Goal: Task Accomplishment & Management: Complete application form

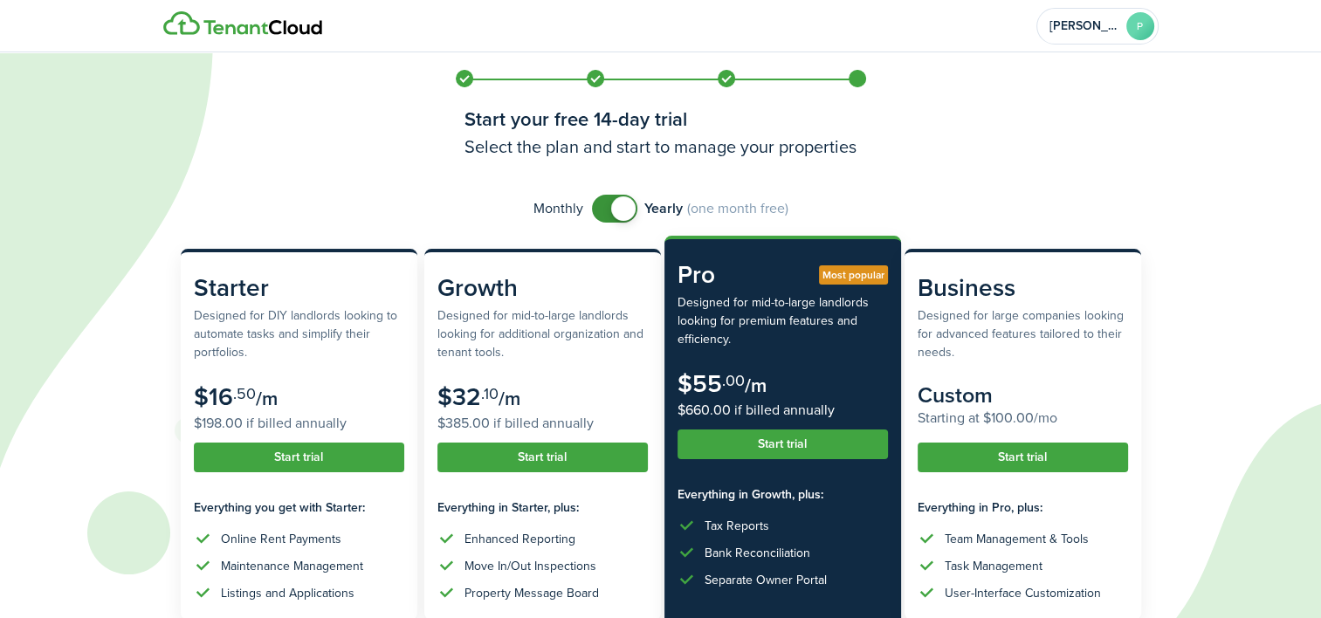
checkbox input "false"
click at [618, 204] on span at bounding box center [623, 208] width 24 height 24
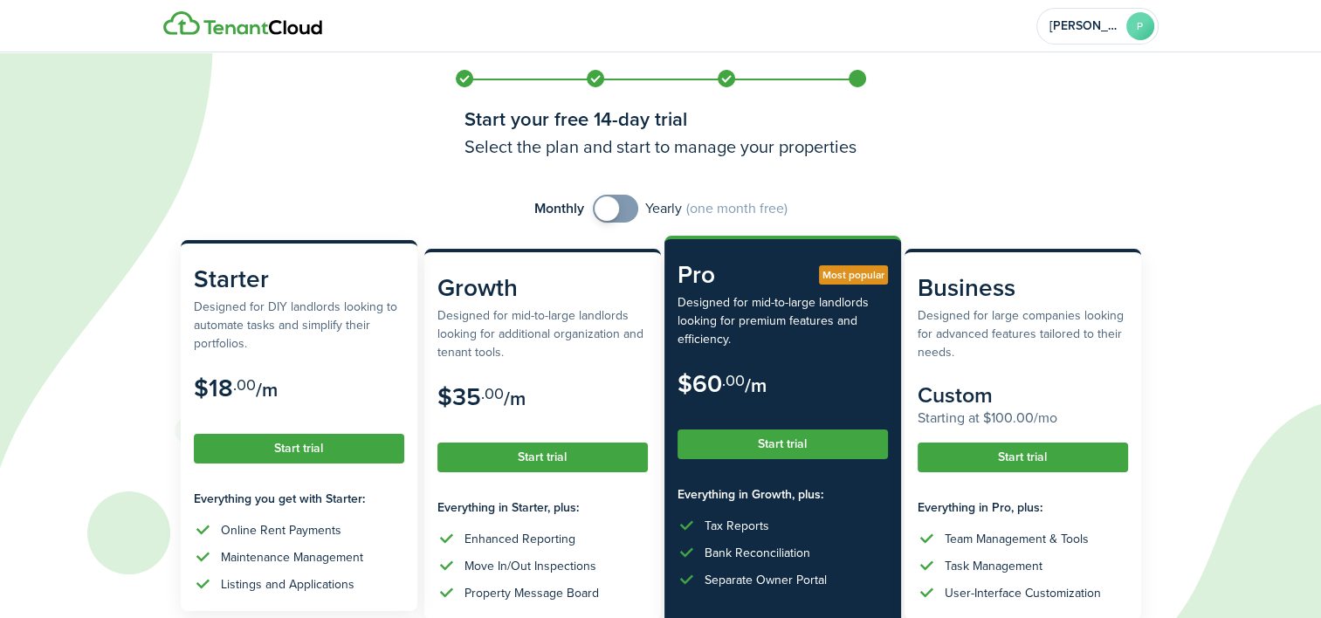
click at [307, 450] on button "Start trial" at bounding box center [299, 449] width 210 height 30
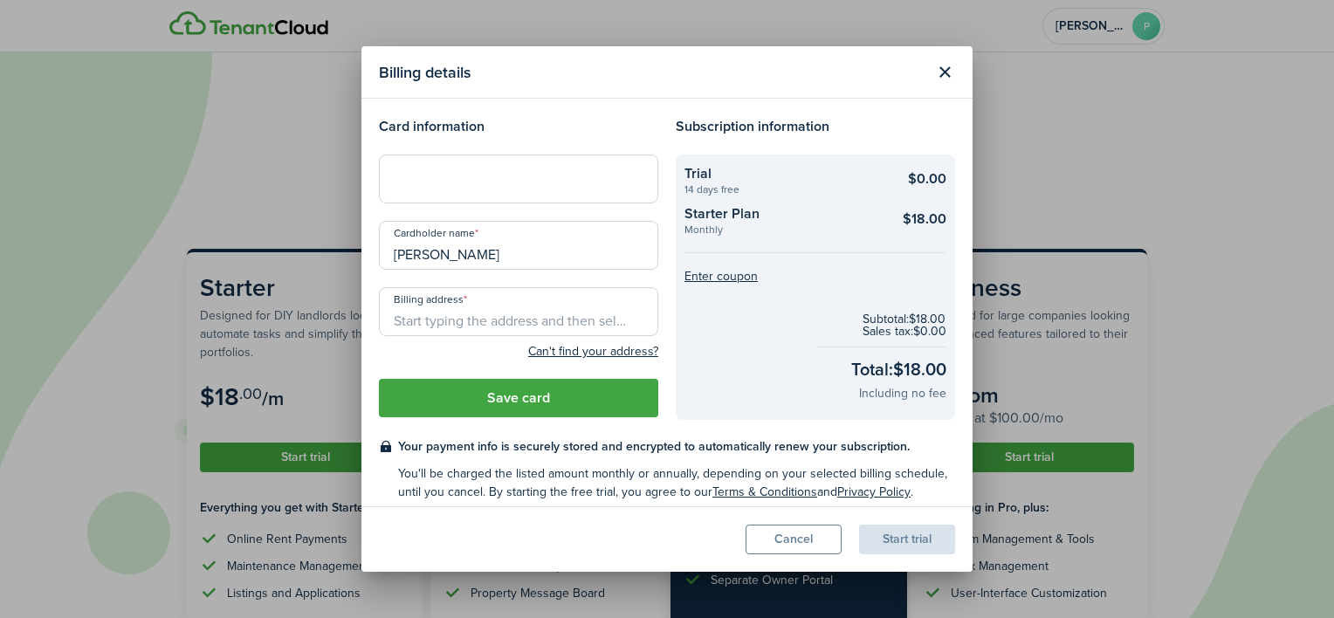
type input "[PERSON_NAME]"
click at [465, 318] on input "Billing address" at bounding box center [518, 311] width 279 height 49
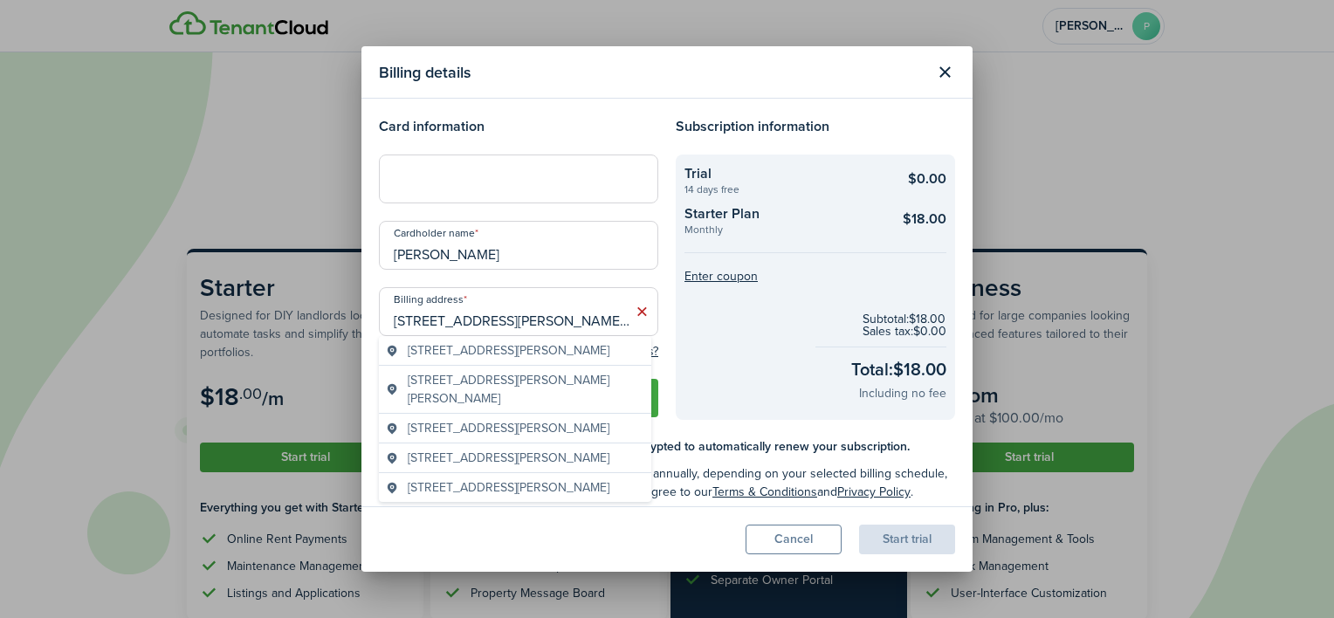
click at [553, 352] on span "[STREET_ADDRESS][PERSON_NAME]" at bounding box center [509, 350] width 202 height 18
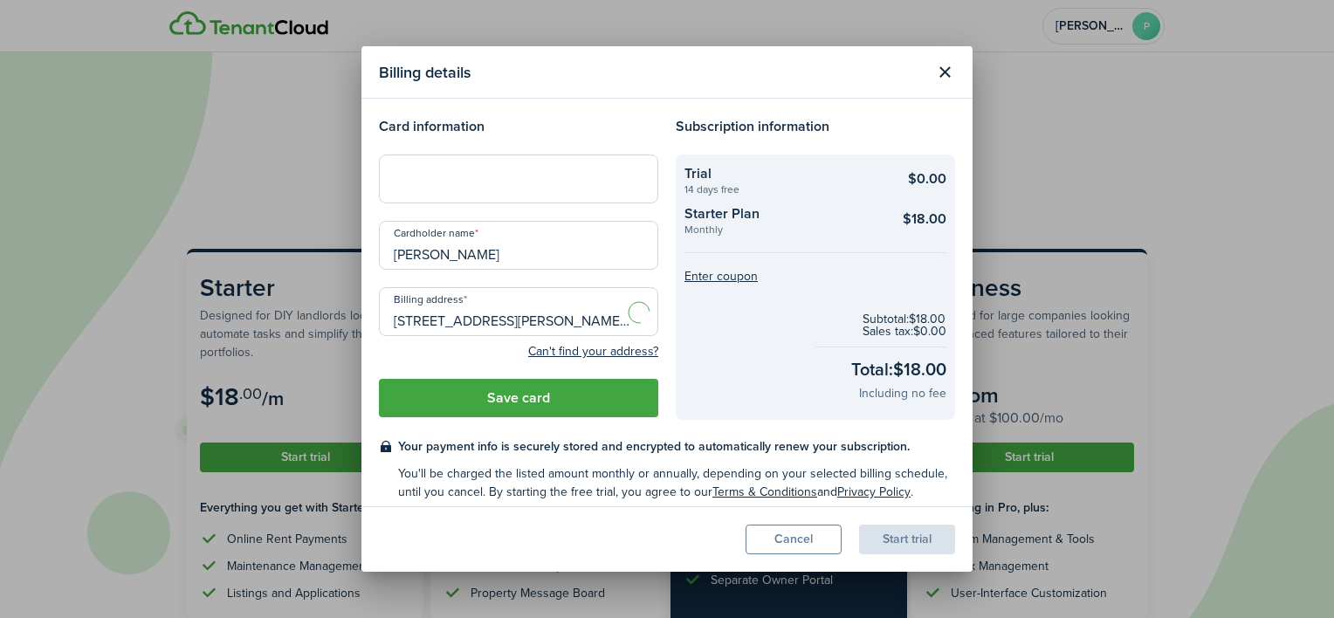
type input "[STREET_ADDRESS][PERSON_NAME]"
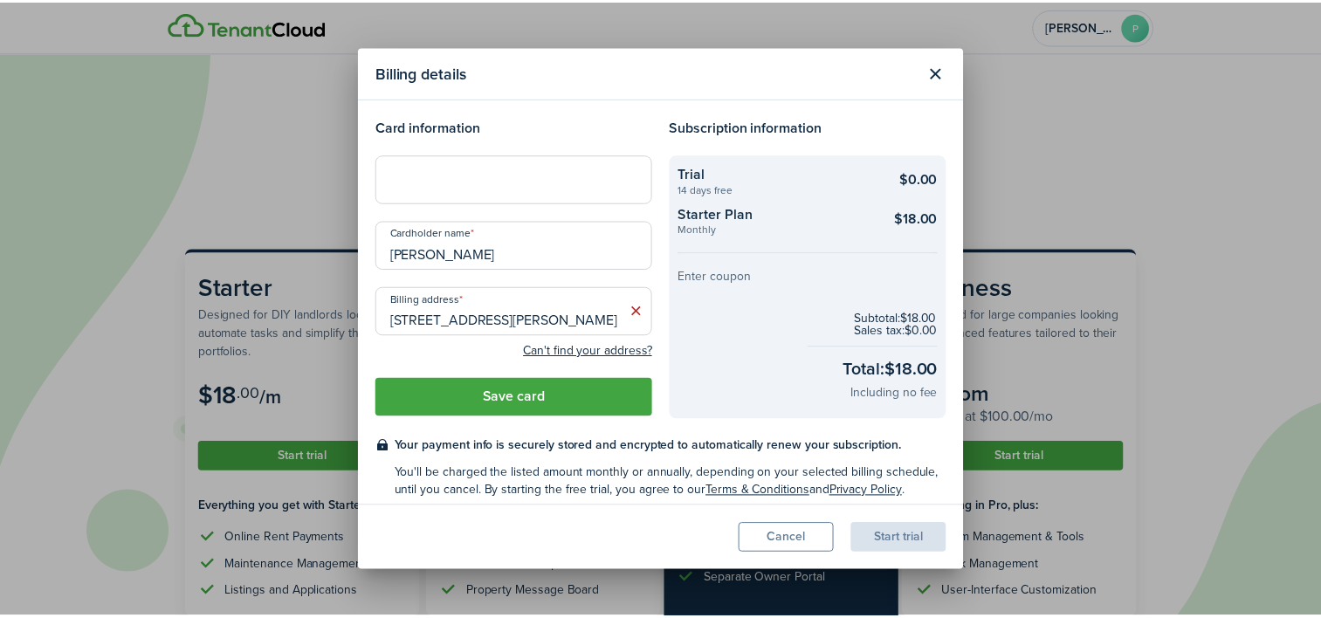
scroll to position [11, 0]
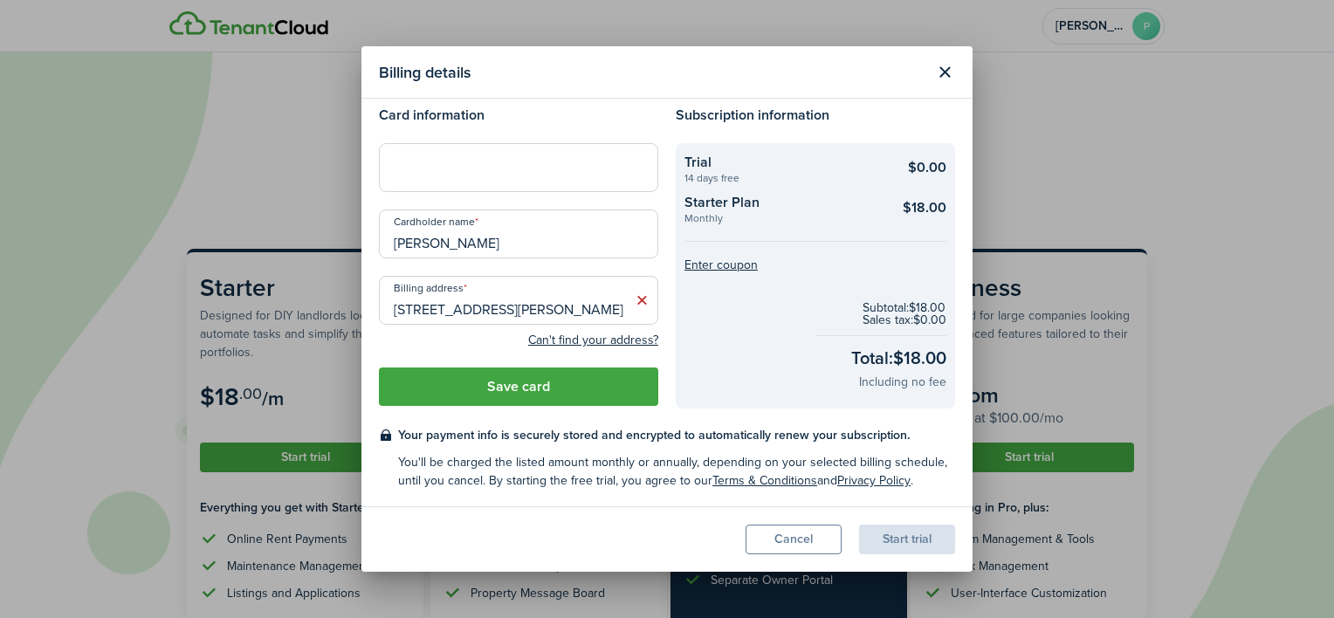
click at [475, 384] on button "Save card" at bounding box center [518, 387] width 279 height 38
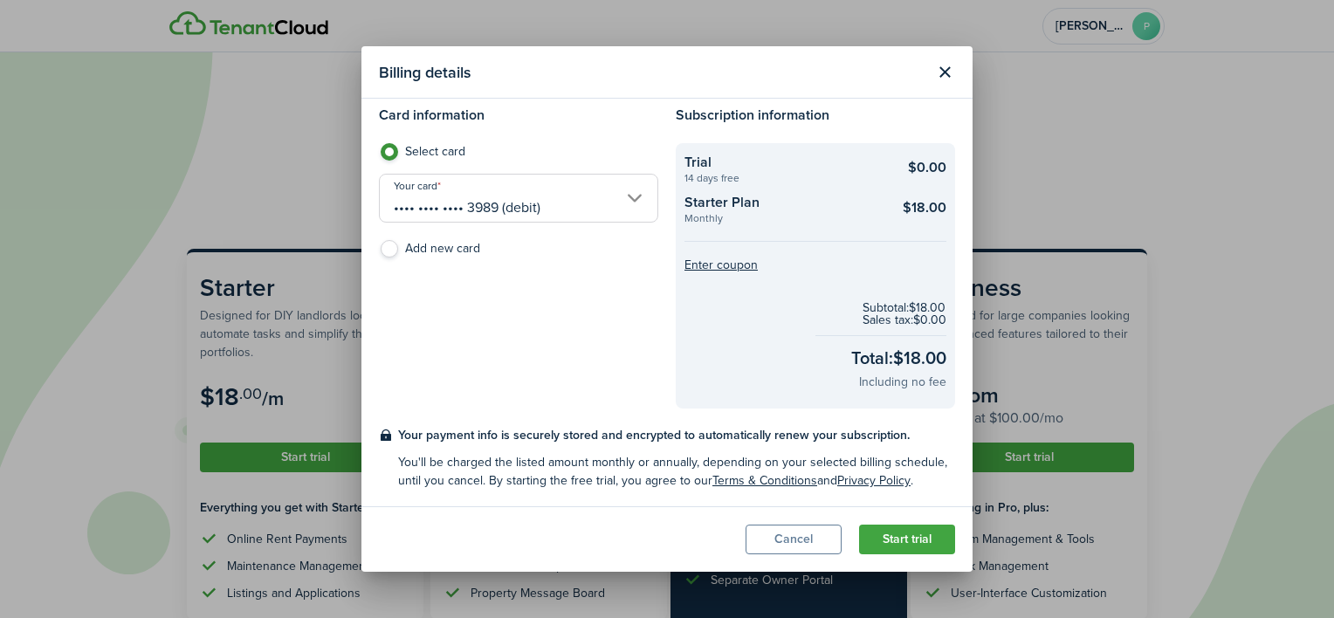
click at [919, 539] on button "Start trial" at bounding box center [907, 540] width 96 height 30
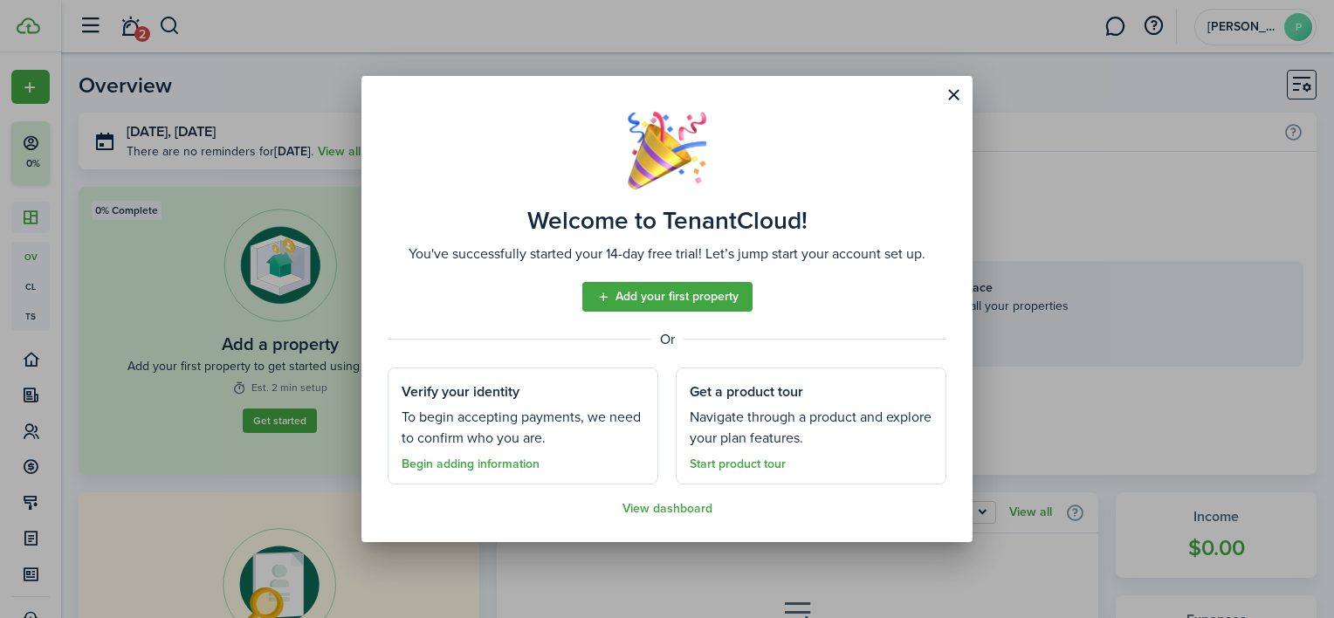
click at [738, 468] on link "Start product tour" at bounding box center [738, 464] width 96 height 14
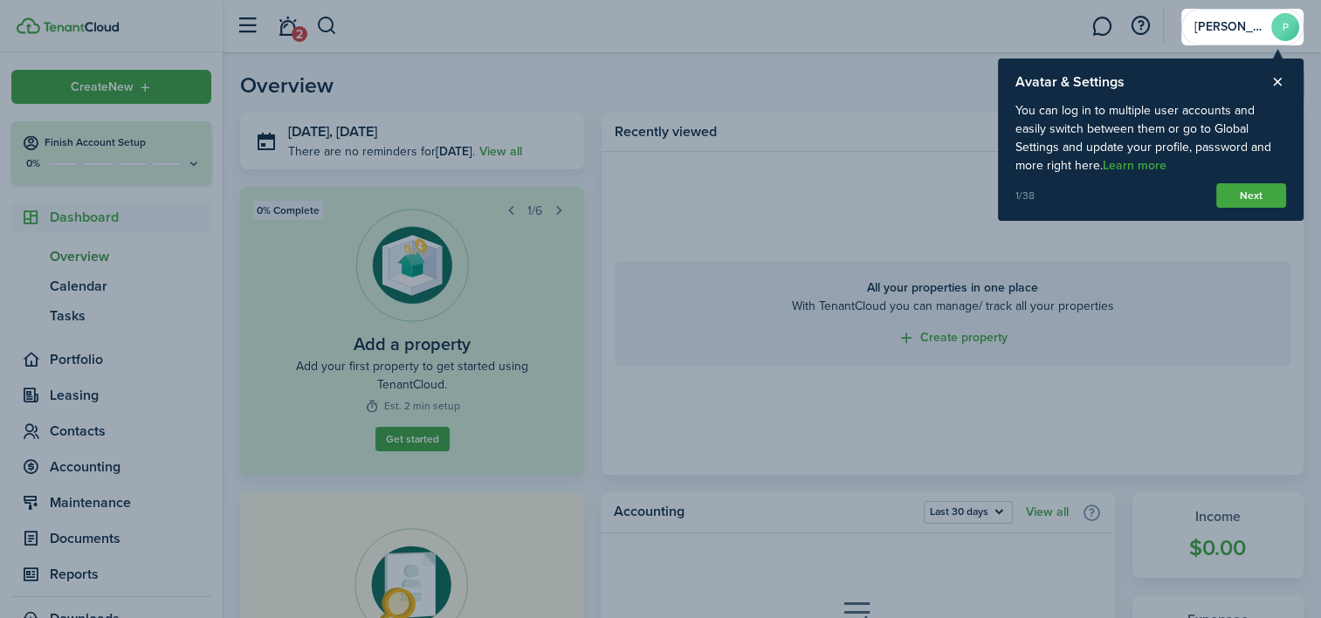
click at [1245, 193] on button "Next" at bounding box center [1251, 195] width 70 height 24
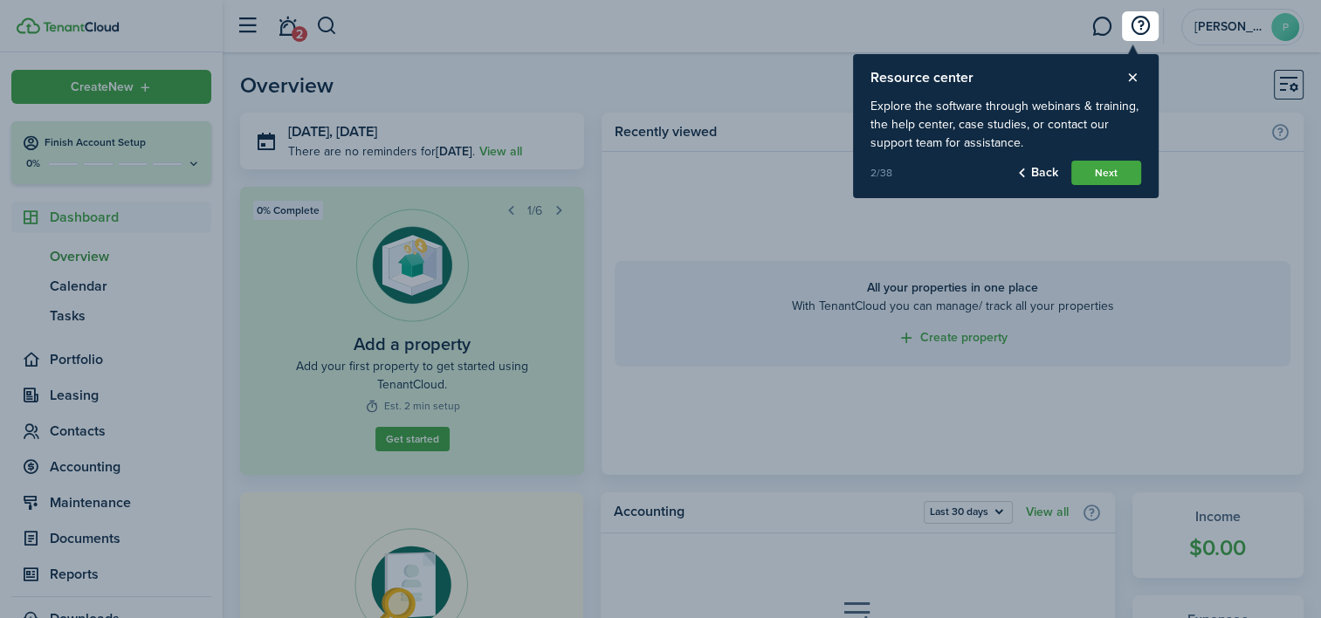
click at [1111, 177] on button "Next" at bounding box center [1106, 173] width 70 height 24
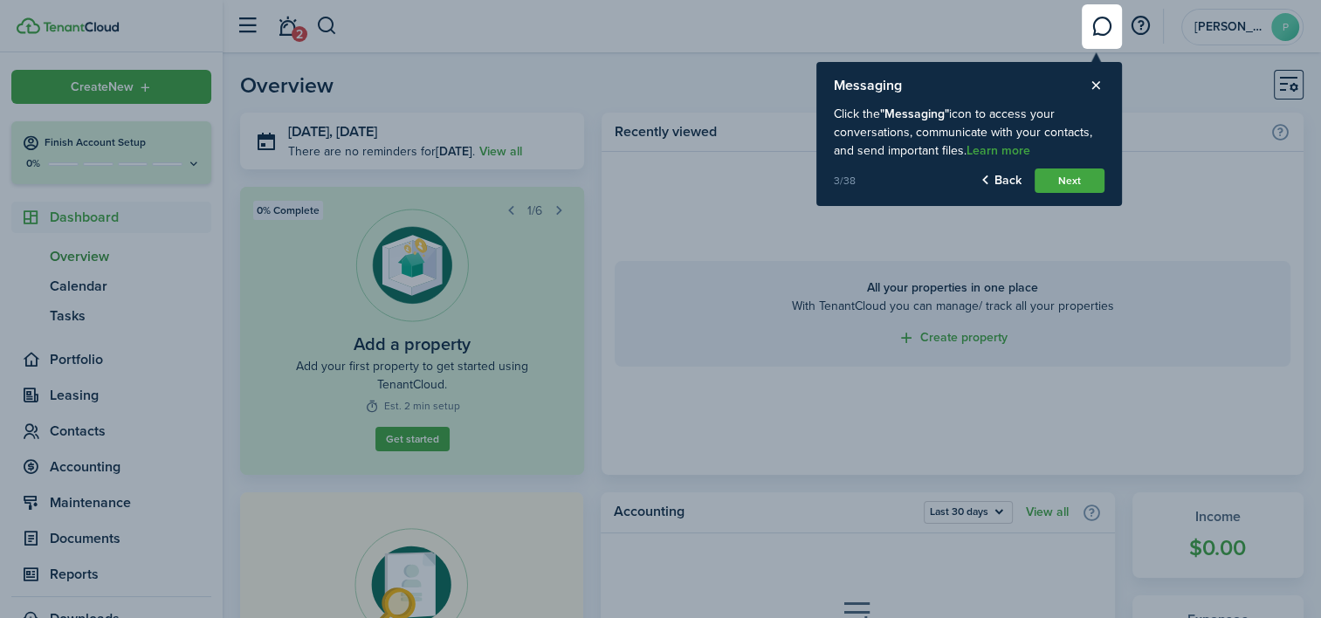
click at [1064, 188] on button "Next" at bounding box center [1069, 180] width 70 height 24
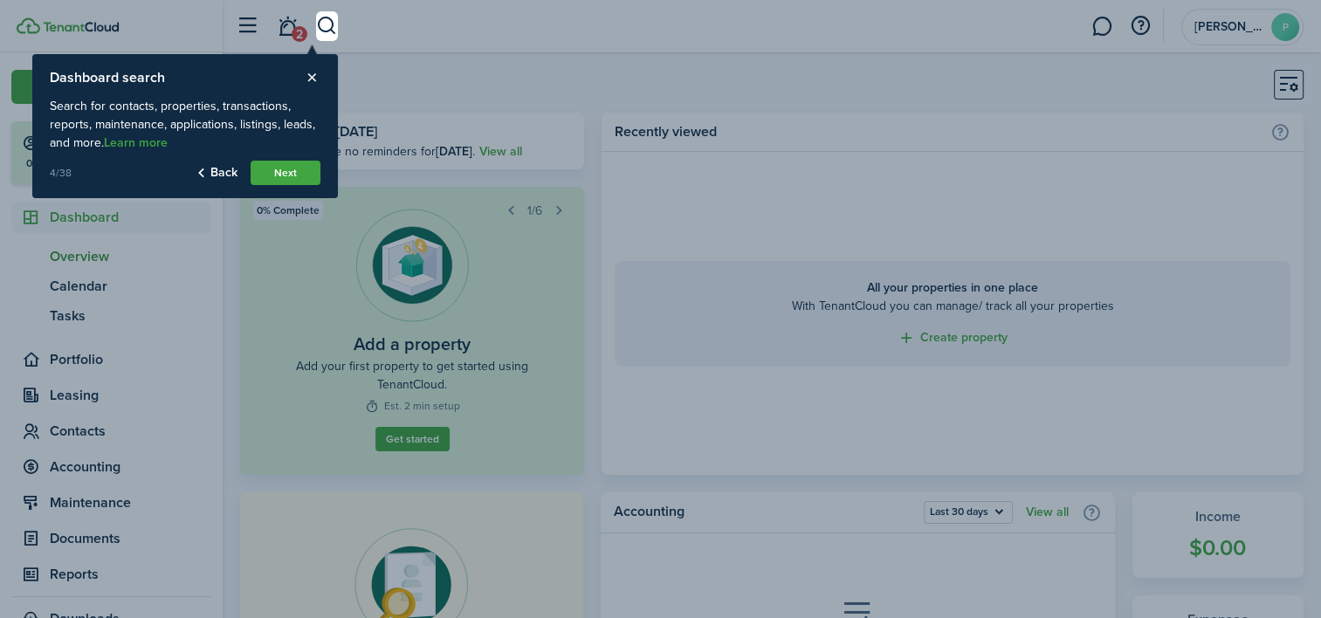
click at [287, 175] on button "Next" at bounding box center [286, 173] width 70 height 24
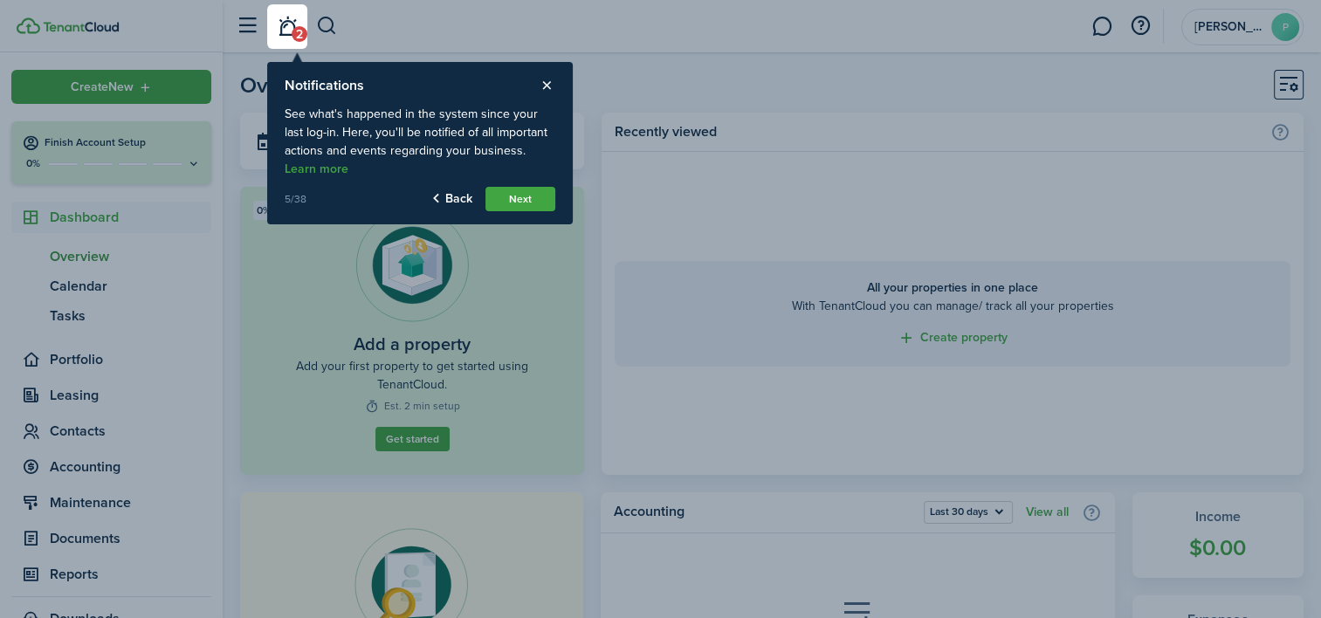
click at [512, 203] on button "Next" at bounding box center [520, 199] width 70 height 24
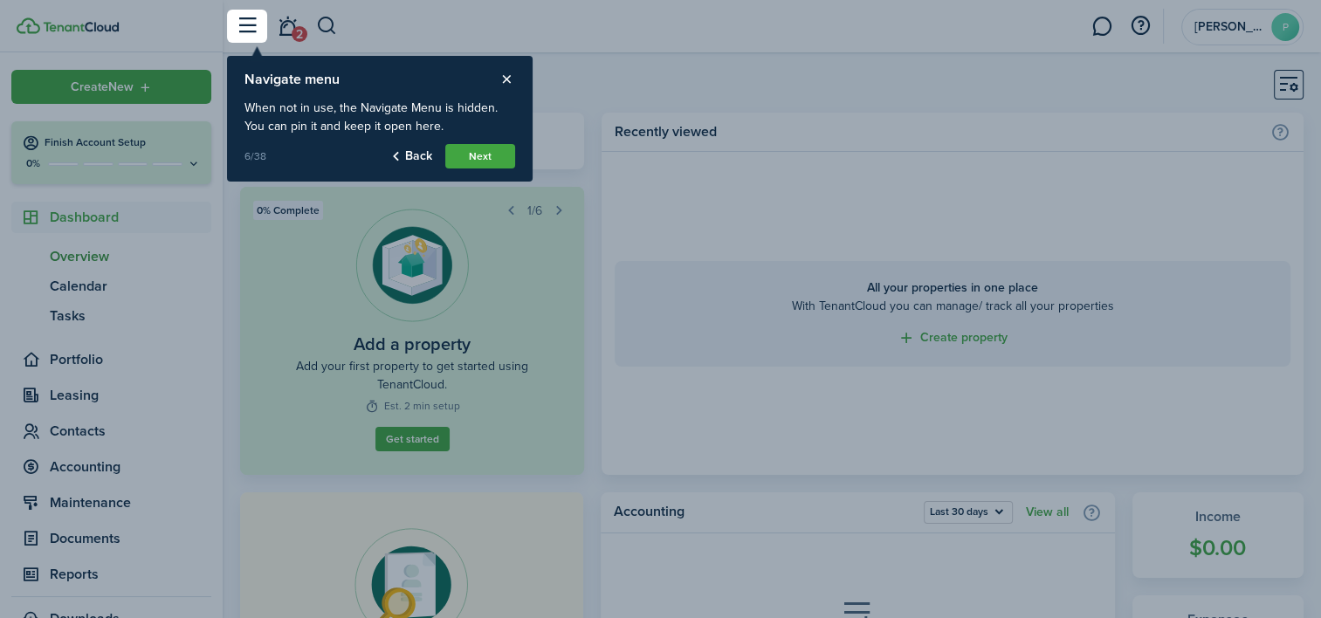
click at [485, 157] on button "Next" at bounding box center [480, 156] width 70 height 24
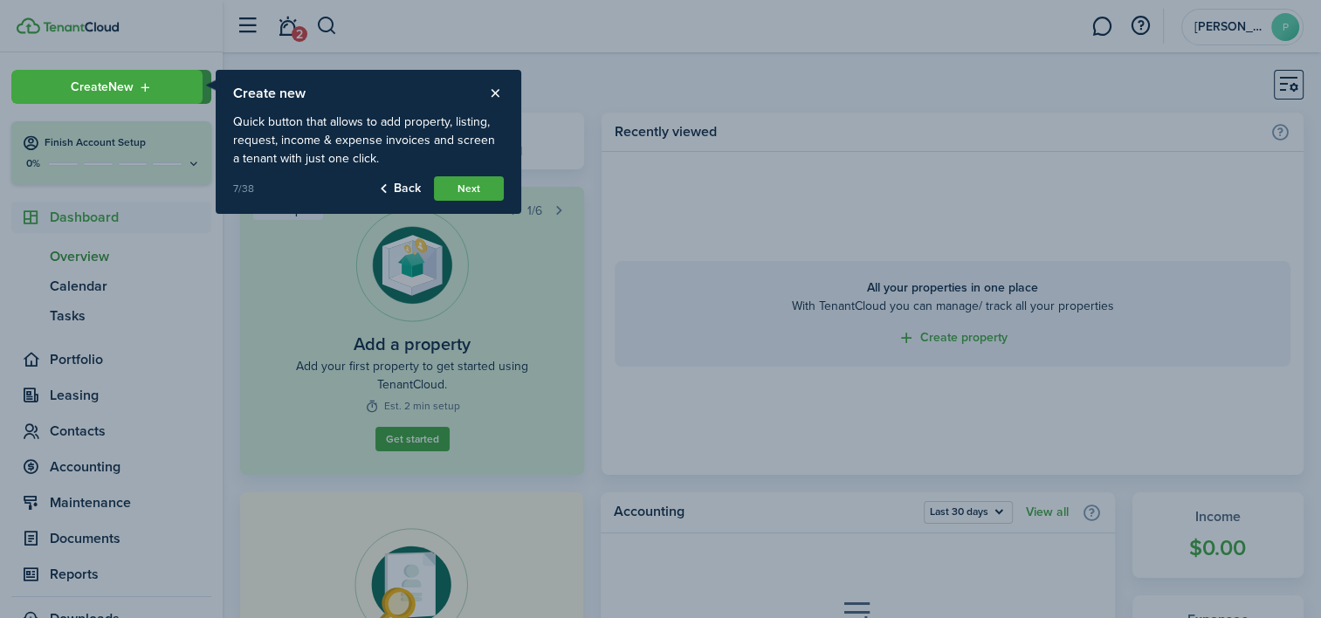
click at [471, 179] on button "Next" at bounding box center [469, 188] width 70 height 24
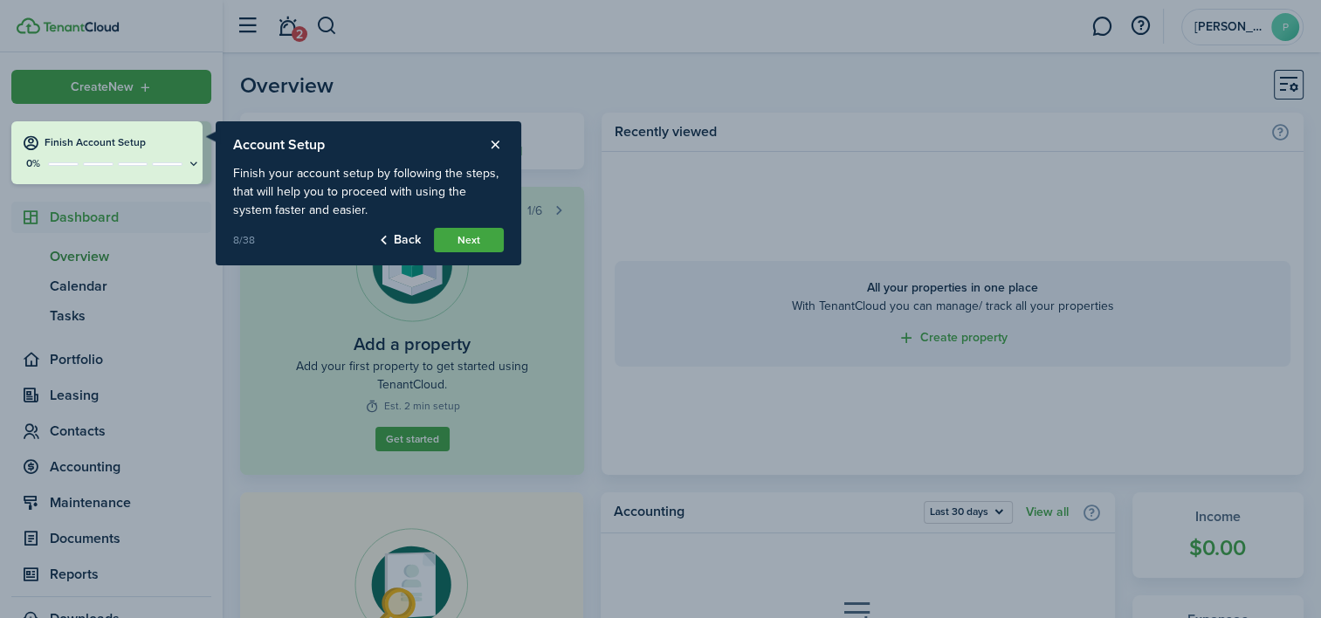
click at [471, 245] on button "Next" at bounding box center [469, 240] width 70 height 24
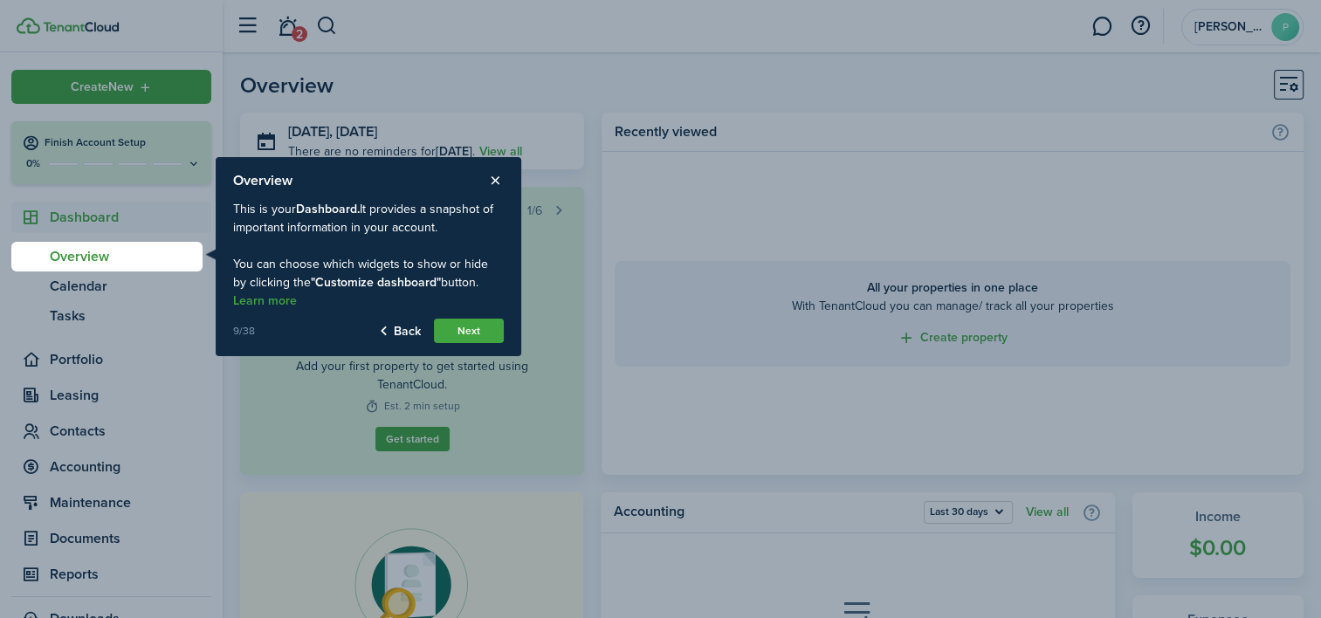
click at [459, 338] on button "Next" at bounding box center [469, 331] width 70 height 24
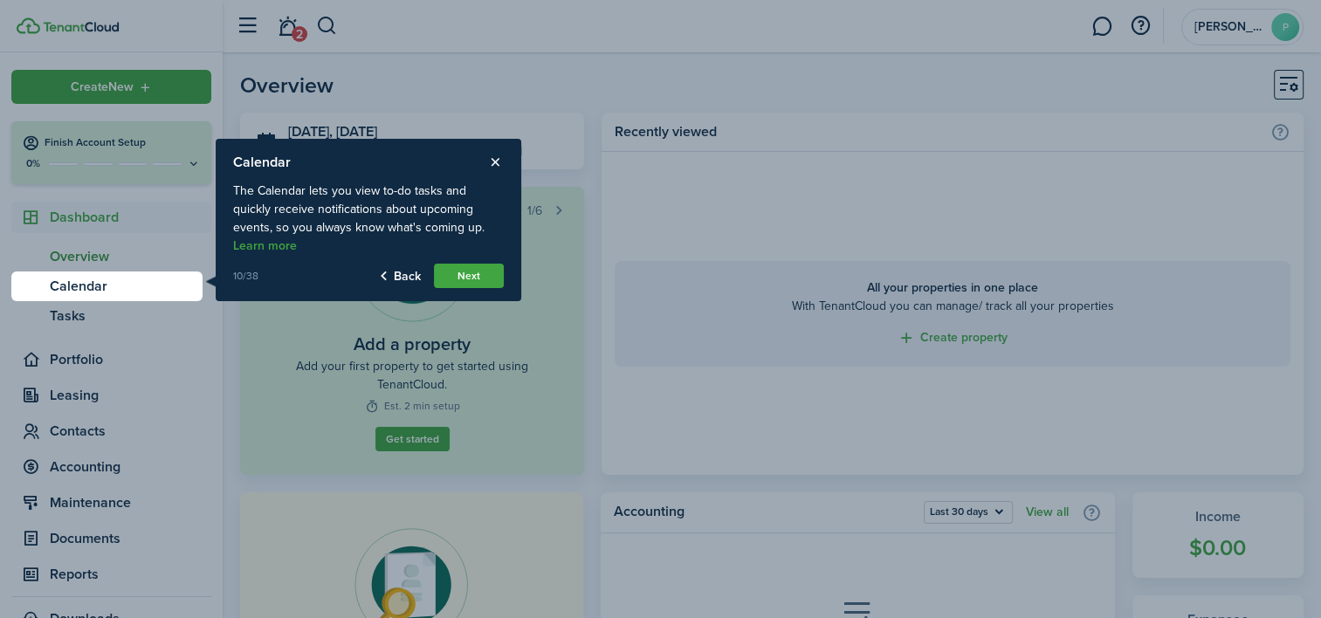
click at [465, 276] on button "Next" at bounding box center [469, 276] width 70 height 24
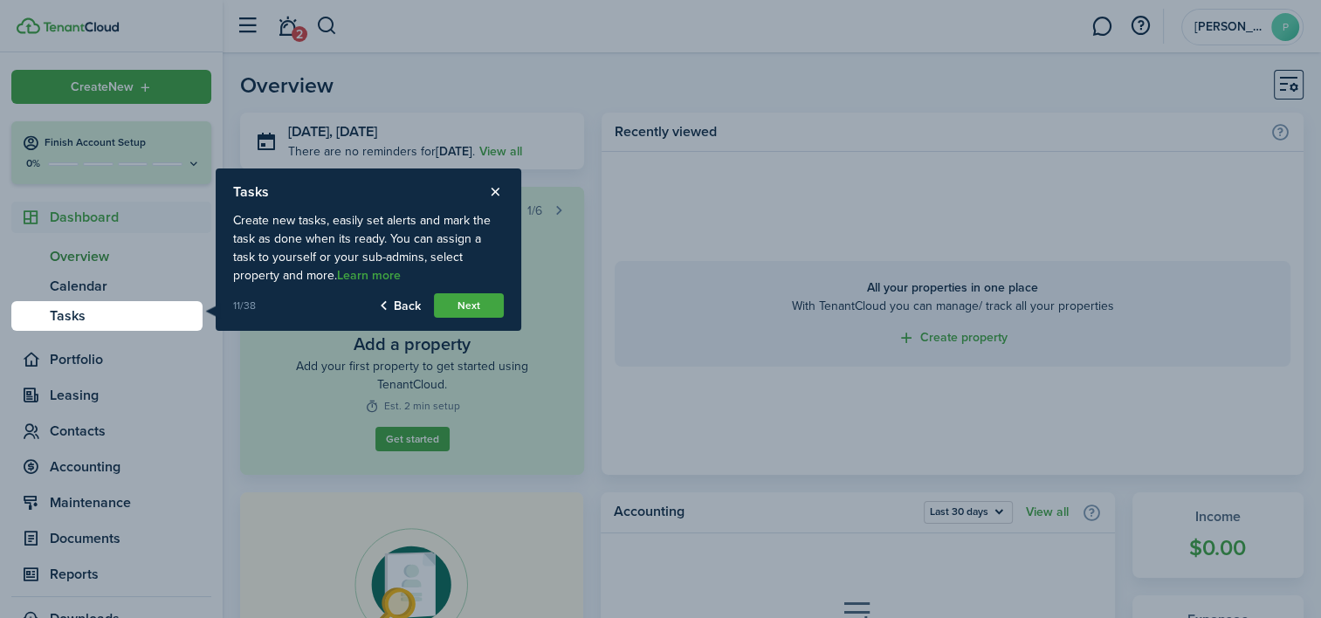
click at [456, 314] on button "Next" at bounding box center [469, 305] width 70 height 24
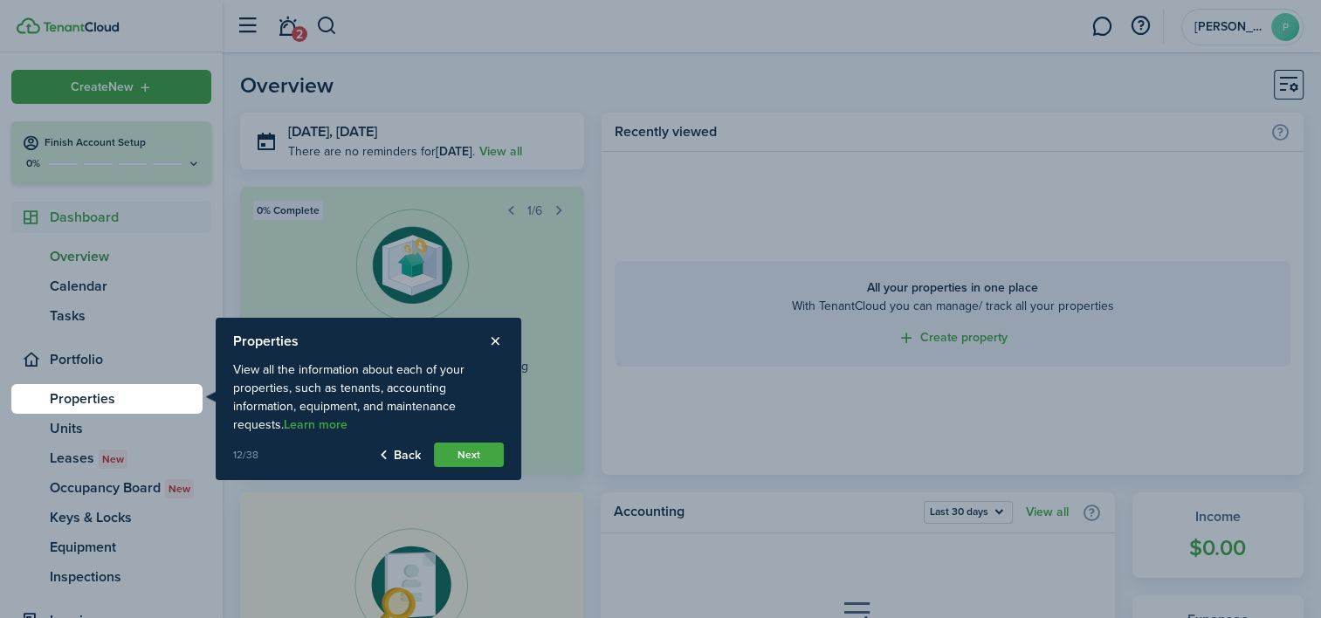
click at [472, 450] on button "Next" at bounding box center [469, 455] width 70 height 24
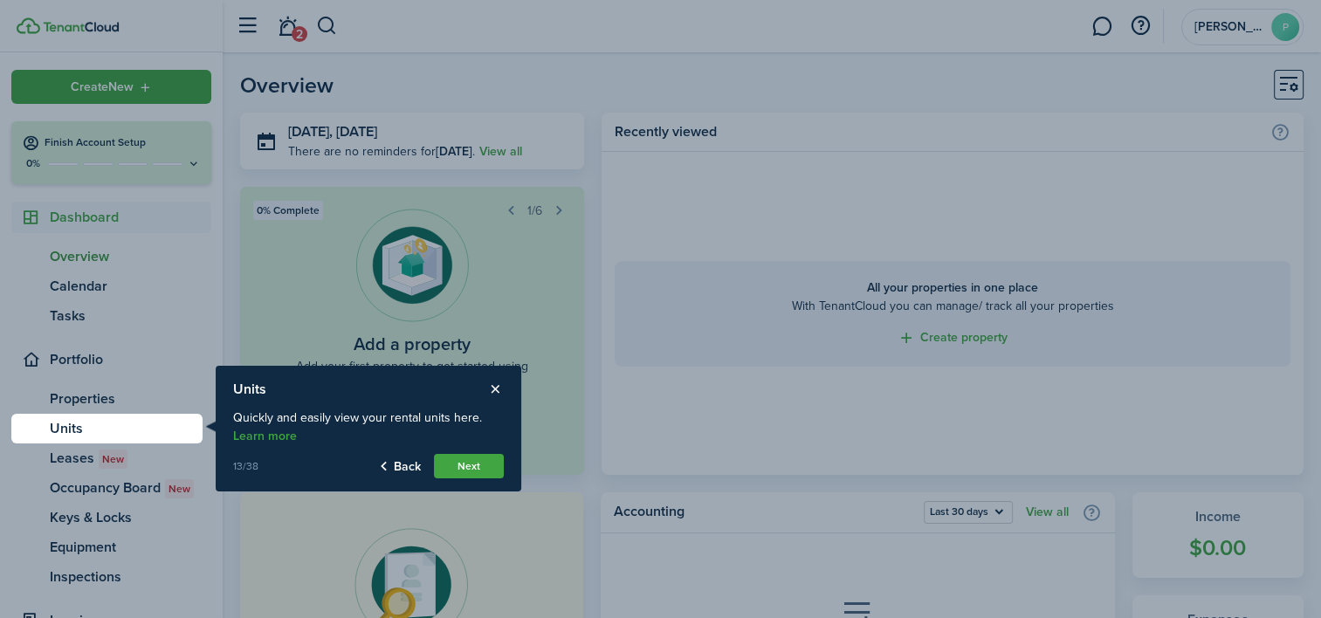
click at [457, 468] on button "Next" at bounding box center [469, 466] width 70 height 24
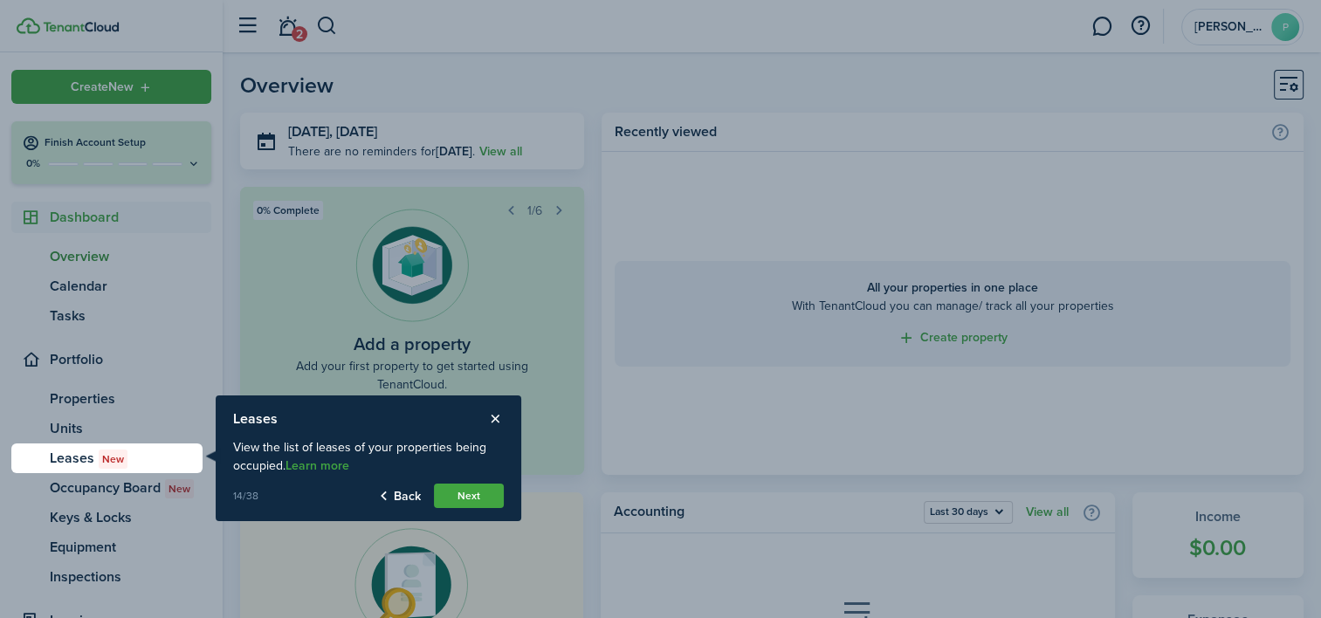
click at [457, 502] on button "Next" at bounding box center [469, 496] width 70 height 24
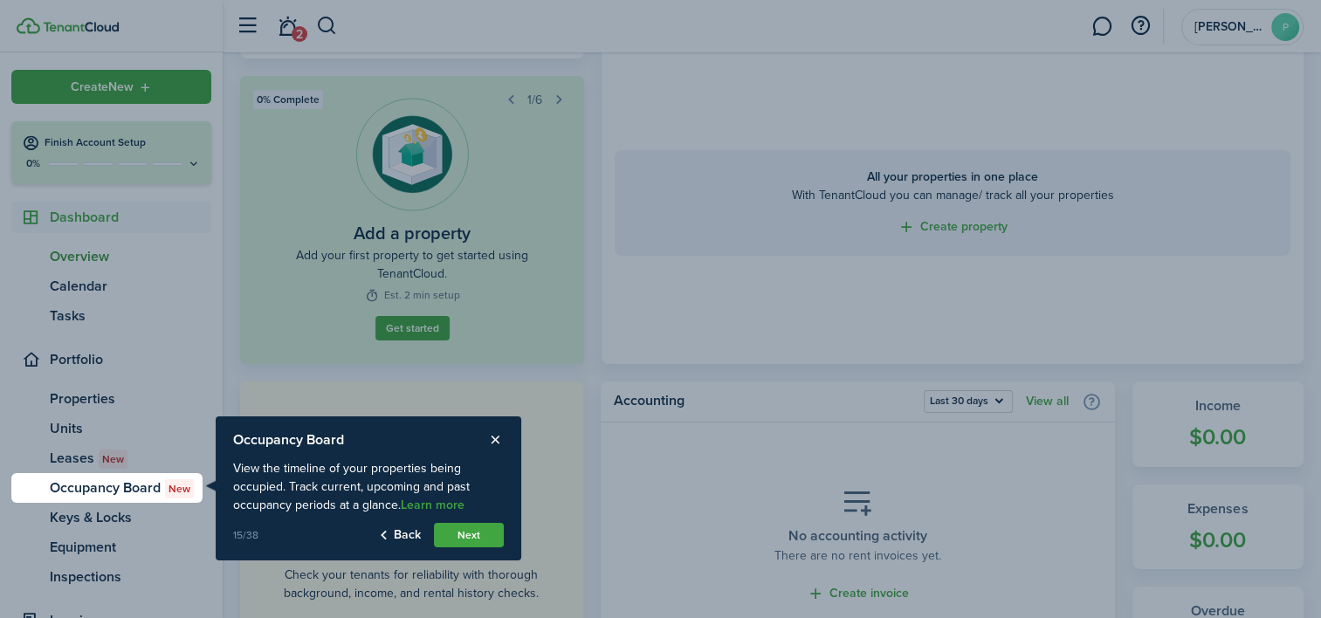
scroll to position [112, 0]
click at [474, 537] on button "Next" at bounding box center [469, 535] width 70 height 24
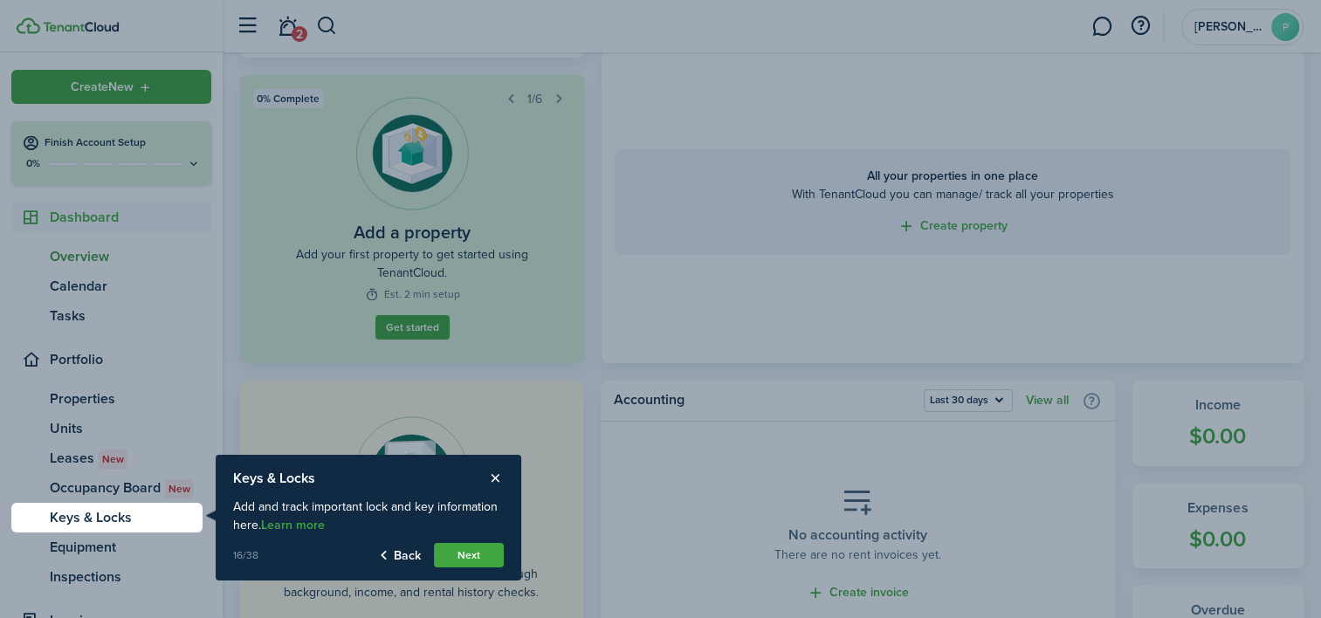
click at [468, 563] on button "Next" at bounding box center [469, 555] width 70 height 24
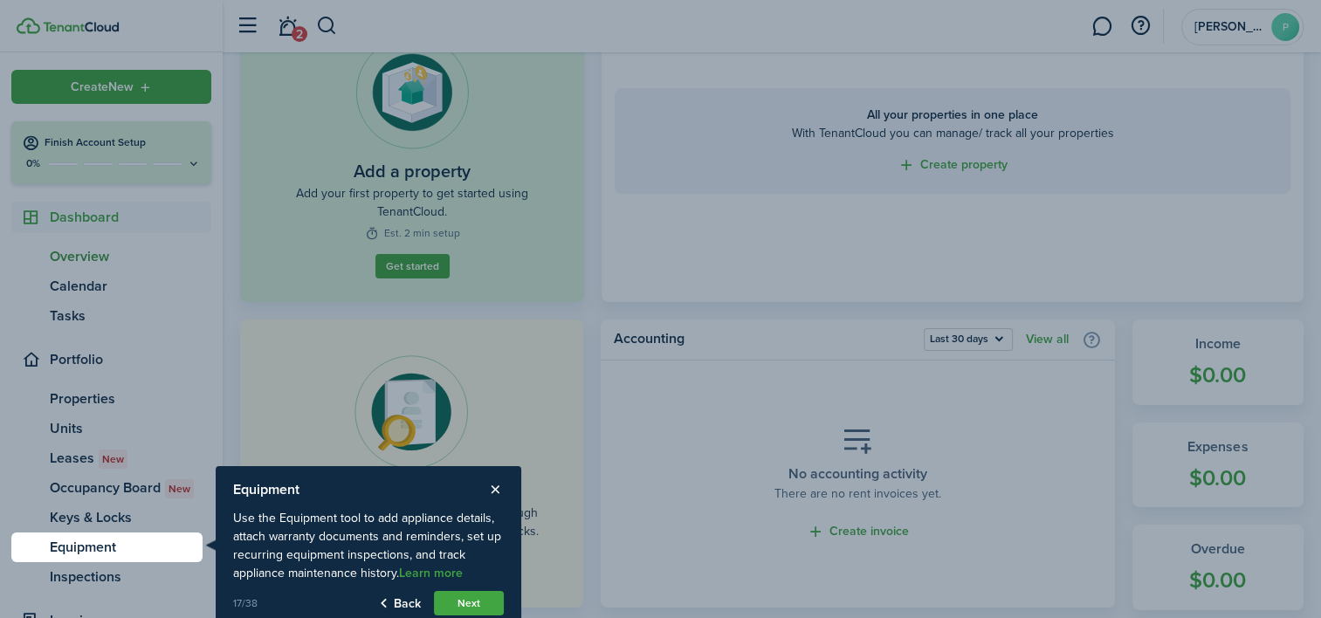
scroll to position [175, 0]
click at [471, 603] on button "Next" at bounding box center [469, 603] width 70 height 24
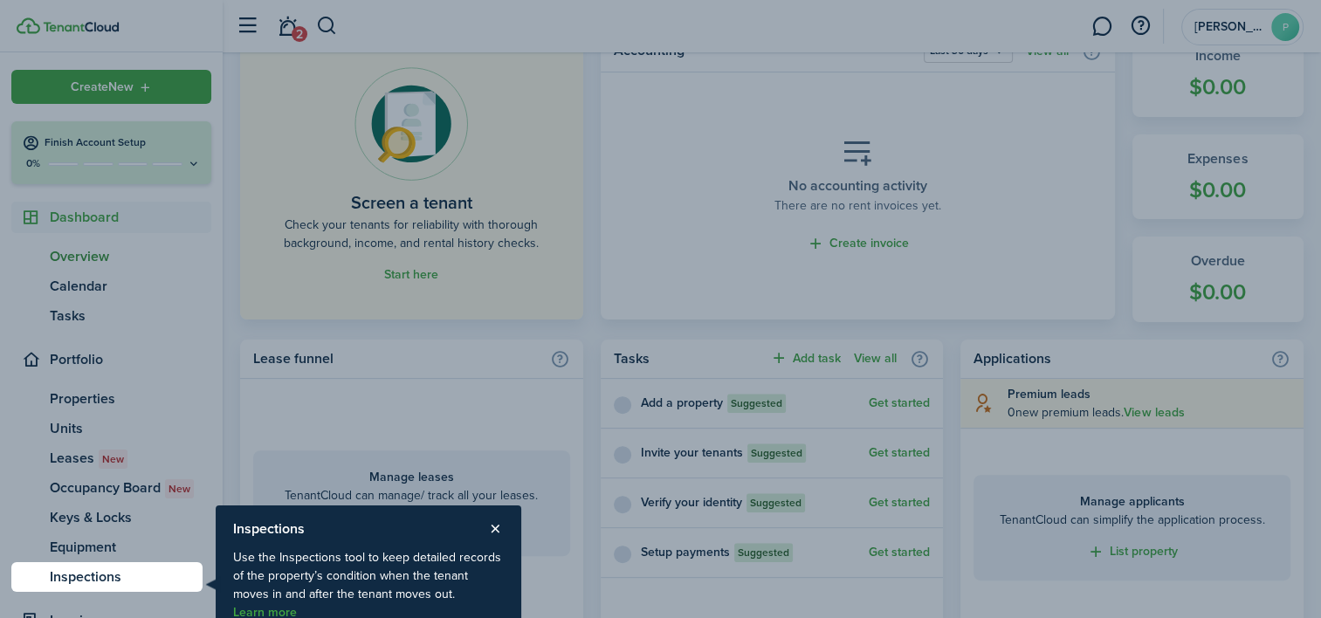
scroll to position [466, 0]
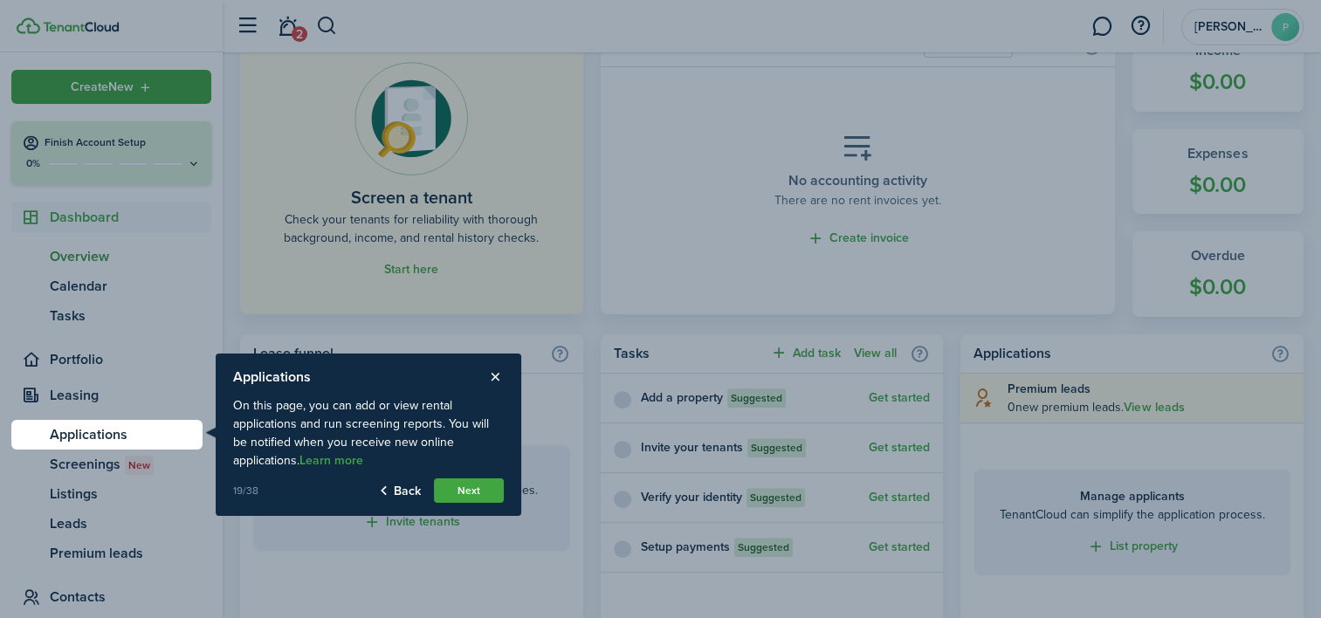
click at [468, 487] on button "Next" at bounding box center [469, 490] width 70 height 24
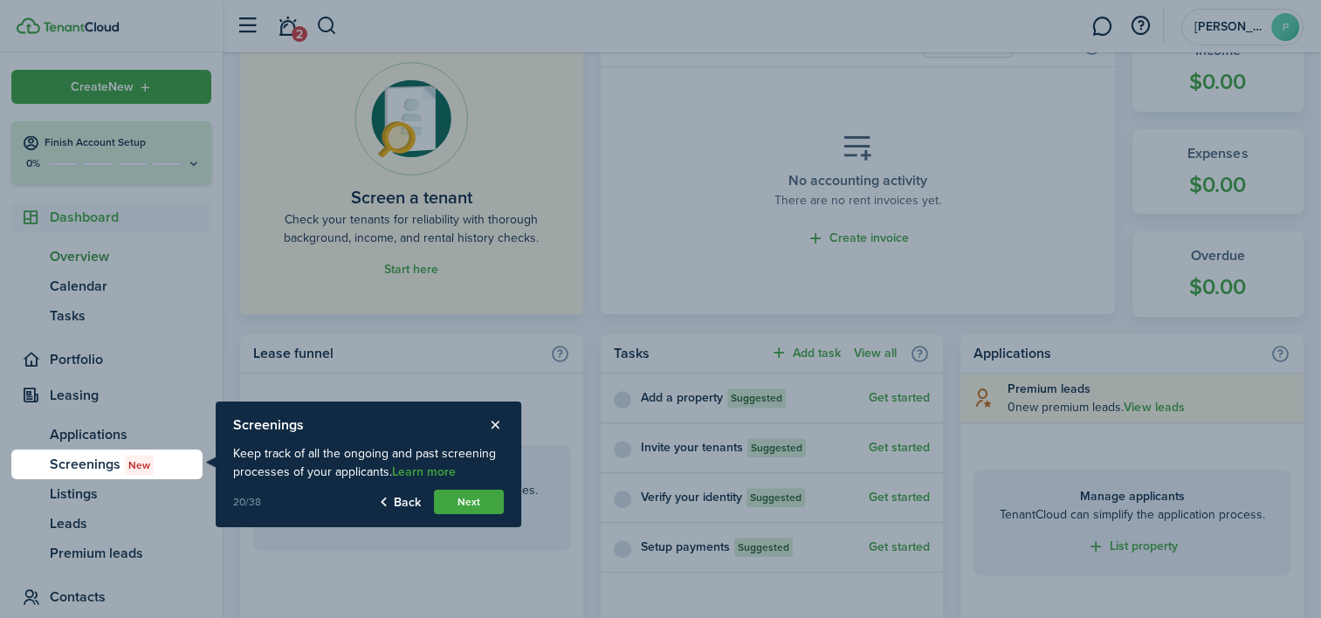
click at [468, 487] on product-tour-step-description "Keep track of all the ongoing and past screening processes of your applicants. …" at bounding box center [368, 463] width 271 height 54
click at [464, 508] on button "Next" at bounding box center [469, 502] width 70 height 24
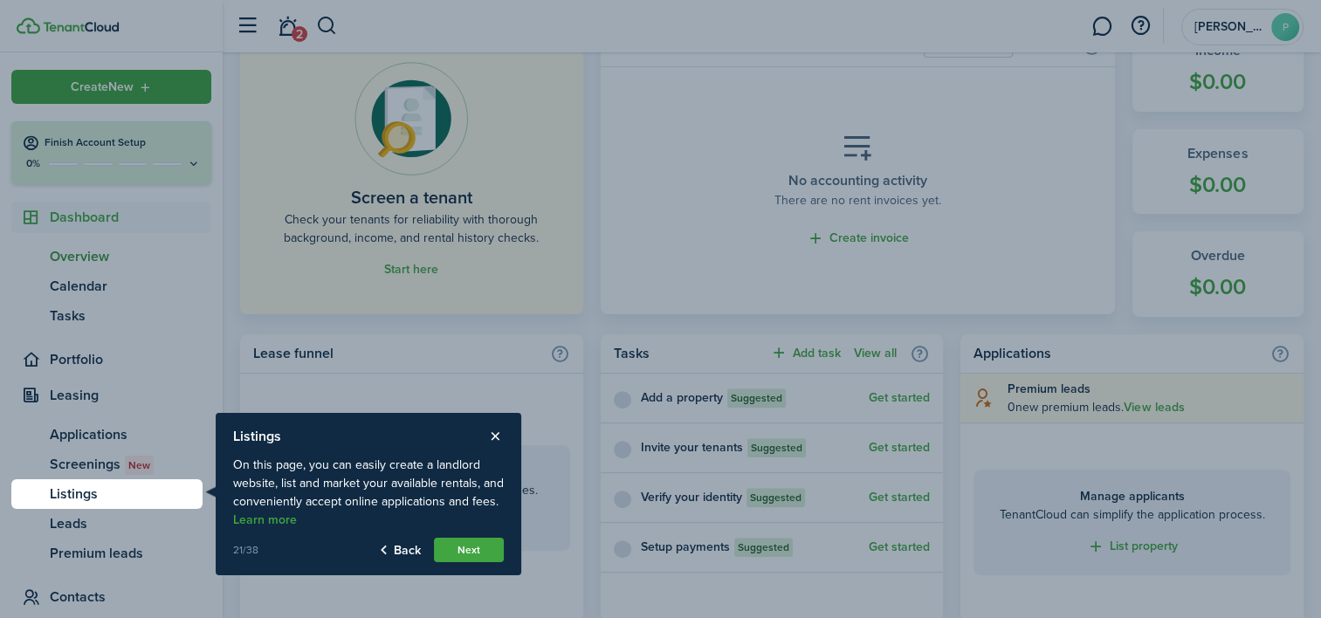
click at [466, 547] on button "Next" at bounding box center [469, 550] width 70 height 24
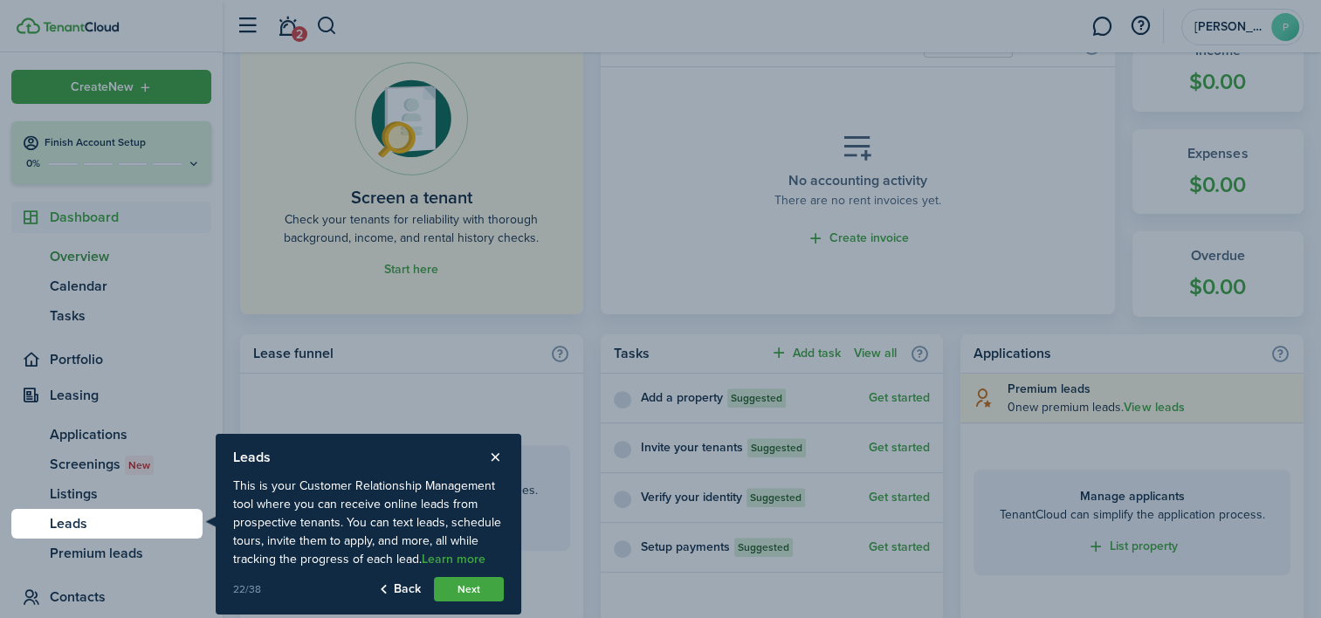
click at [455, 587] on button "Next" at bounding box center [469, 589] width 70 height 24
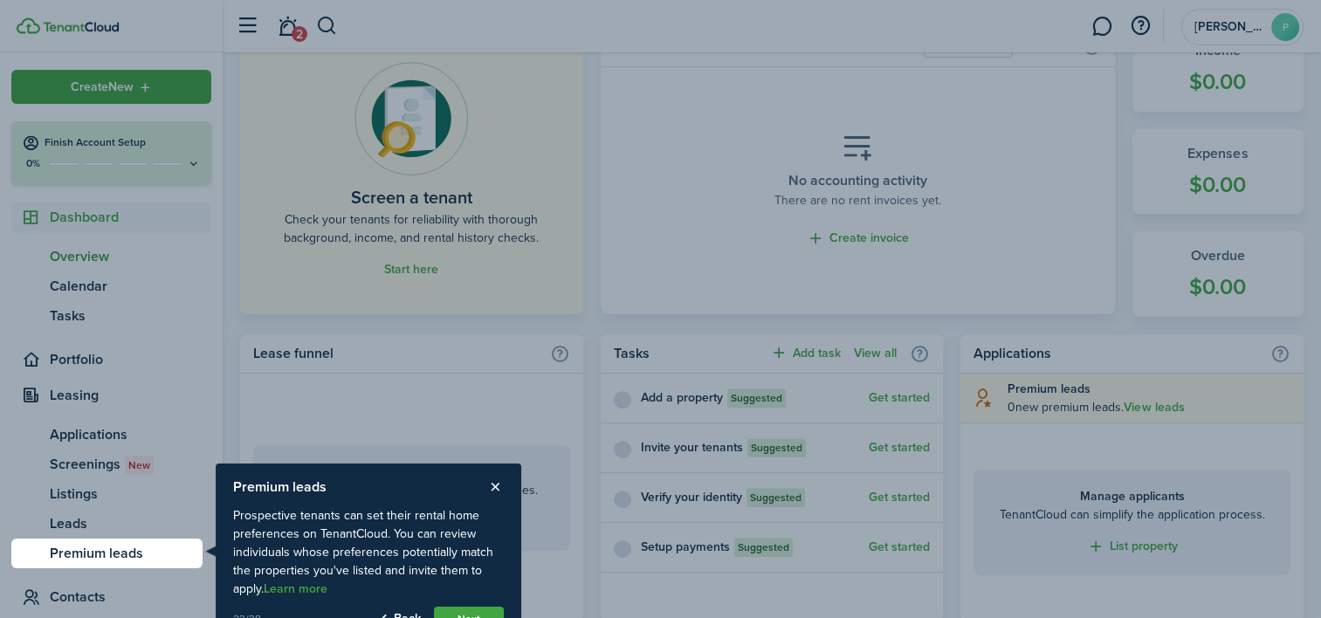
scroll to position [473, 0]
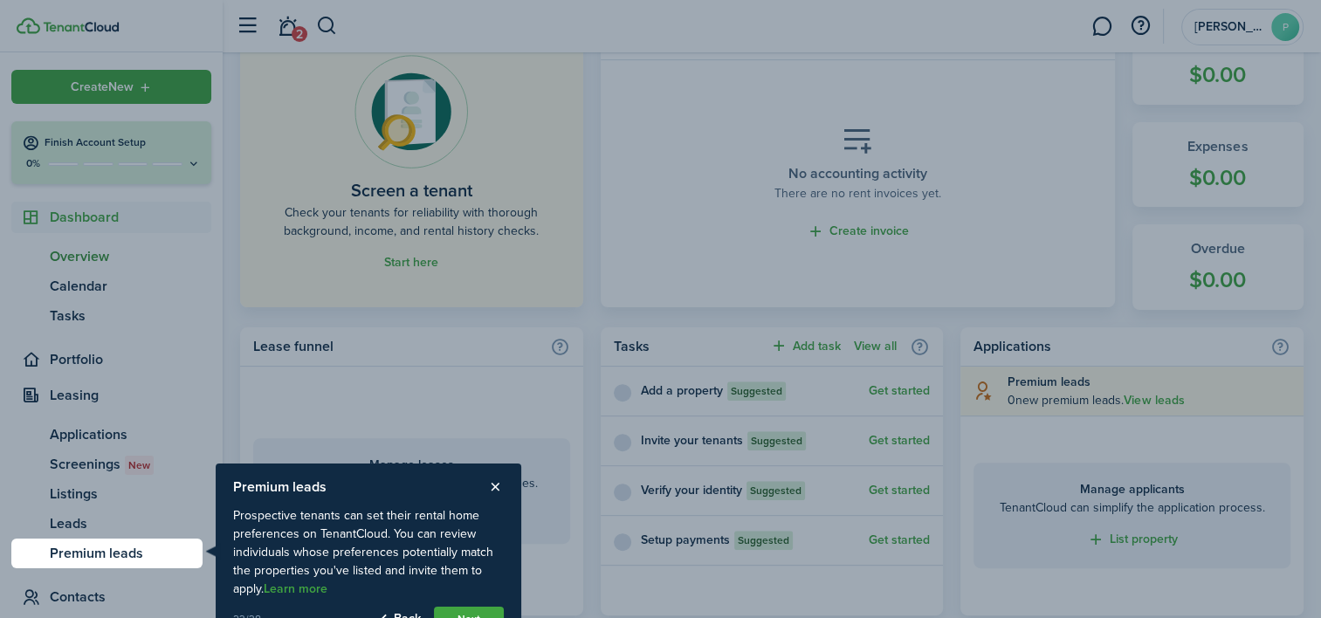
click at [479, 610] on button "Next" at bounding box center [469, 619] width 70 height 24
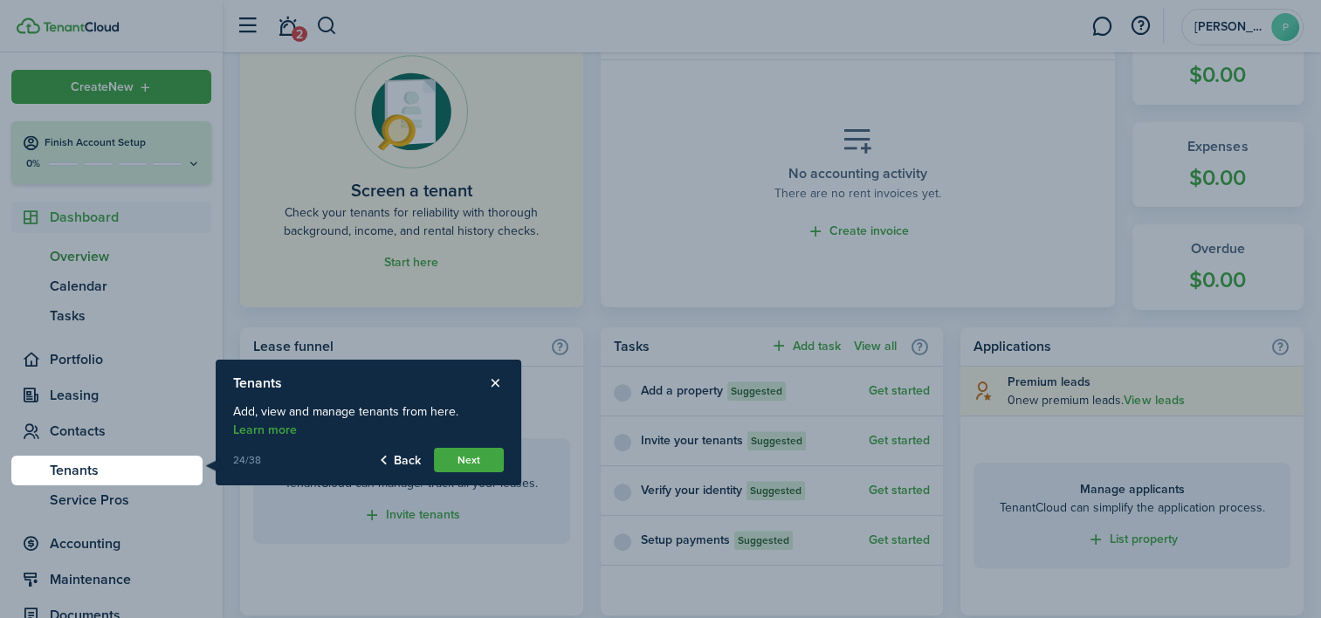
click at [474, 454] on button "Next" at bounding box center [469, 460] width 70 height 24
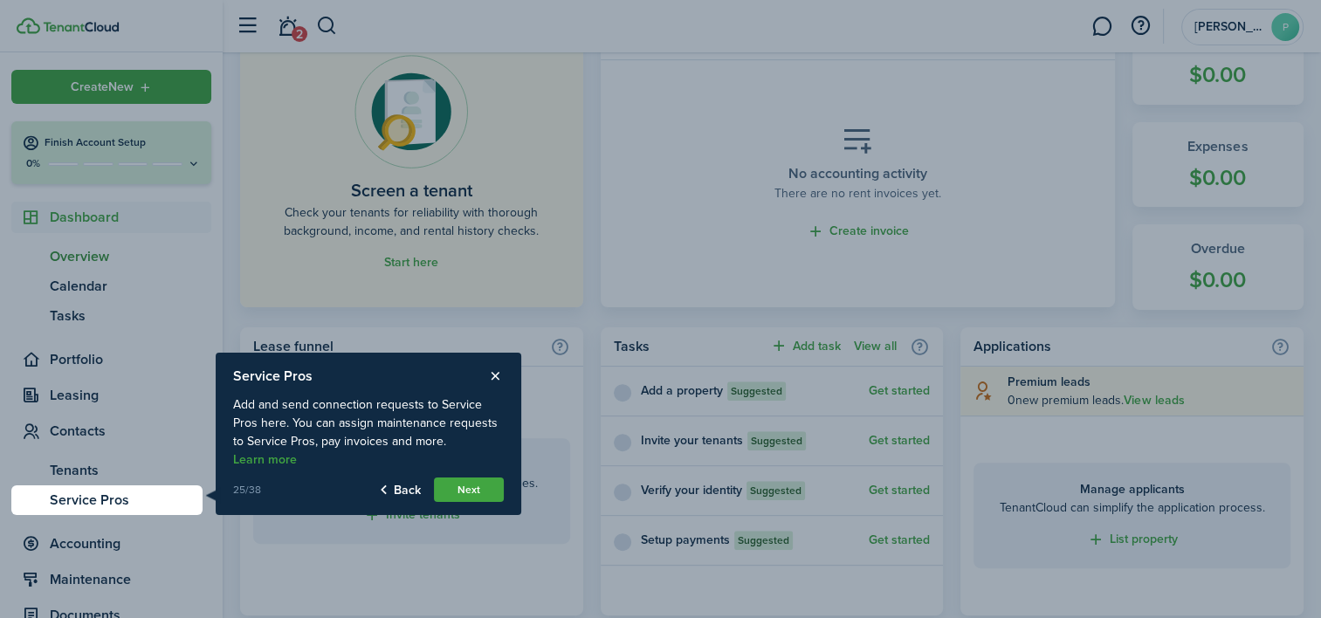
click at [468, 494] on button "Next" at bounding box center [469, 490] width 70 height 24
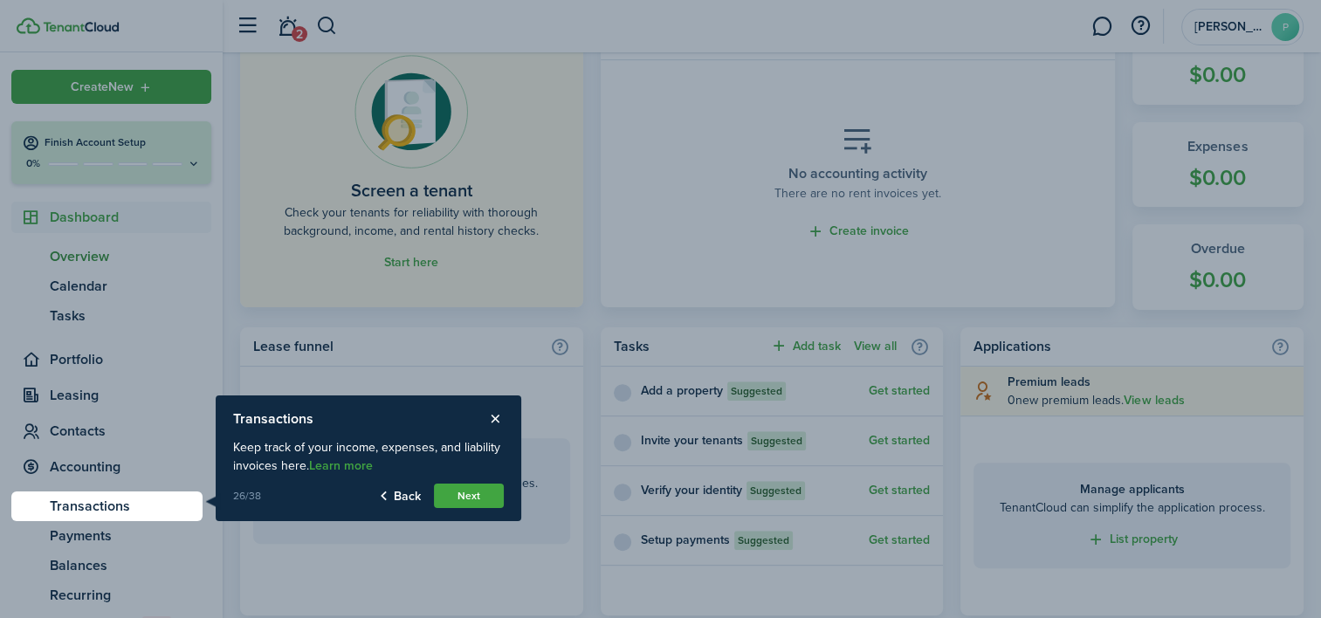
click at [471, 498] on button "Next" at bounding box center [469, 496] width 70 height 24
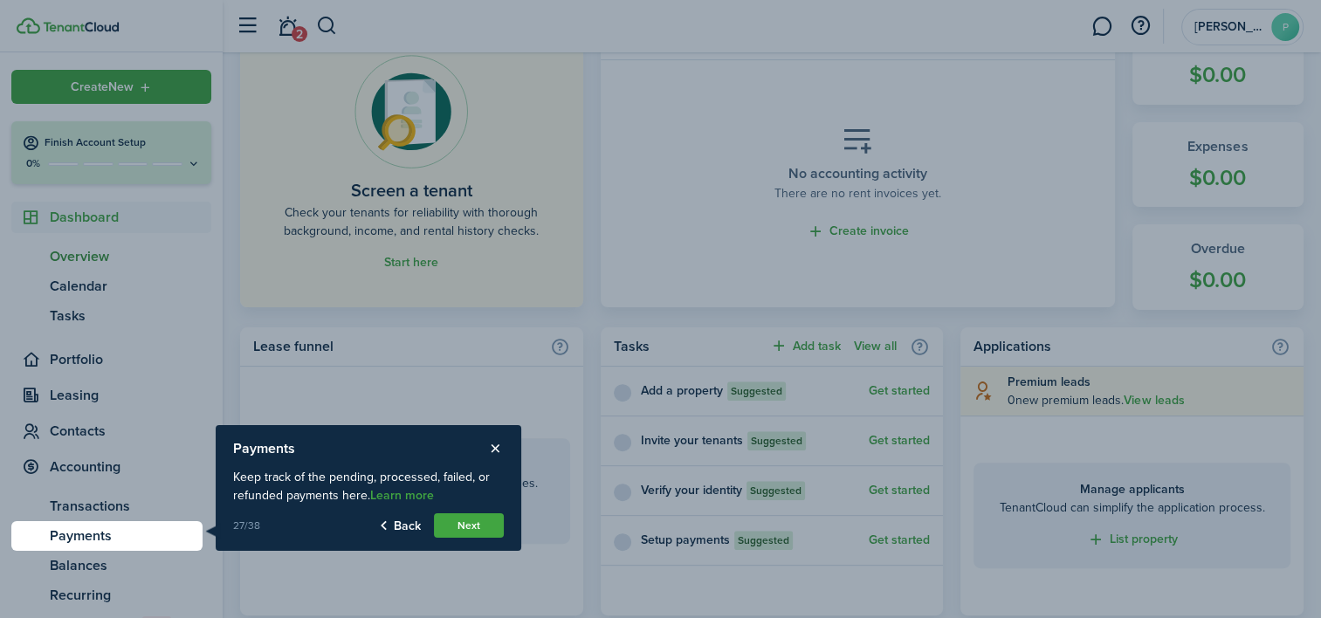
click at [463, 534] on button "Next" at bounding box center [469, 525] width 70 height 24
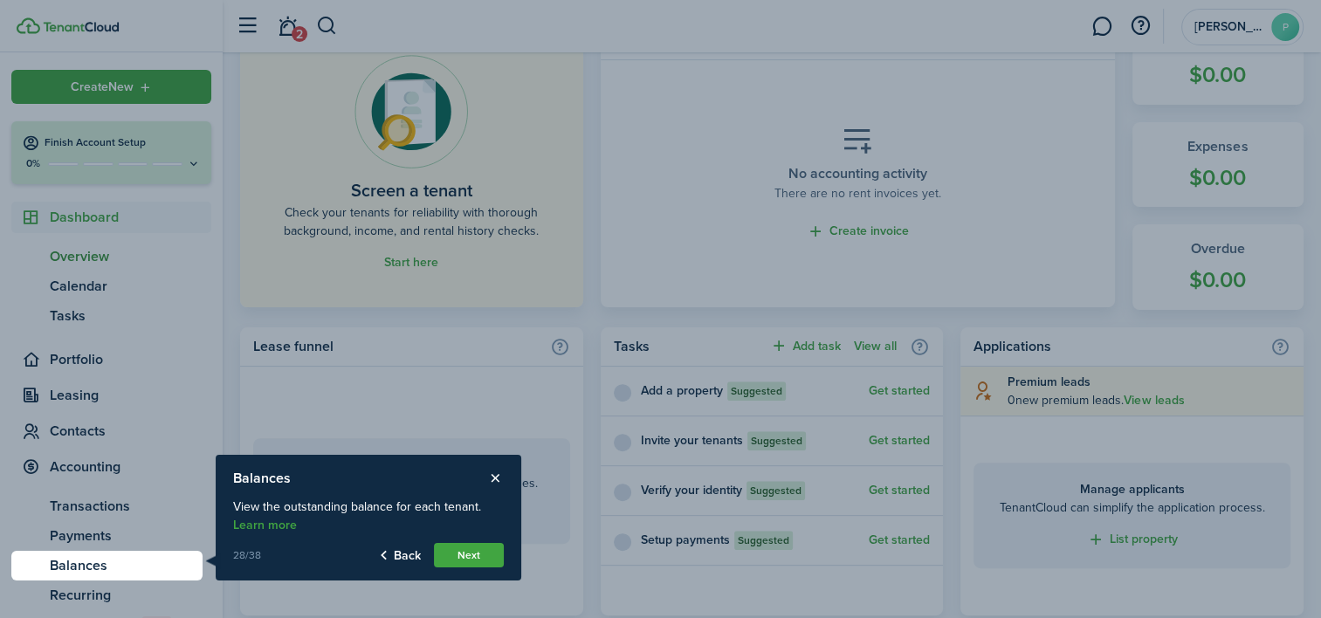
click at [464, 559] on button "Next" at bounding box center [469, 555] width 70 height 24
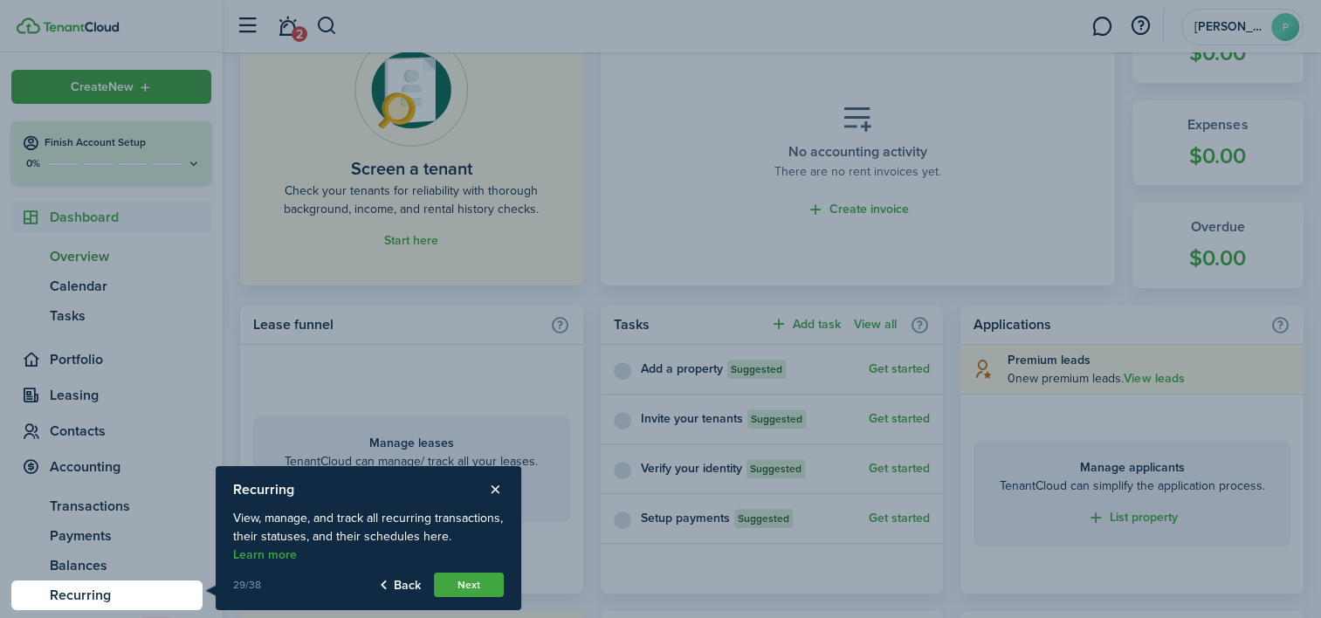
scroll to position [496, 0]
click at [473, 582] on button "Next" at bounding box center [469, 585] width 70 height 24
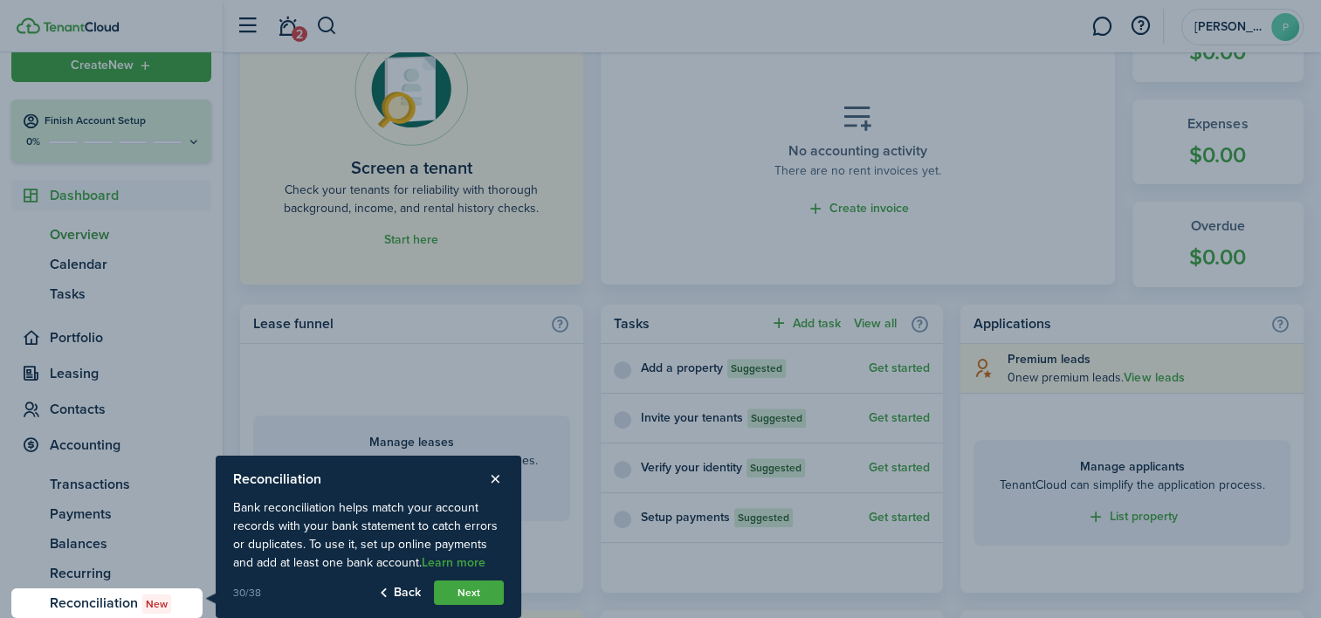
click at [463, 593] on button "Next" at bounding box center [469, 593] width 70 height 24
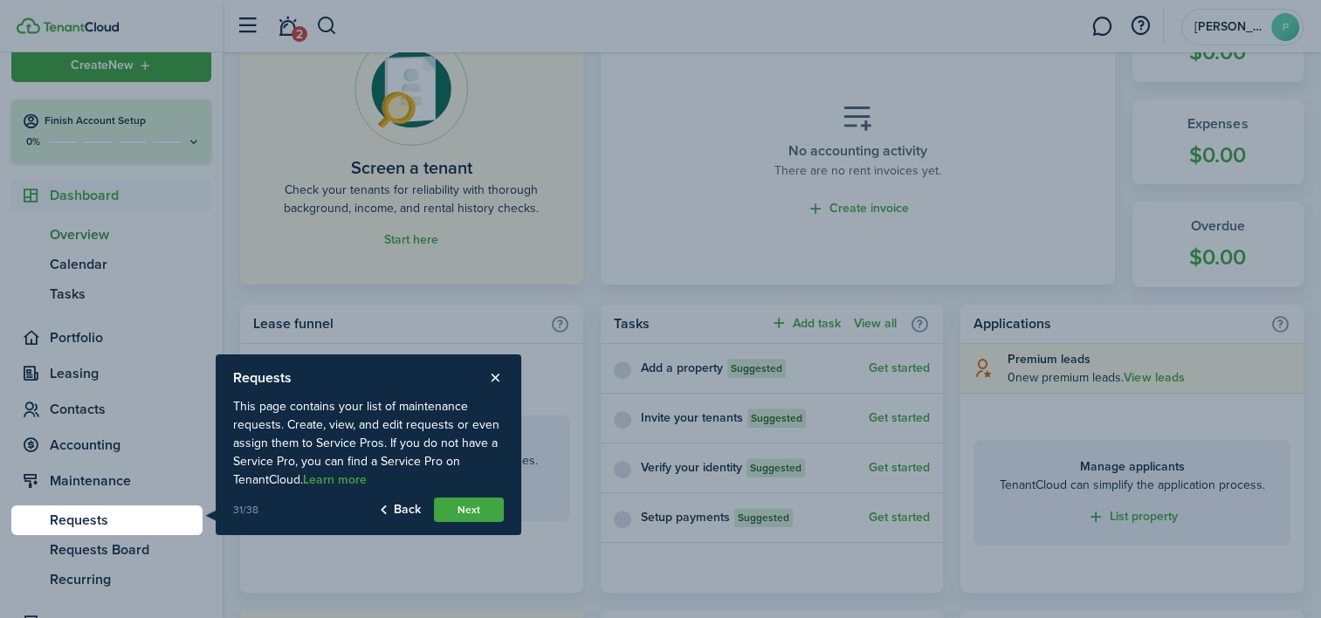
drag, startPoint x: 392, startPoint y: 506, endPoint x: 332, endPoint y: 478, distance: 66.4
click at [461, 514] on button "Next" at bounding box center [469, 510] width 70 height 24
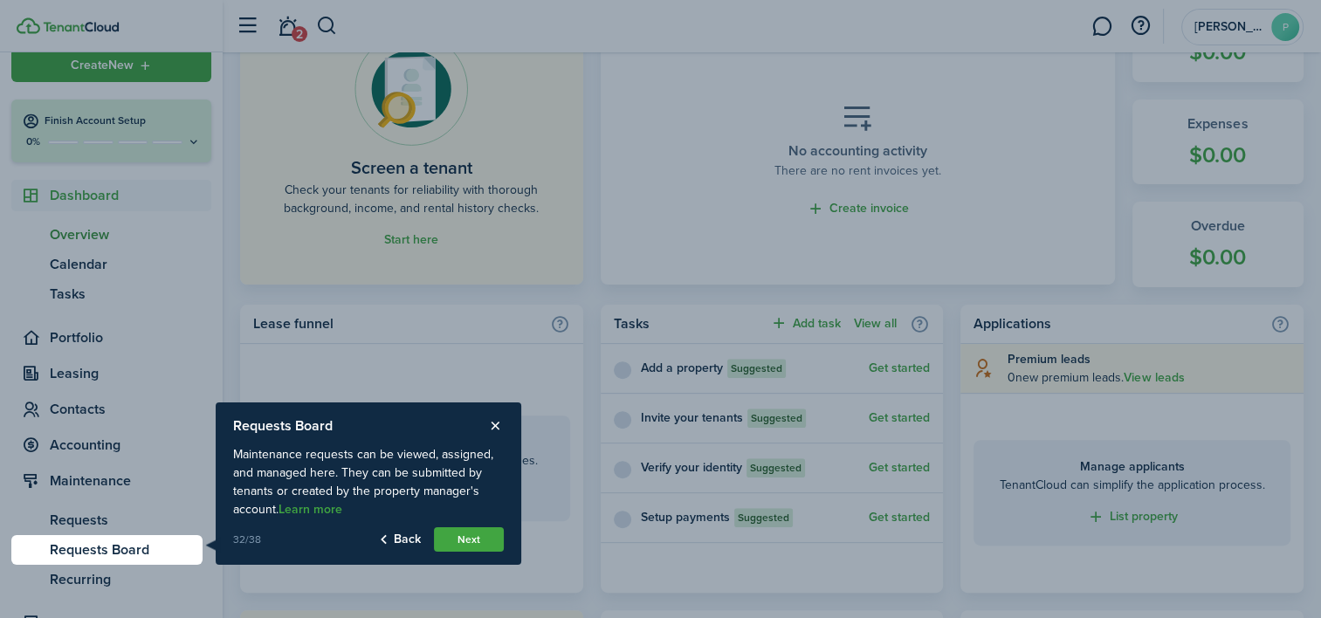
click at [464, 541] on button "Next" at bounding box center [469, 539] width 70 height 24
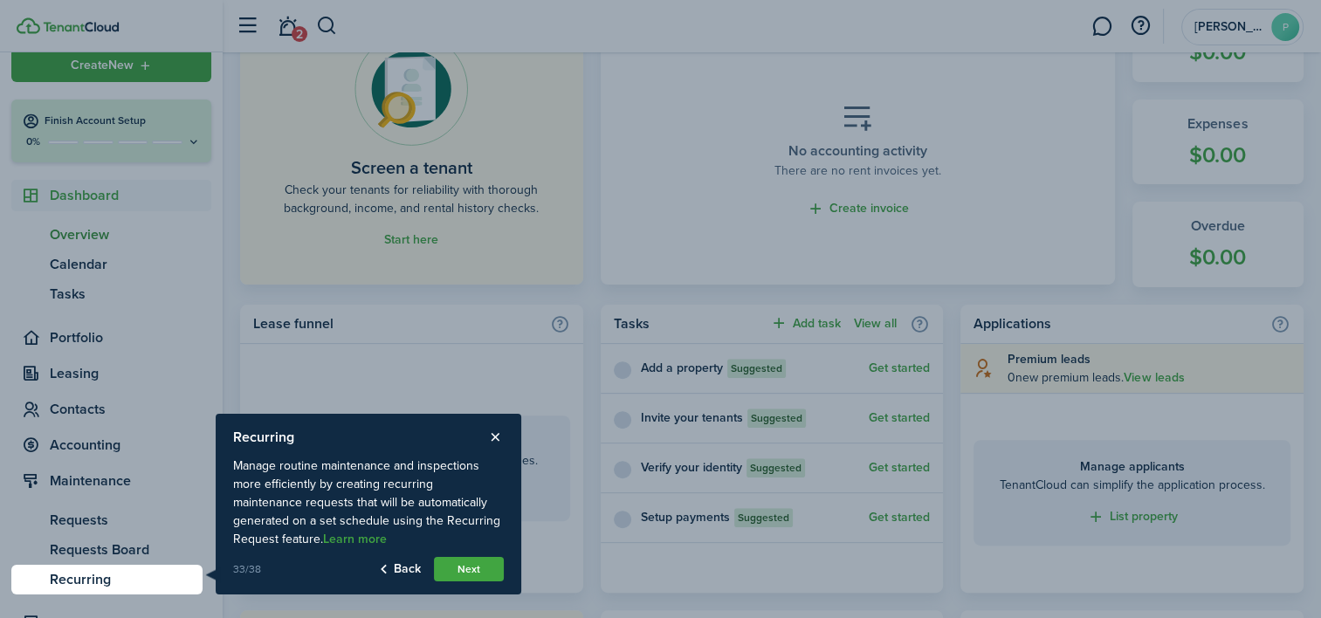
click at [464, 569] on button "Next" at bounding box center [469, 569] width 70 height 24
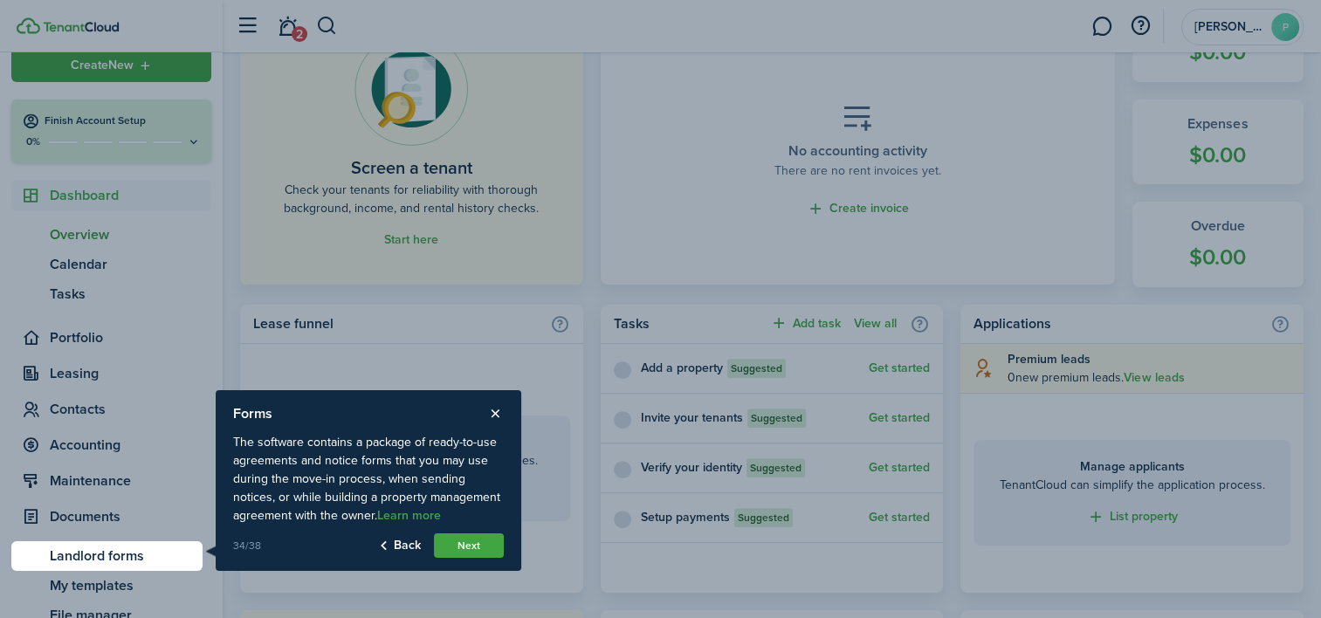
click at [475, 545] on button "Next" at bounding box center [469, 545] width 70 height 24
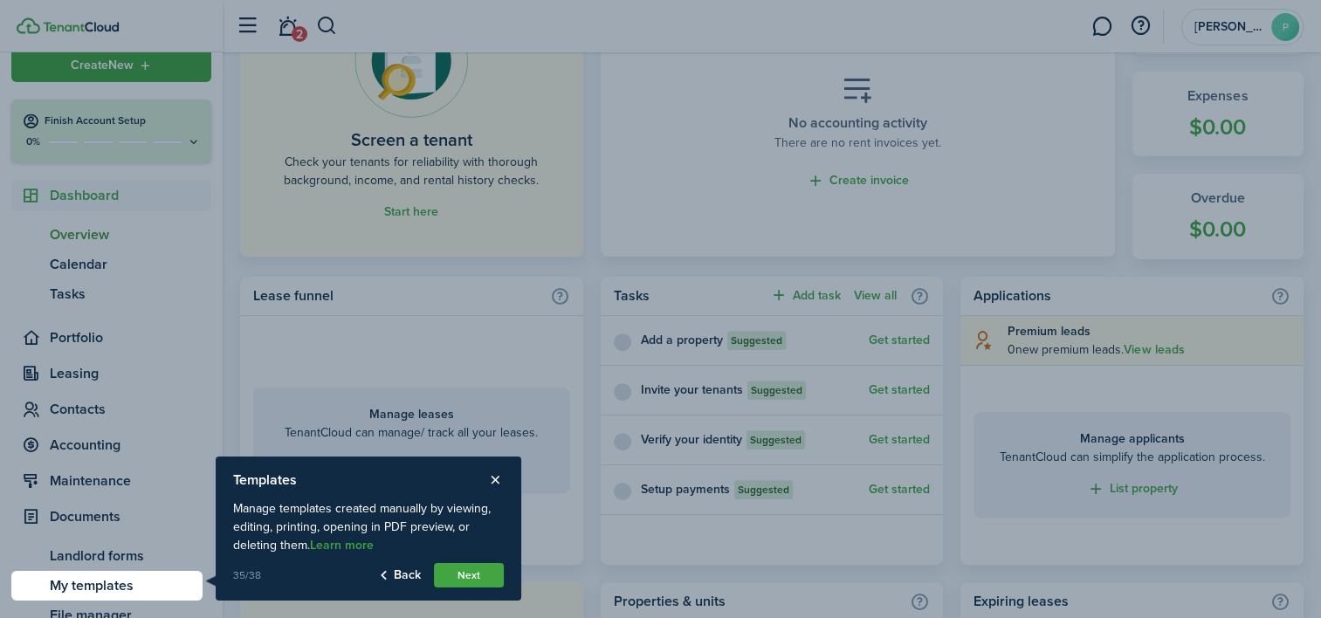
scroll to position [526, 0]
click at [481, 582] on button "Next" at bounding box center [469, 575] width 70 height 24
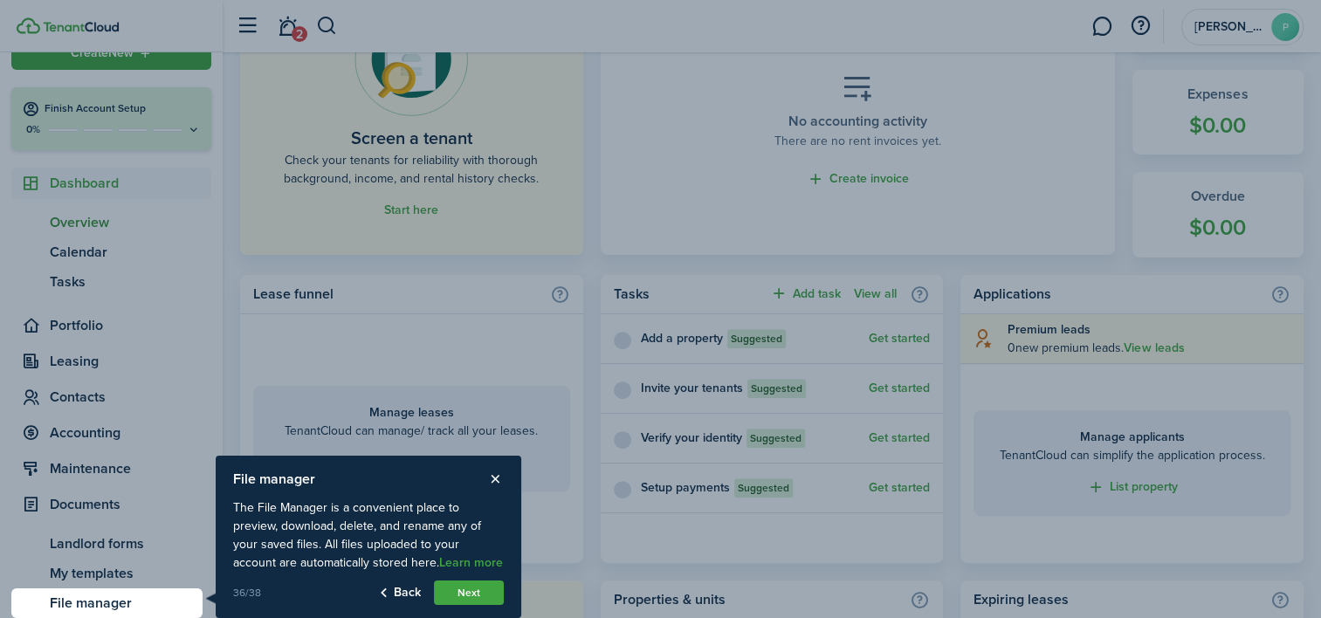
click at [481, 582] on button "Next" at bounding box center [469, 593] width 70 height 24
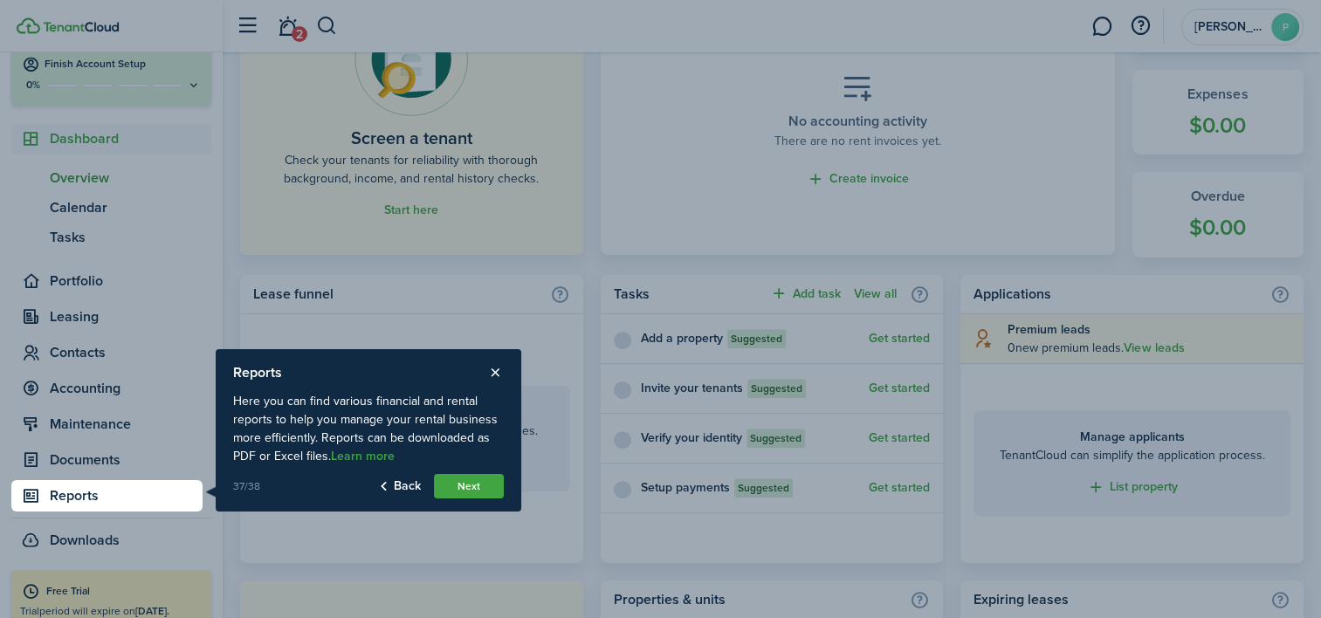
click at [464, 494] on button "Next" at bounding box center [469, 486] width 70 height 24
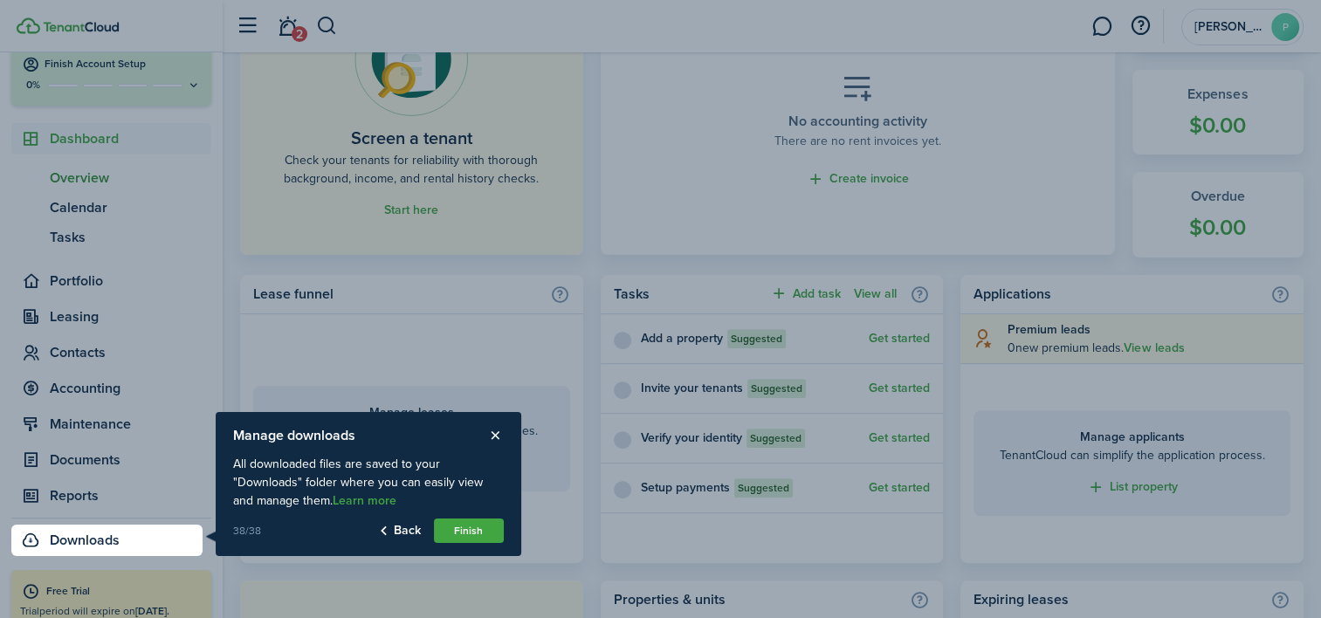
click at [457, 538] on button "Finish" at bounding box center [469, 531] width 70 height 24
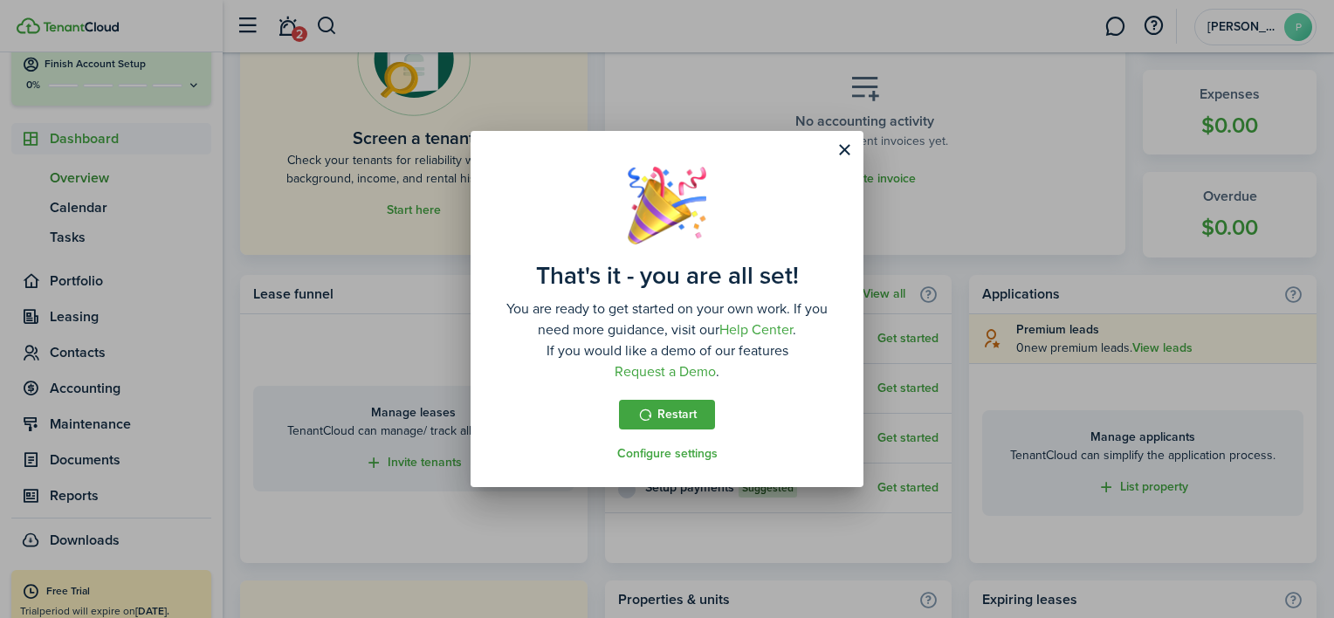
click at [848, 148] on button "Close modal" at bounding box center [844, 150] width 30 height 30
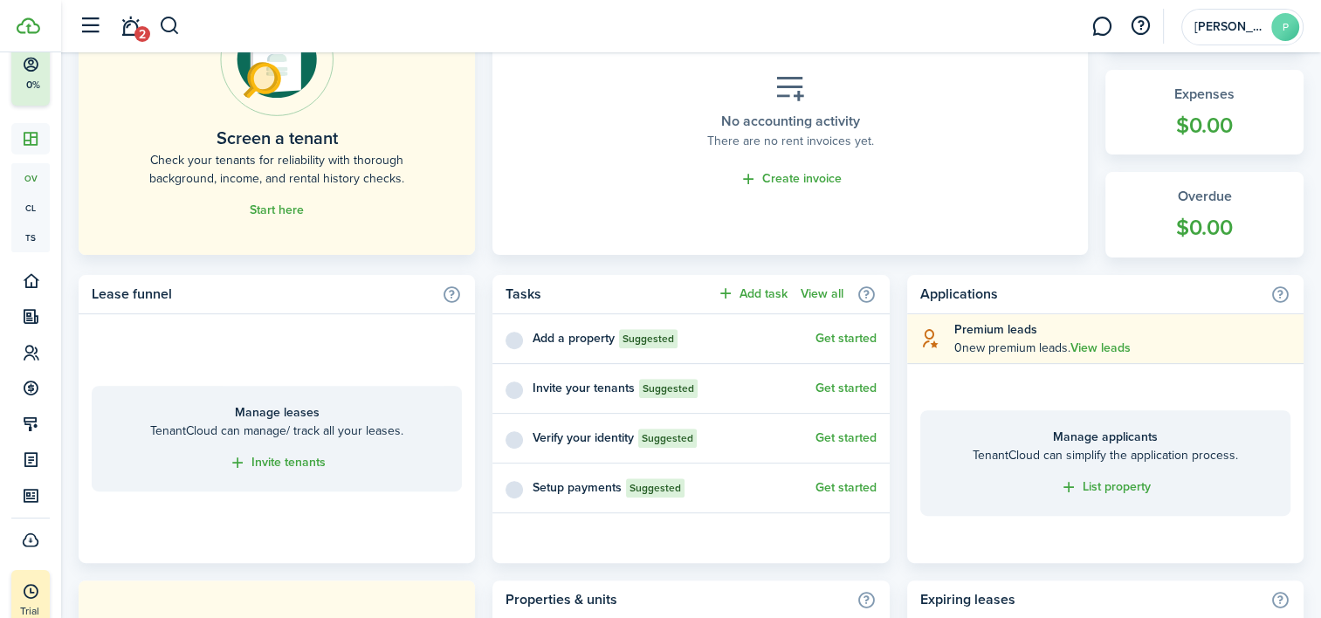
click at [519, 343] on control-checkbox at bounding box center [512, 339] width 14 height 14
click at [842, 335] on link "Get started" at bounding box center [845, 339] width 61 height 14
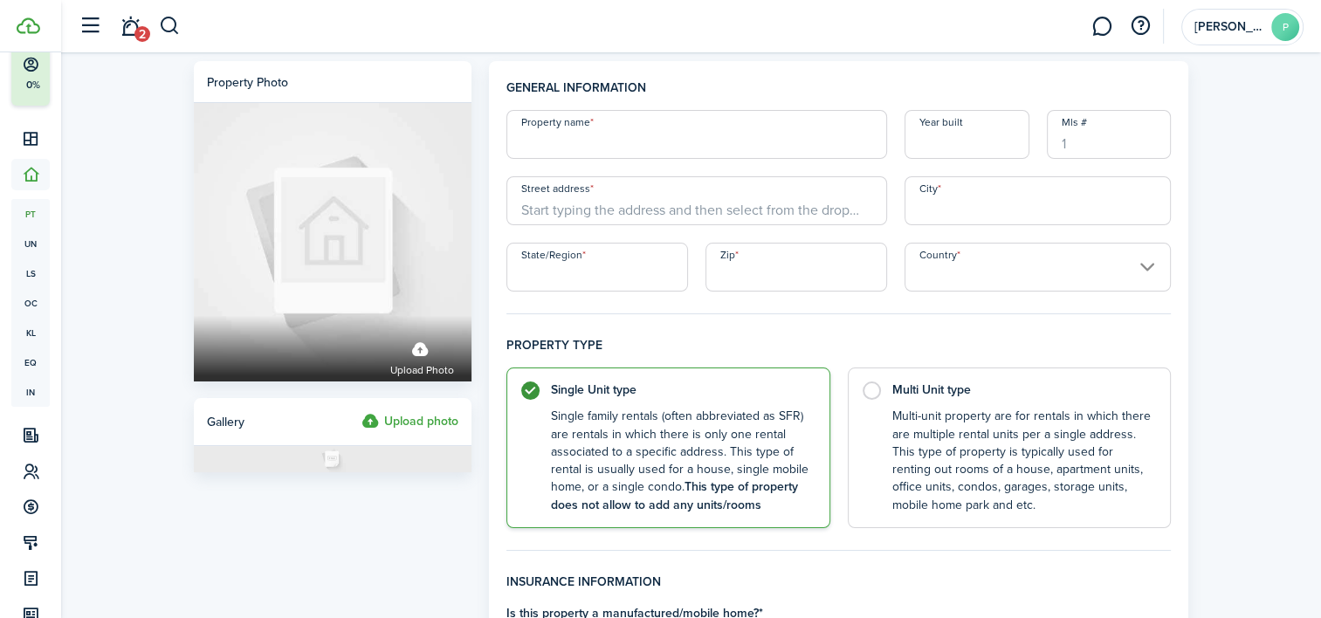
click at [621, 138] on input "Property name" at bounding box center [696, 134] width 381 height 49
type input "[STREET_ADDRESS]"
click at [561, 215] on input "Street address" at bounding box center [696, 200] width 381 height 49
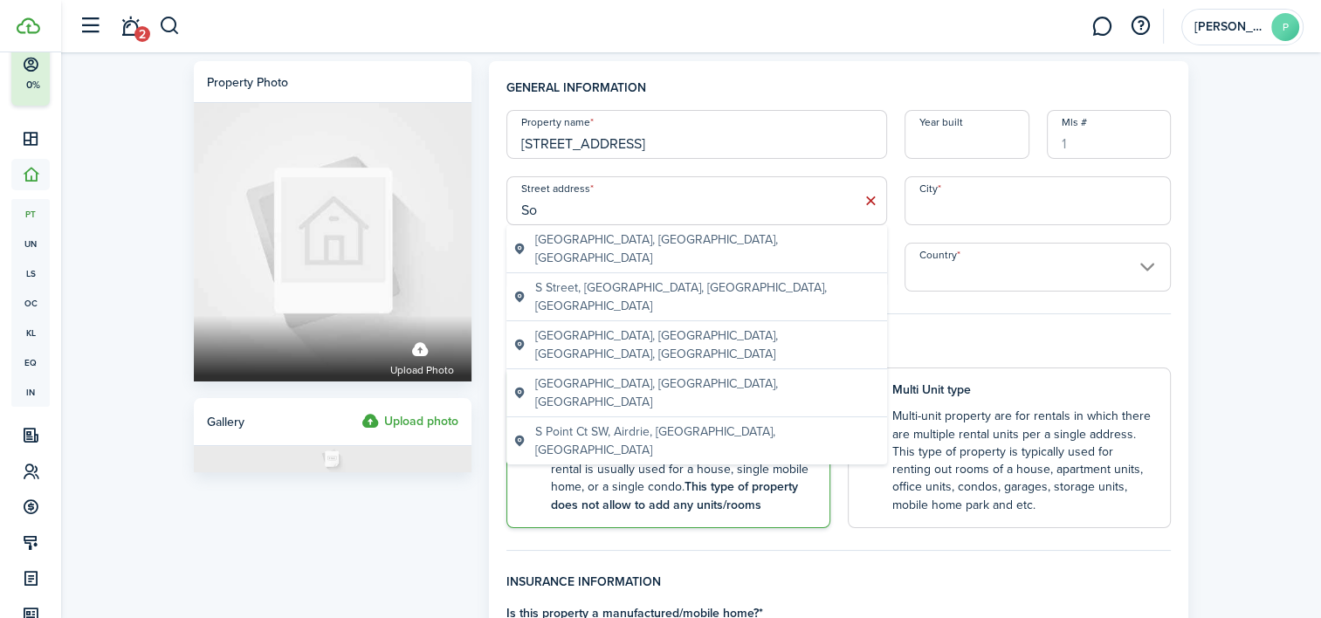
type input "S"
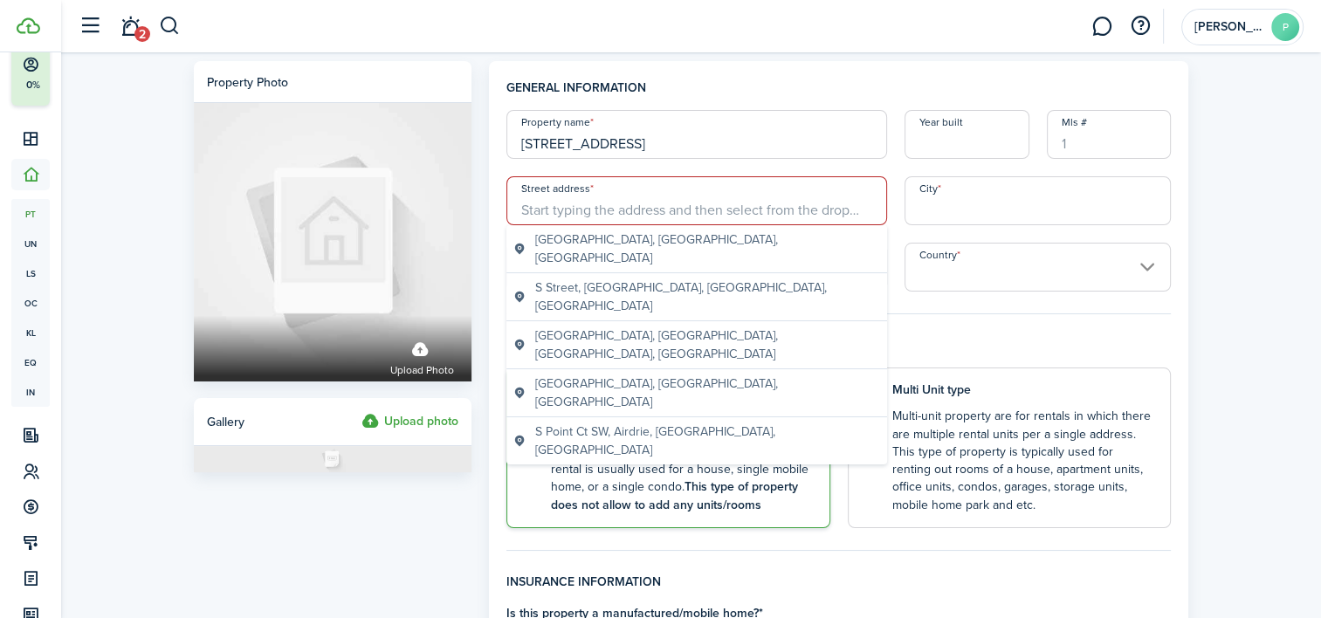
drag, startPoint x: 647, startPoint y: 140, endPoint x: 479, endPoint y: 137, distance: 167.6
click at [547, 213] on input "Street address" at bounding box center [696, 200] width 381 height 49
paste input "[STREET_ADDRESS]"
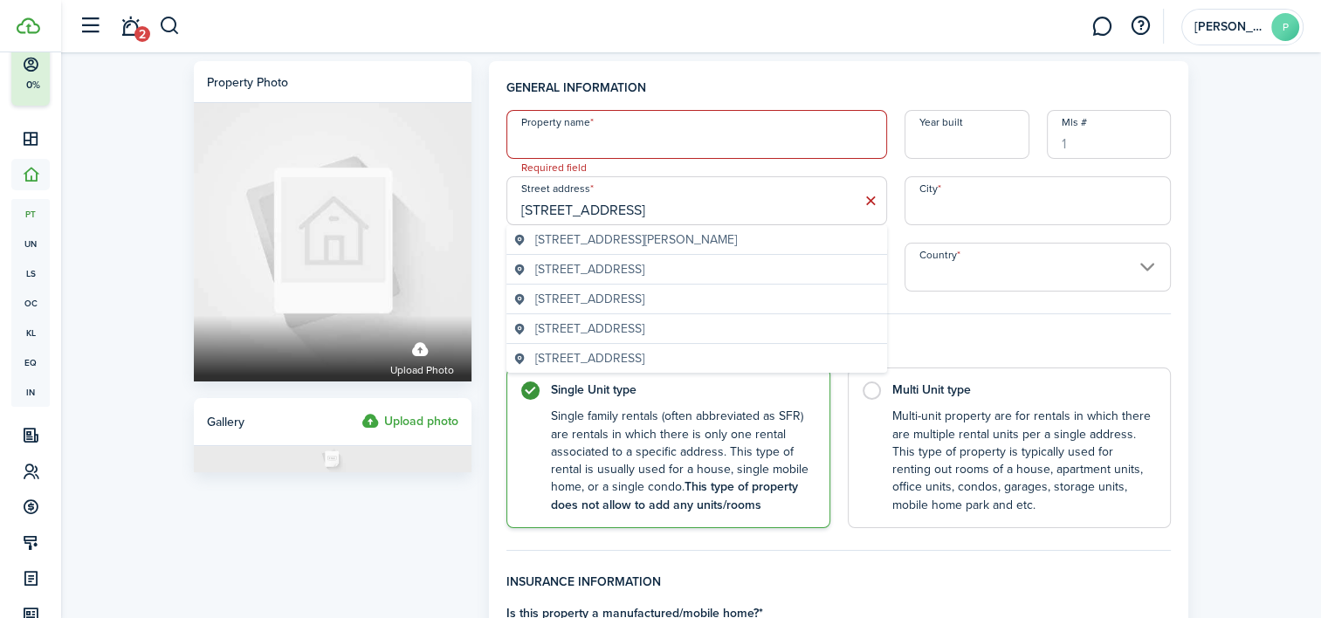
type input "[STREET_ADDRESS]"
click at [971, 200] on input "City" at bounding box center [1037, 200] width 267 height 49
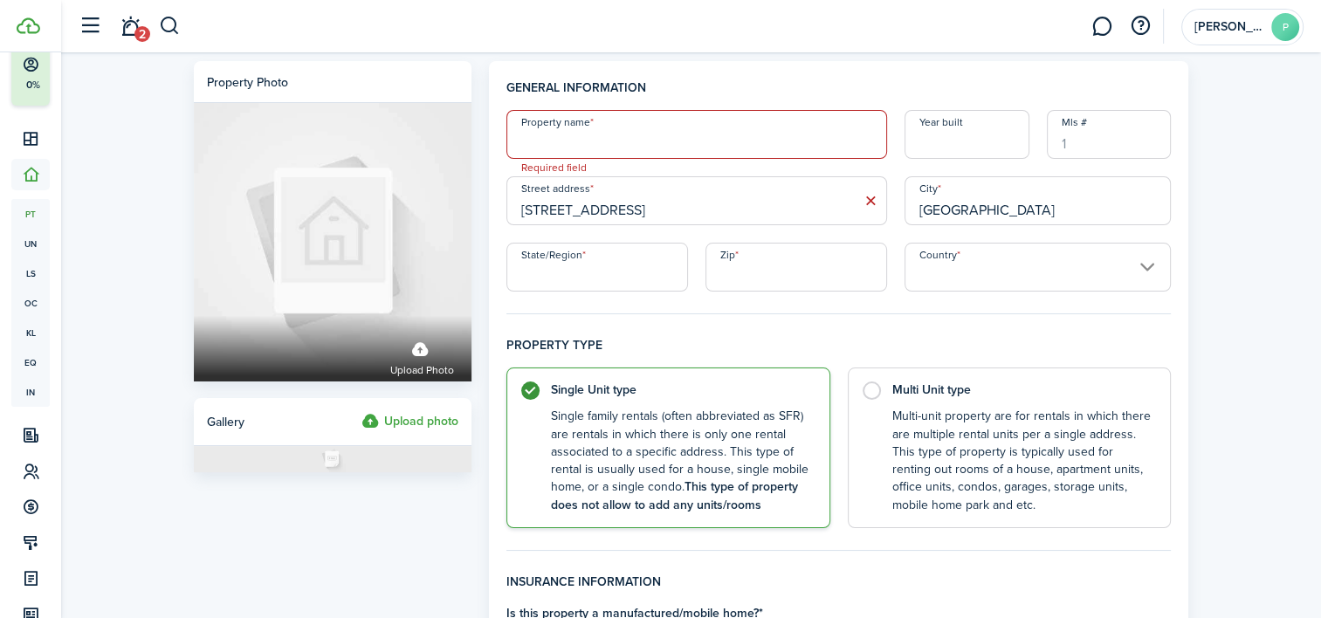
type input "[GEOGRAPHIC_DATA]"
click at [589, 262] on input "State/Region" at bounding box center [597, 267] width 182 height 49
type input "OH"
click at [966, 278] on input "Country" at bounding box center [1037, 267] width 267 height 49
type input "45680"
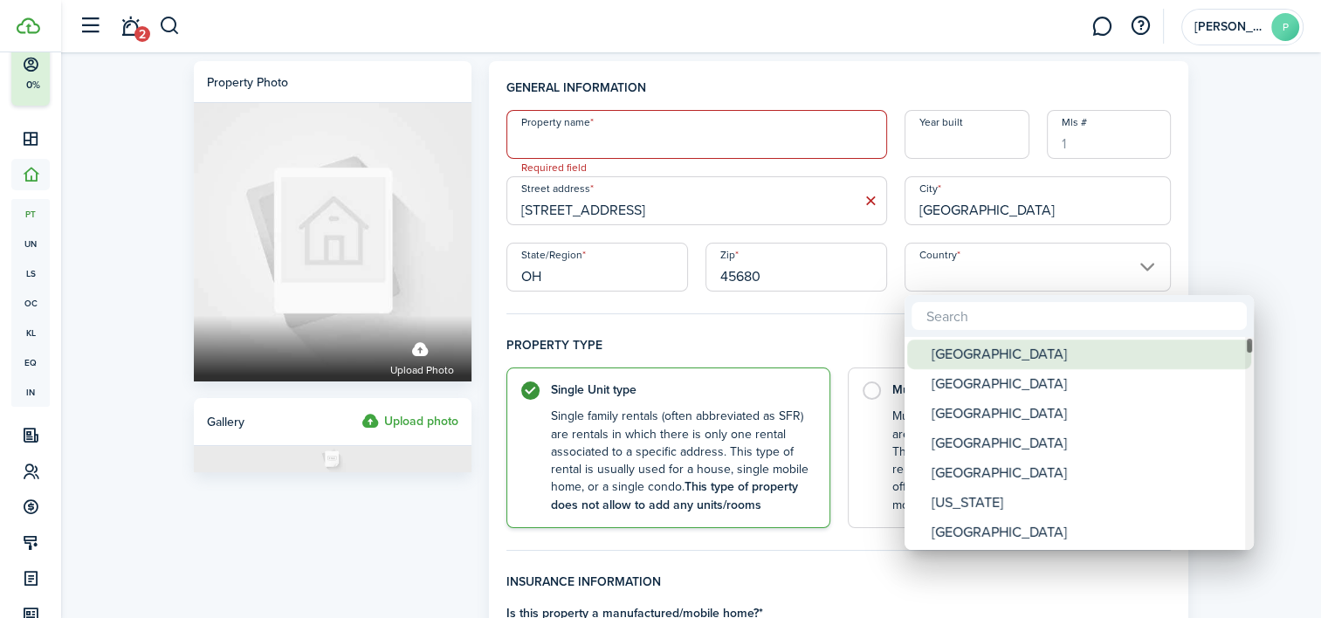
click at [971, 354] on div "[GEOGRAPHIC_DATA]" at bounding box center [1085, 355] width 309 height 30
type input "[GEOGRAPHIC_DATA]"
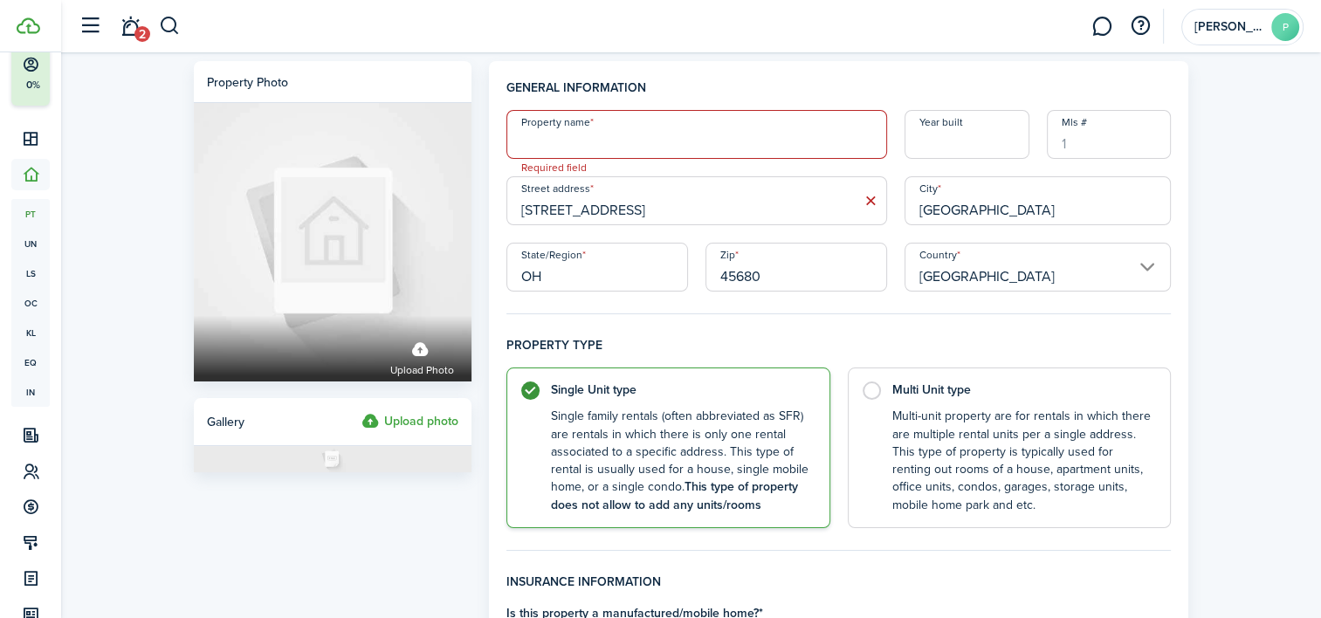
click at [560, 144] on input "Property name" at bounding box center [696, 134] width 381 height 49
type input "2"
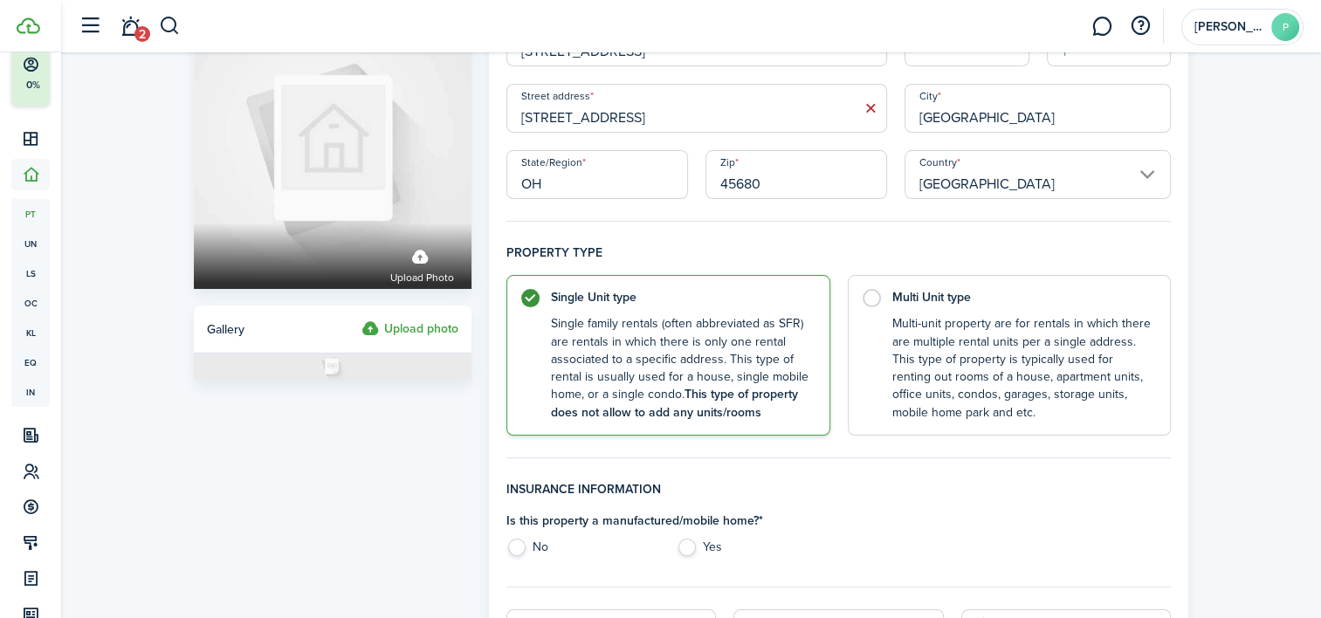
scroll to position [91, 0]
type input "[STREET_ADDRESS]"
click at [879, 294] on label "Multi Unit type Multi-unit property are for rentals in which there are multiple…" at bounding box center [1010, 352] width 324 height 161
radio input "false"
radio input "true"
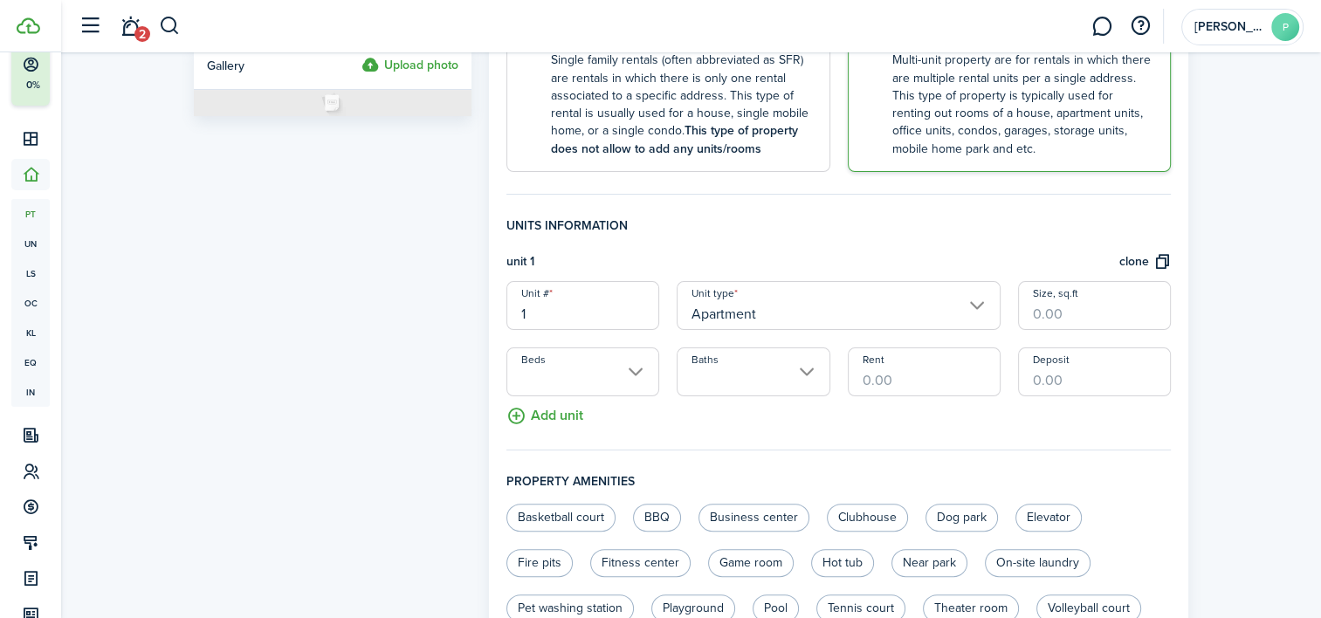
scroll to position [0, 0]
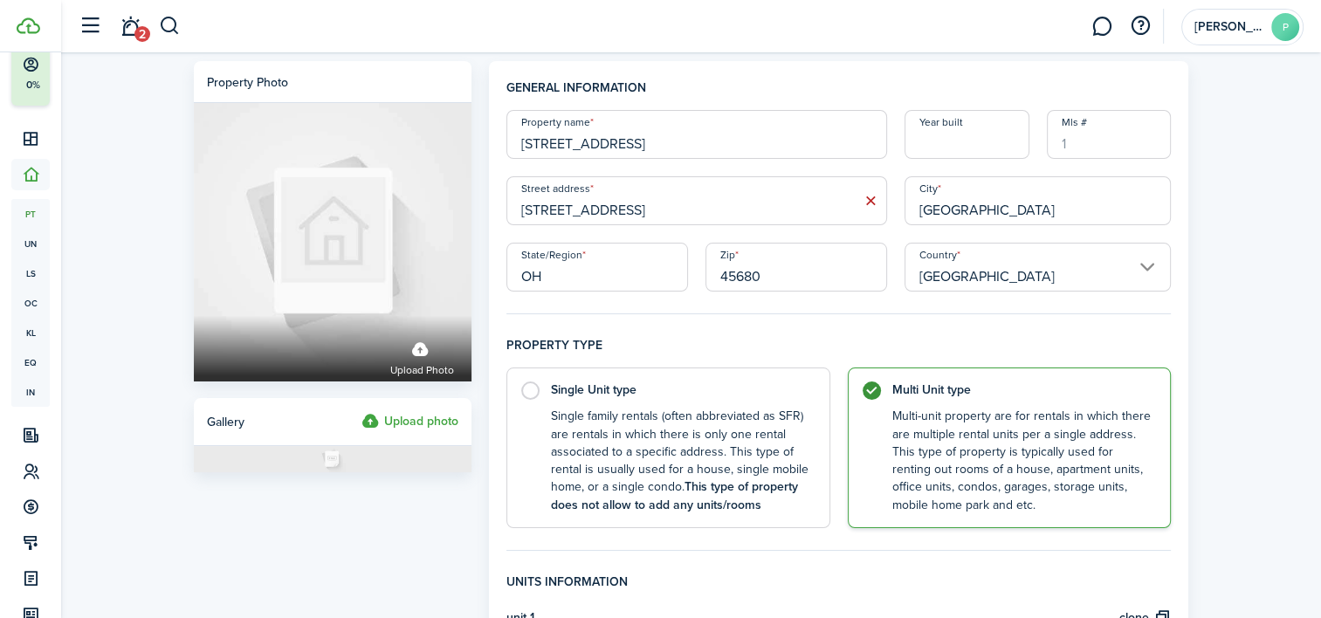
click at [960, 120] on input "Year built" at bounding box center [966, 134] width 125 height 49
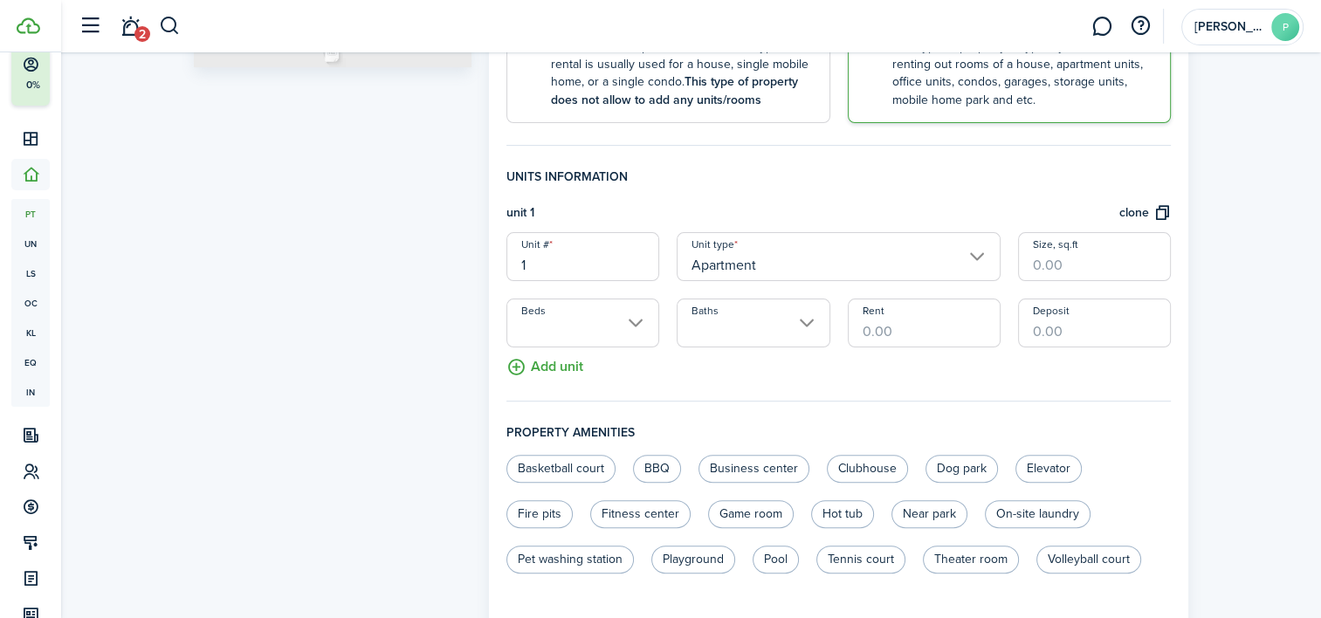
scroll to position [408, 0]
click at [600, 325] on input "Beds" at bounding box center [582, 320] width 153 height 49
type input "1977"
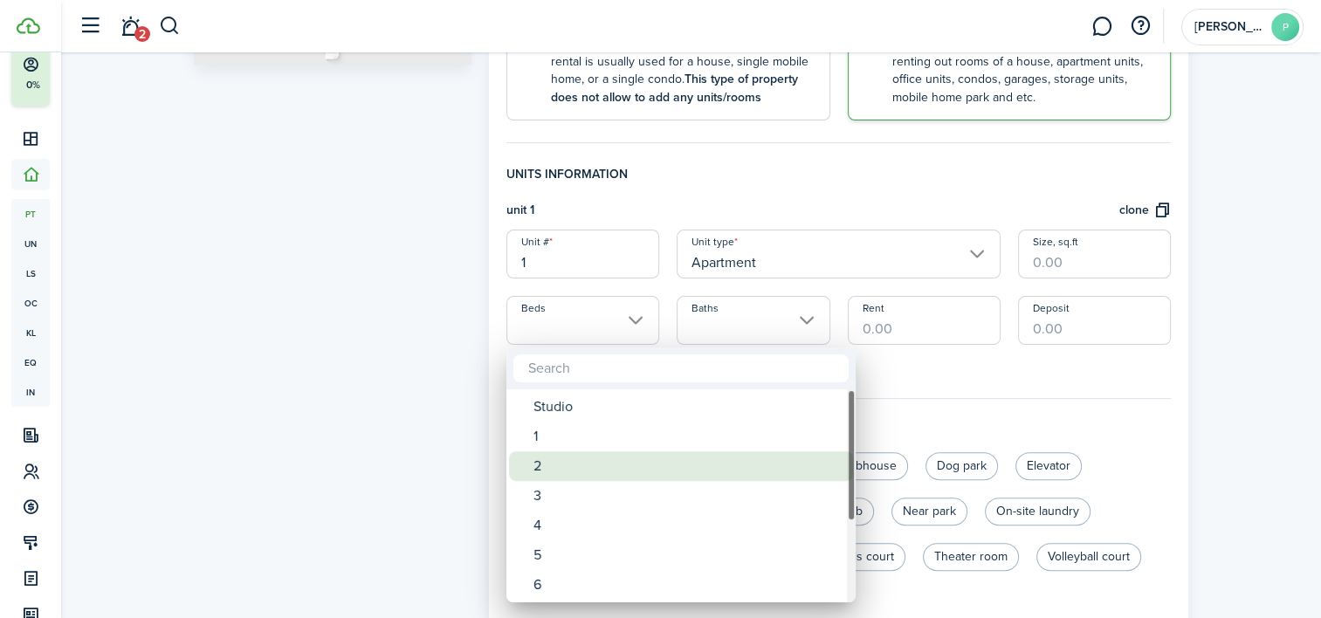
click at [542, 460] on div "2" at bounding box center [687, 466] width 309 height 30
type input "2"
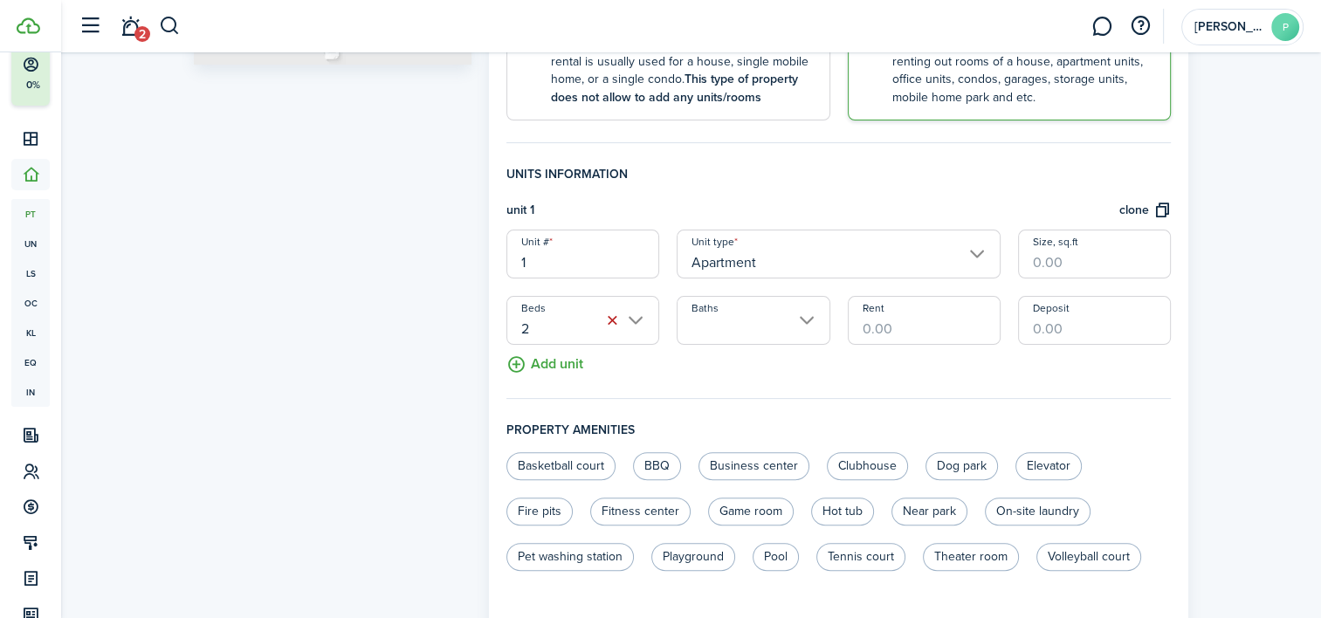
click at [806, 320] on input "Baths" at bounding box center [753, 320] width 153 height 49
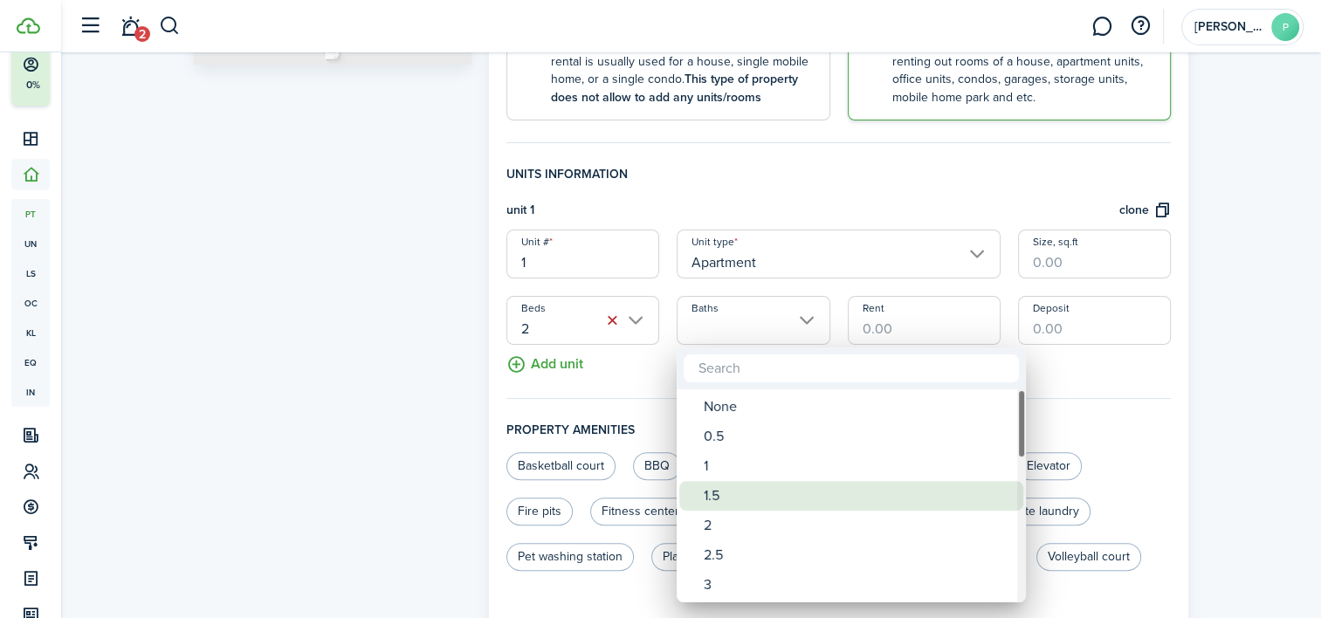
click at [711, 493] on div "1.5" at bounding box center [858, 496] width 309 height 30
type input "1.5"
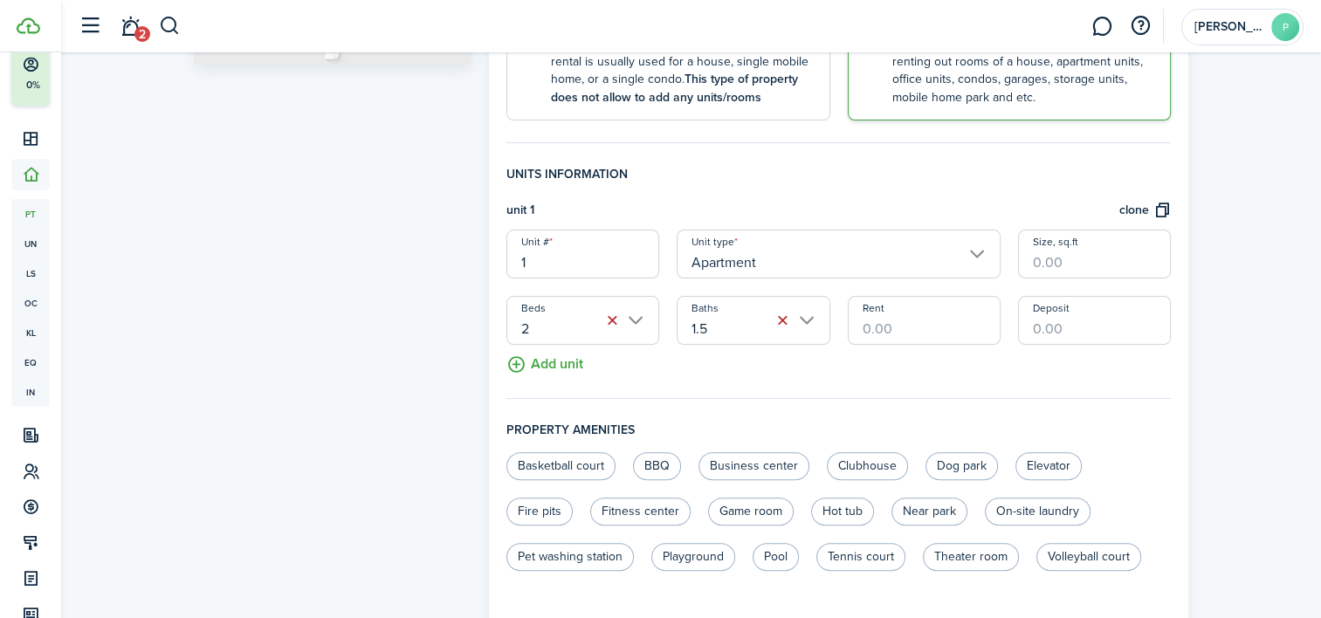
click at [901, 328] on input "Rent" at bounding box center [924, 320] width 153 height 49
type input "$850.00"
click at [534, 362] on button "Add unit" at bounding box center [544, 360] width 77 height 31
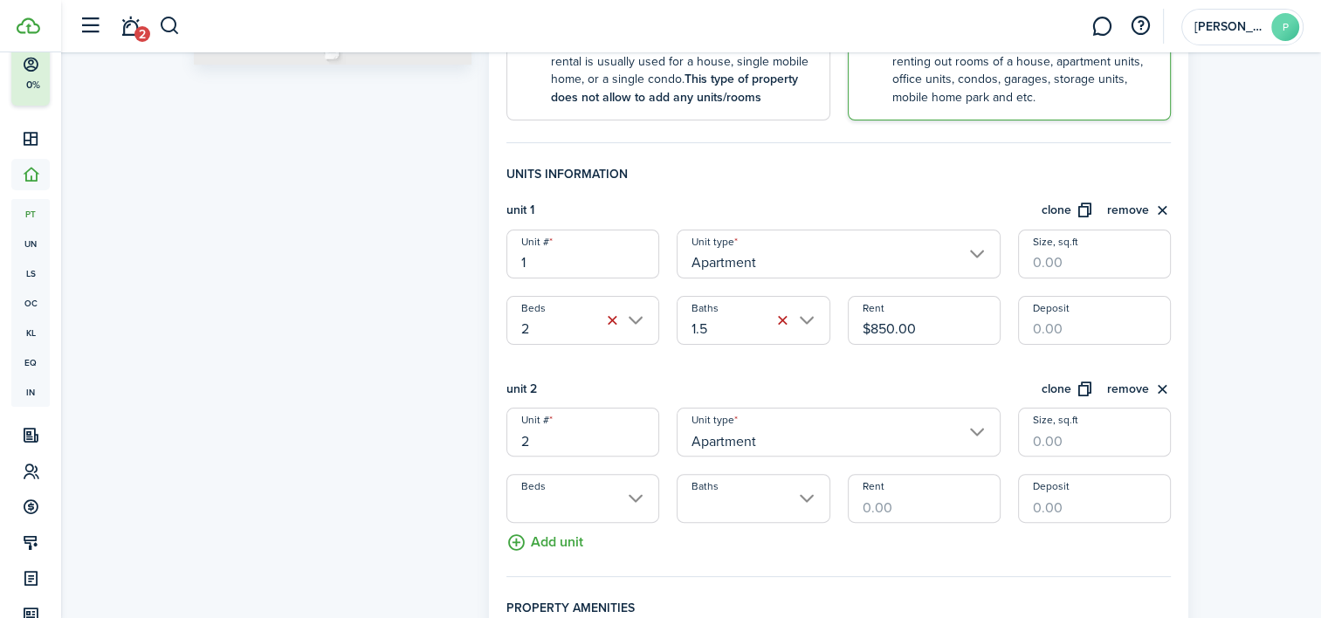
click at [581, 508] on input "Beds" at bounding box center [582, 498] width 153 height 49
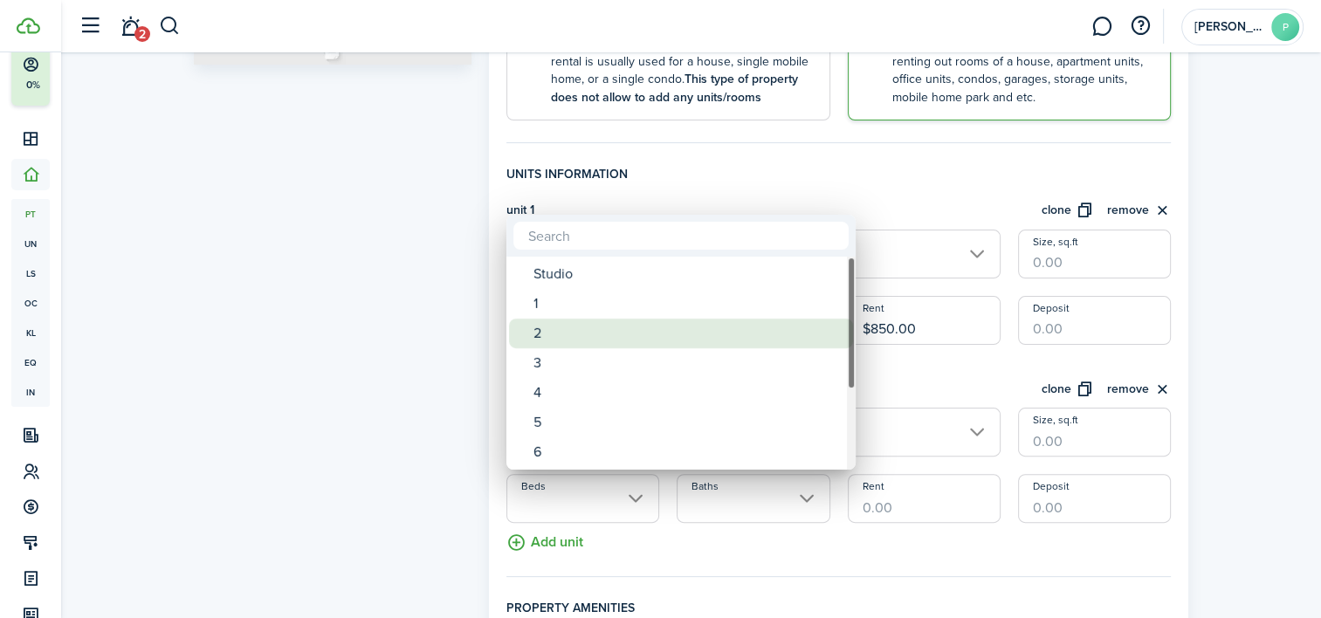
click at [555, 336] on div "2" at bounding box center [687, 334] width 309 height 30
type input "2"
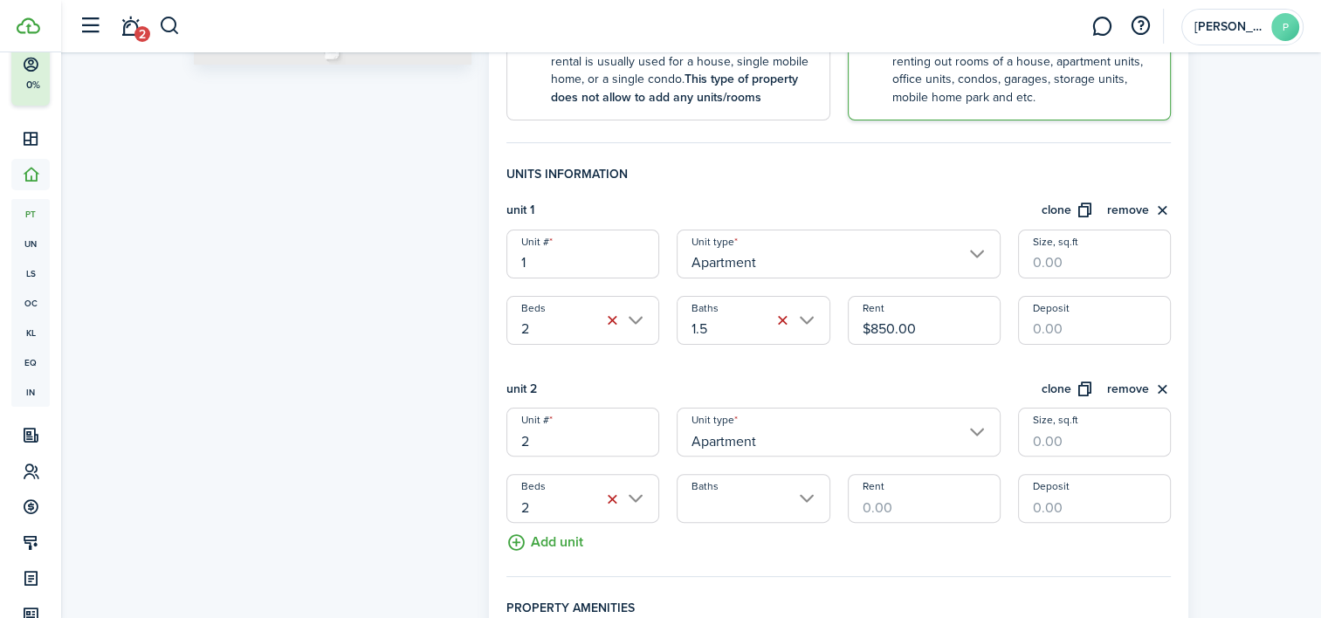
click at [765, 502] on input "Baths" at bounding box center [753, 498] width 153 height 49
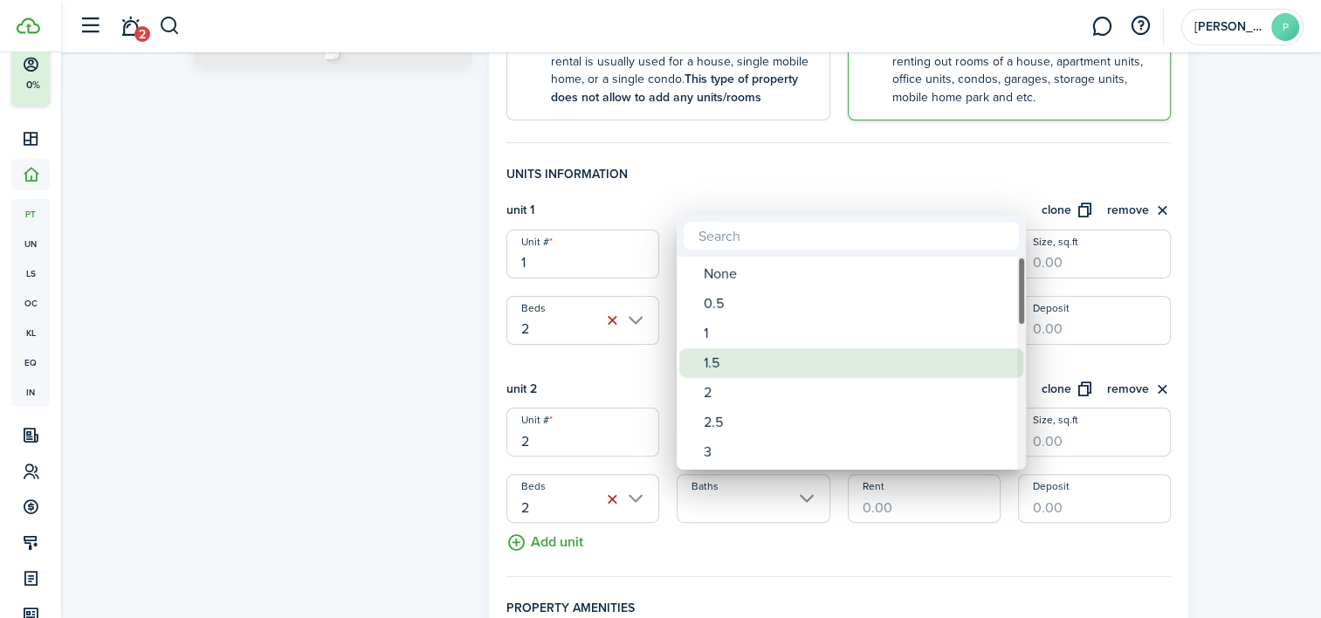
click at [713, 356] on div "1.5" at bounding box center [858, 363] width 309 height 30
type input "1.5"
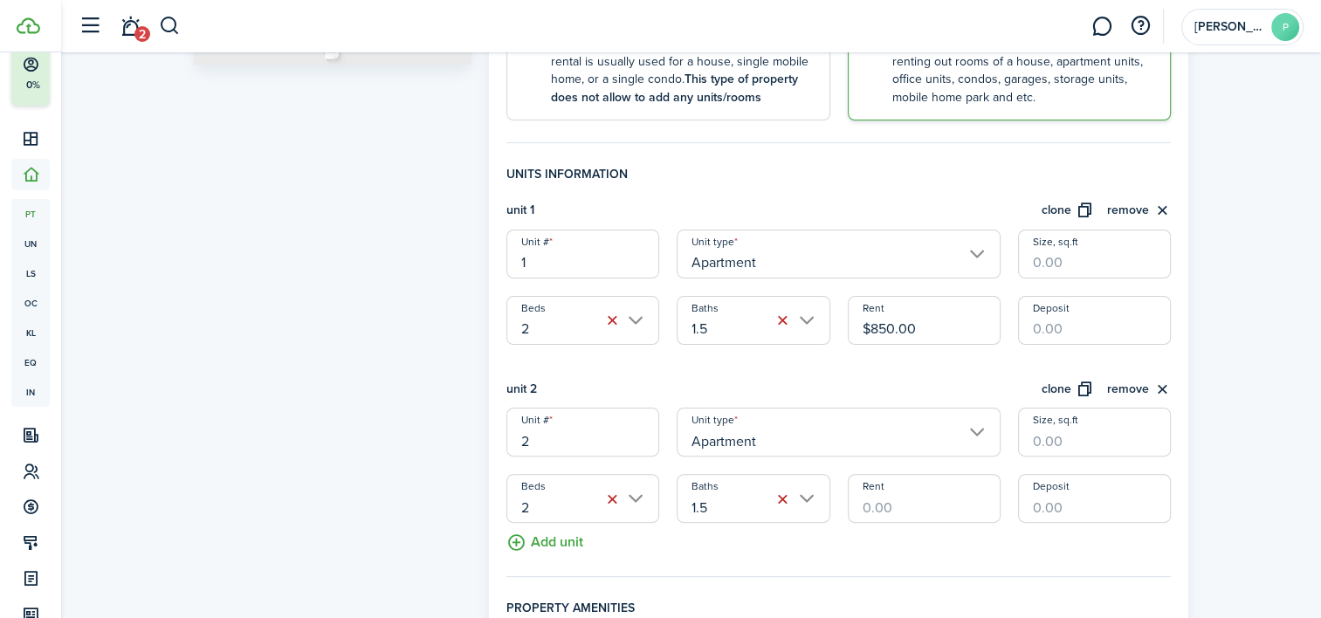
click at [904, 491] on input "Rent" at bounding box center [924, 498] width 153 height 49
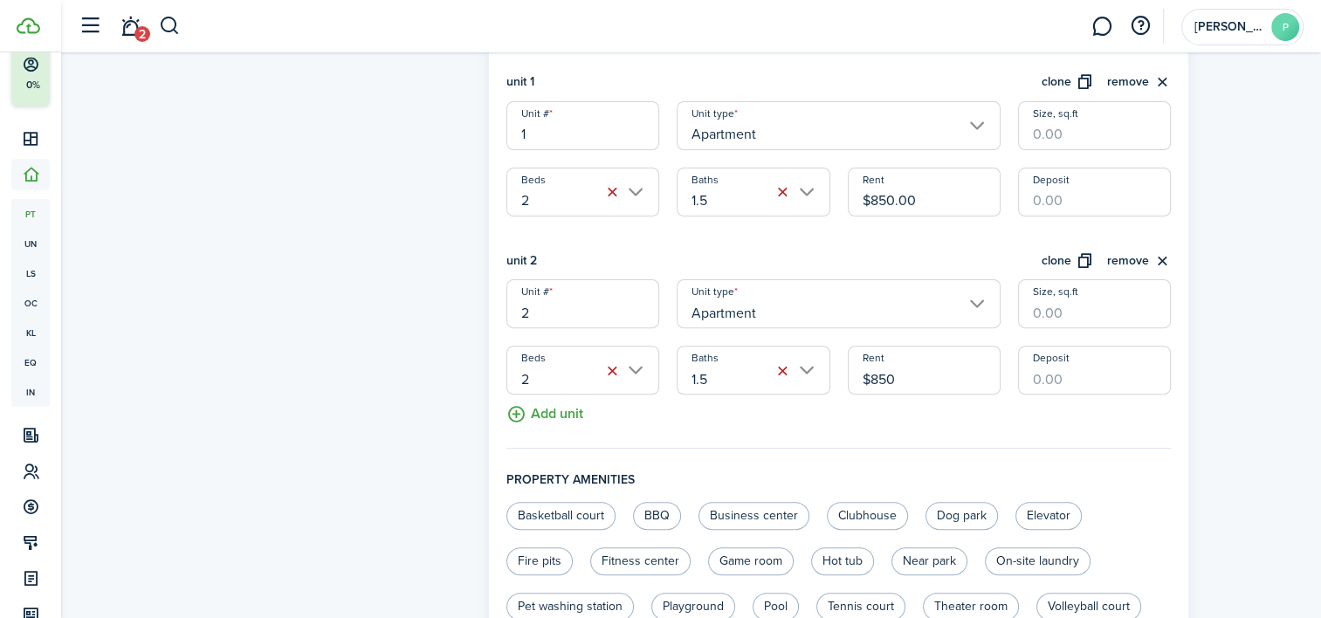
type input "$850.00"
click at [524, 407] on button "Add unit" at bounding box center [544, 410] width 77 height 31
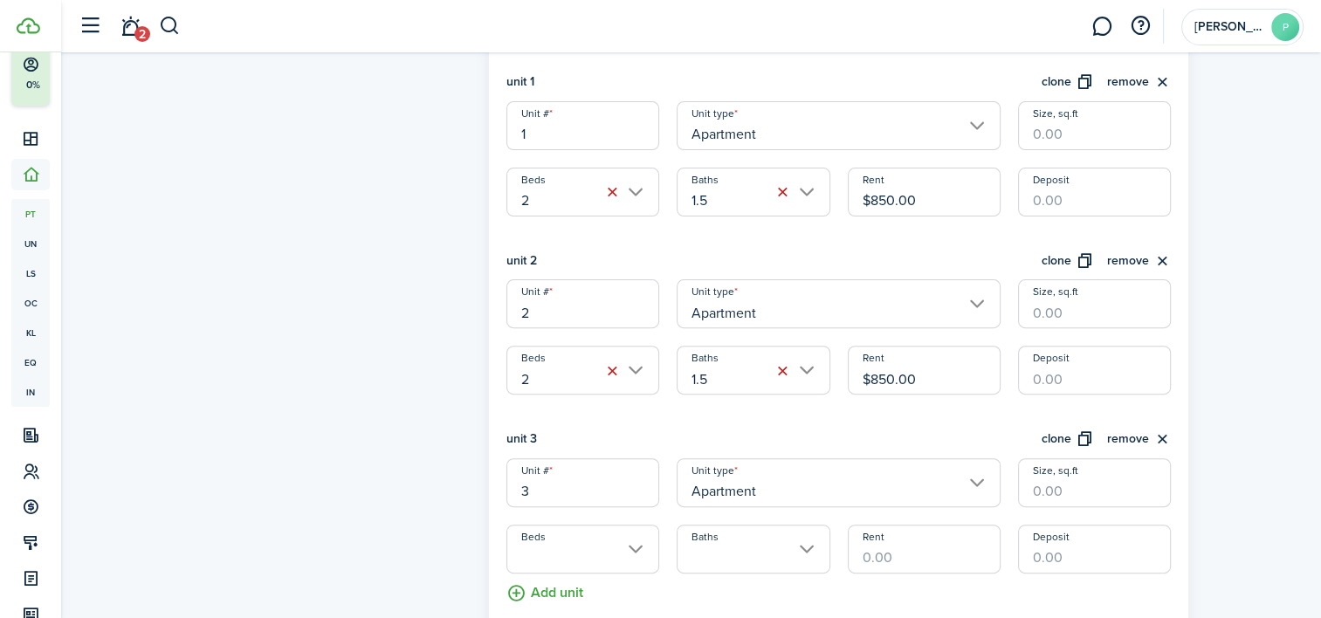
click at [595, 548] on input "Beds" at bounding box center [582, 549] width 153 height 49
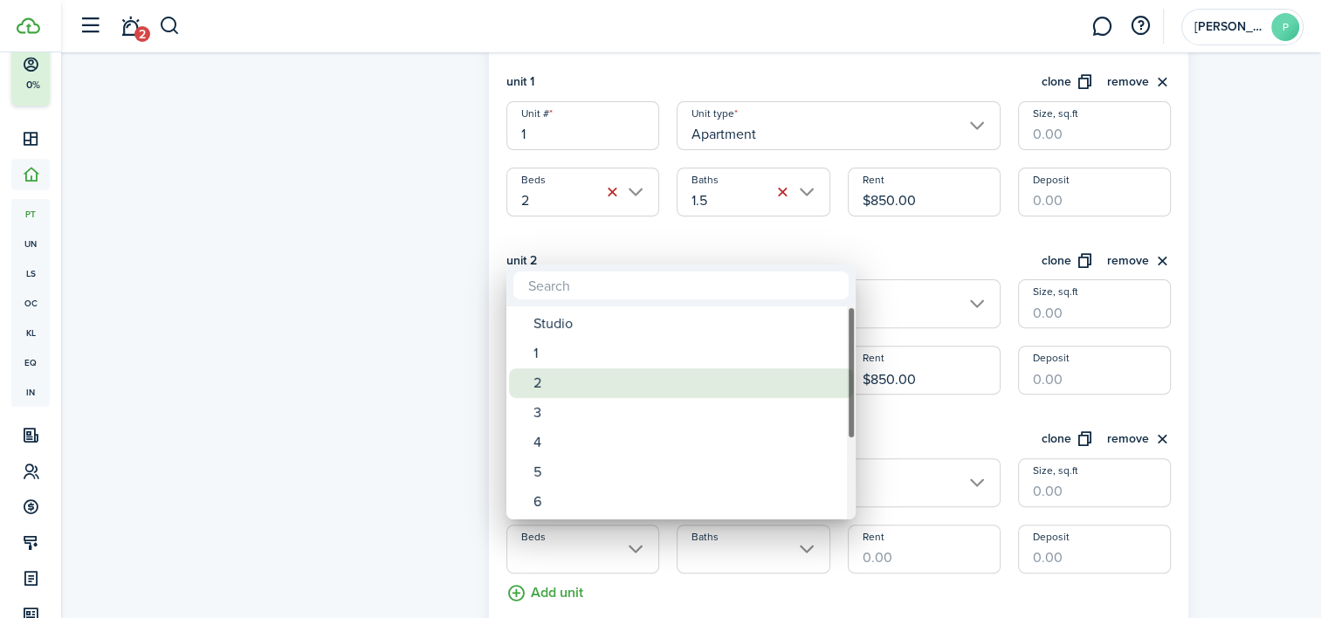
click at [544, 392] on div "2" at bounding box center [687, 383] width 309 height 30
type input "2"
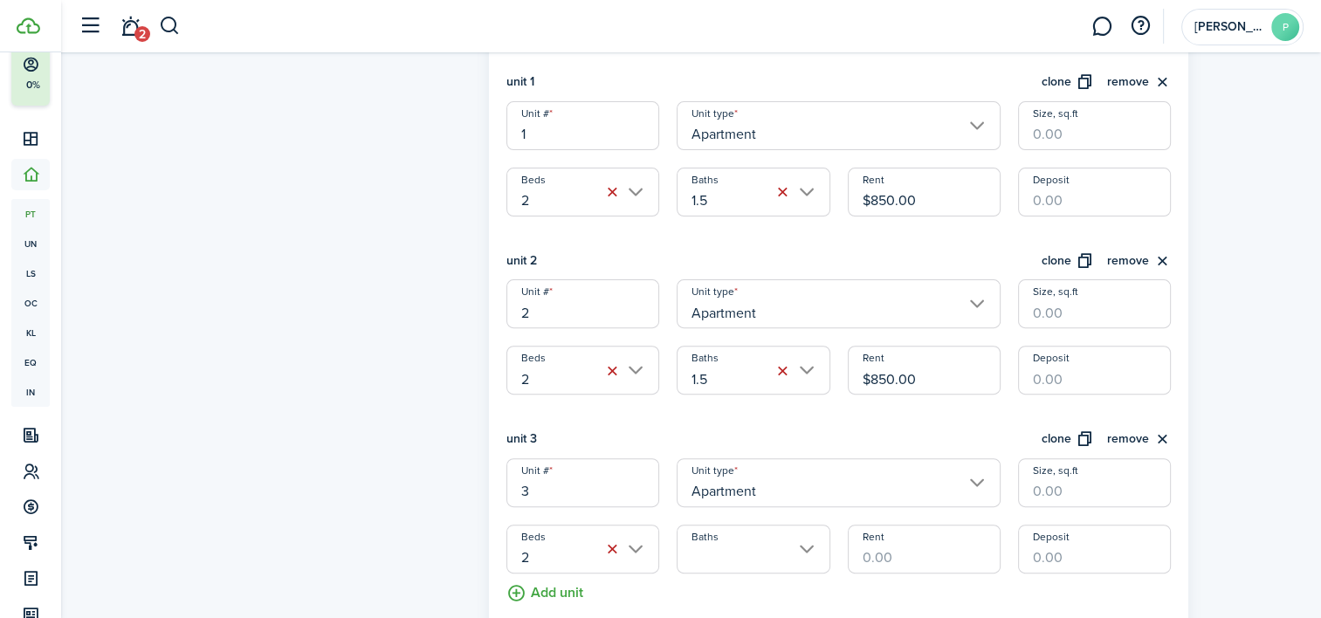
click at [728, 542] on input "Baths" at bounding box center [753, 549] width 153 height 49
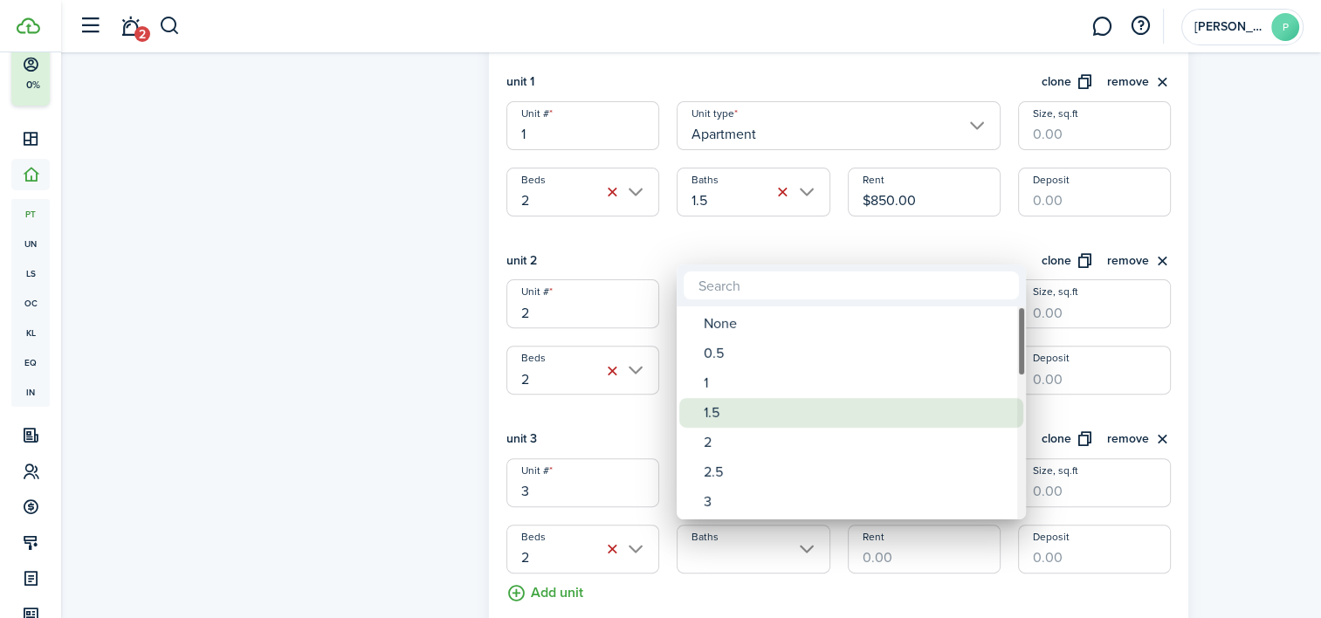
click at [726, 402] on div "1.5" at bounding box center [858, 413] width 309 height 30
type input "1.5"
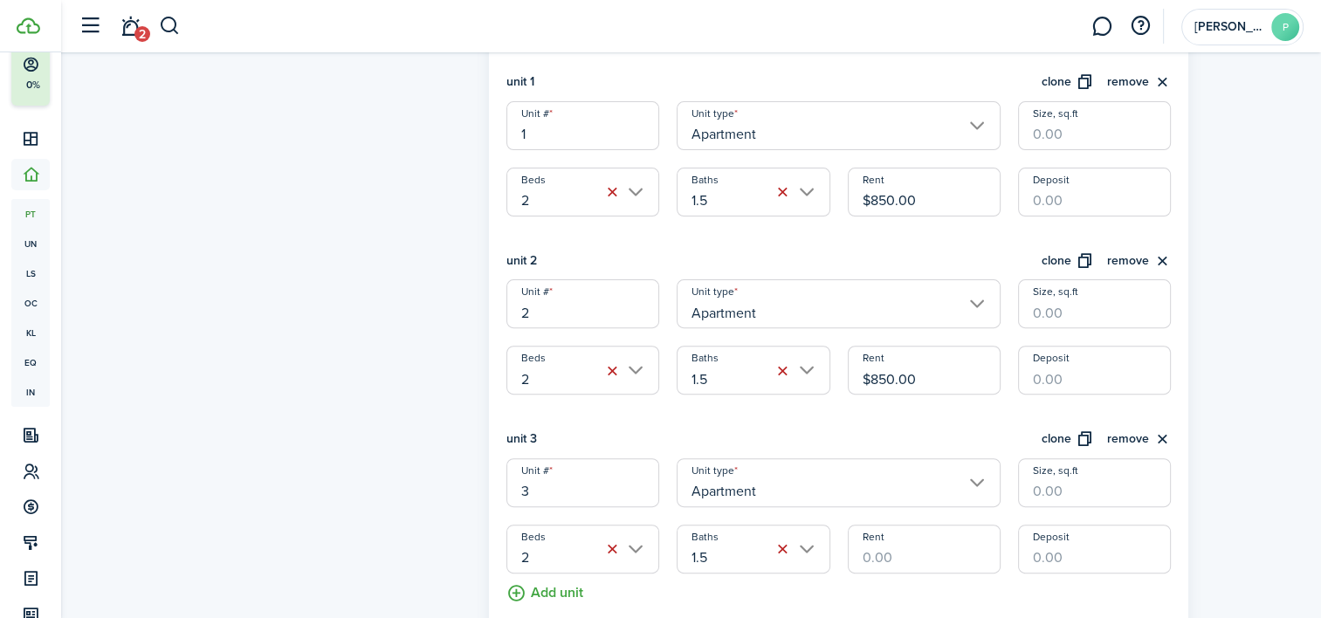
click at [882, 552] on input "Rent" at bounding box center [924, 549] width 153 height 49
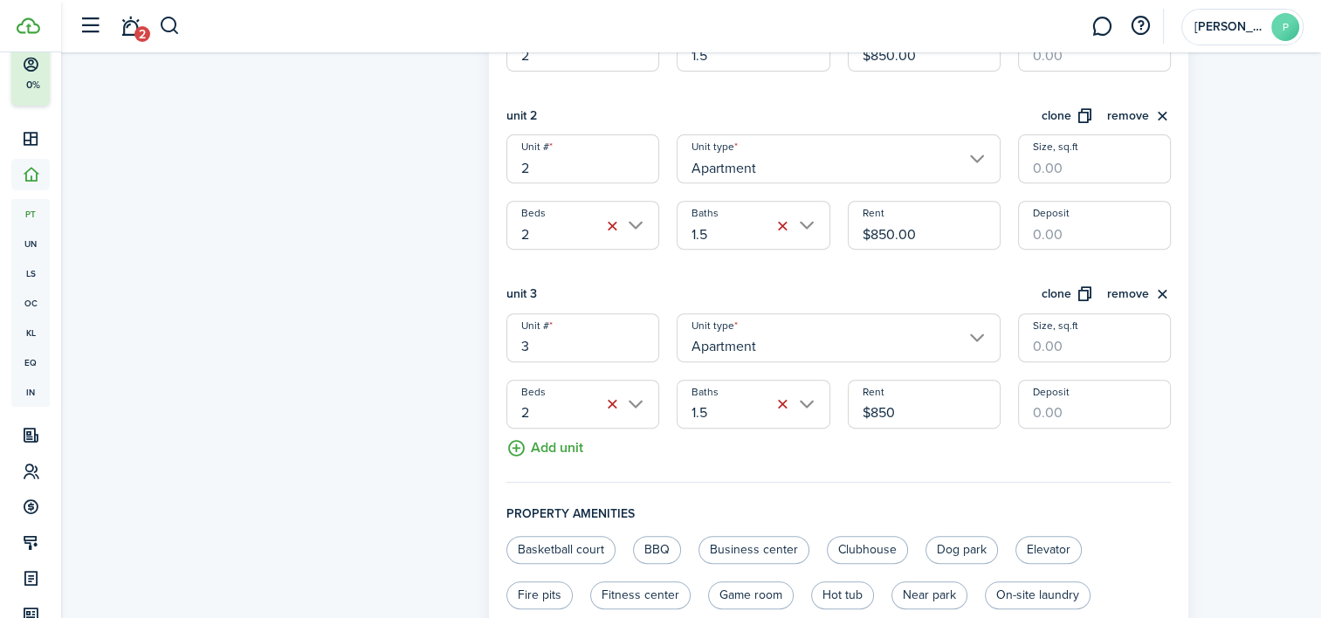
scroll to position [681, 0]
type input "$850.00"
click at [1062, 286] on button "clone" at bounding box center [1067, 295] width 52 height 20
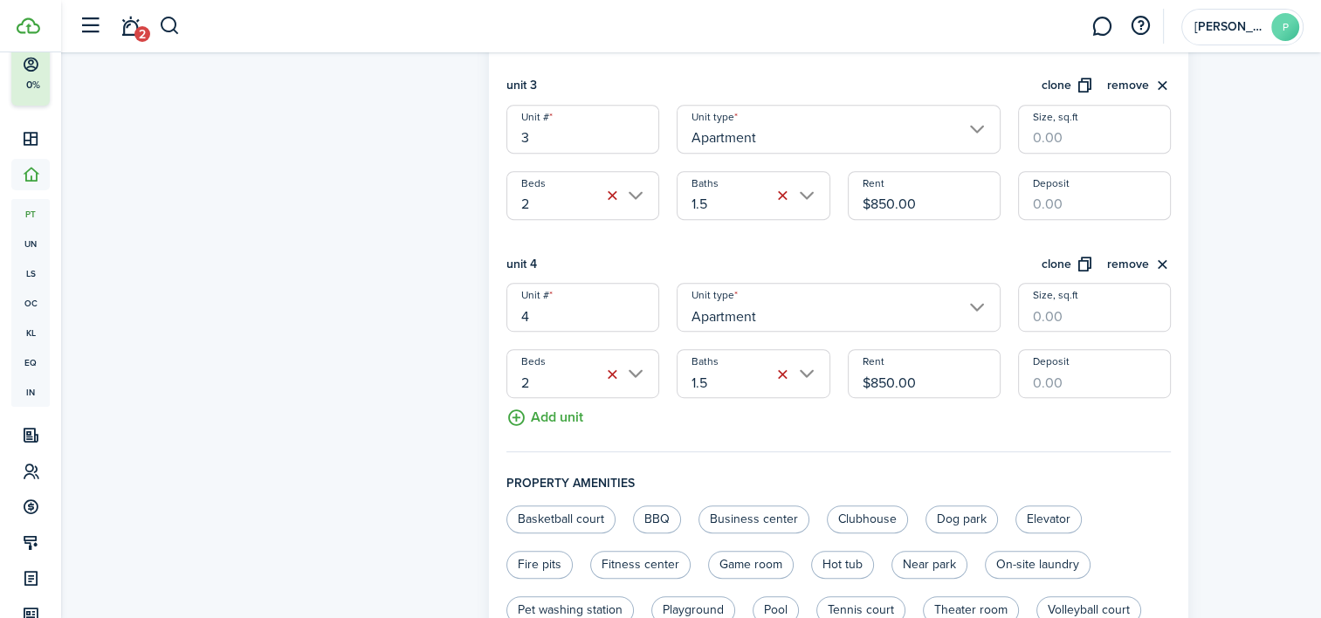
scroll to position [890, 0]
click at [1059, 254] on button "clone" at bounding box center [1067, 264] width 52 height 20
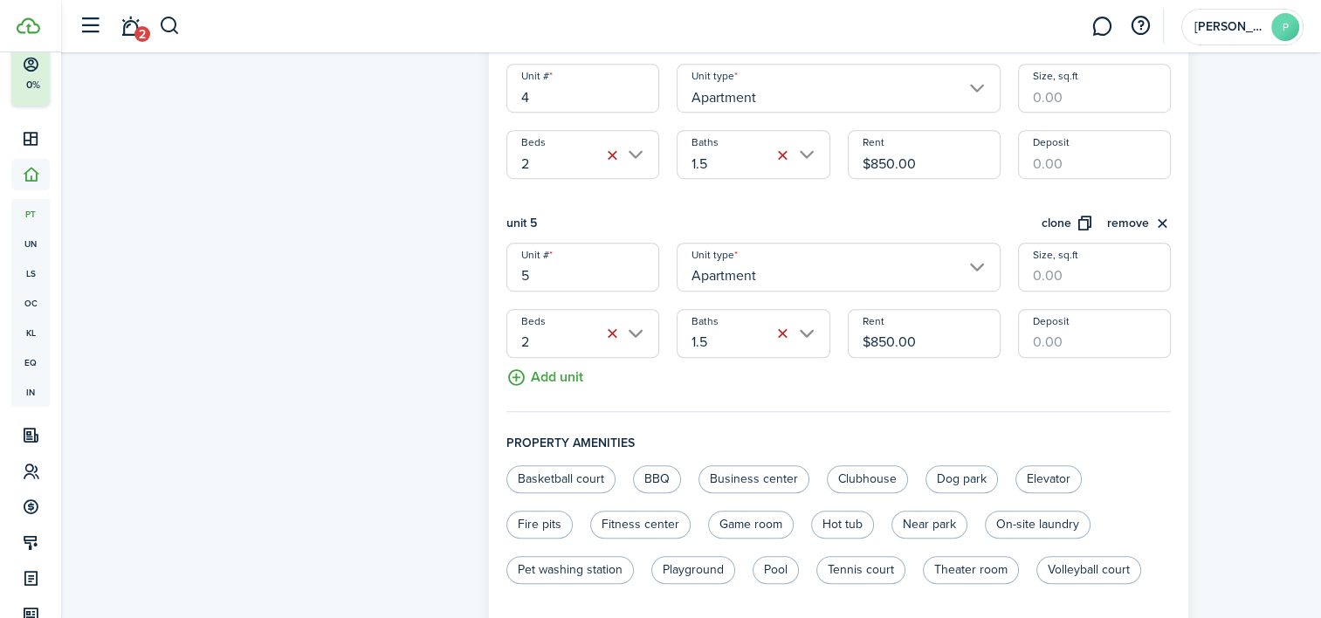
scroll to position [1144, 0]
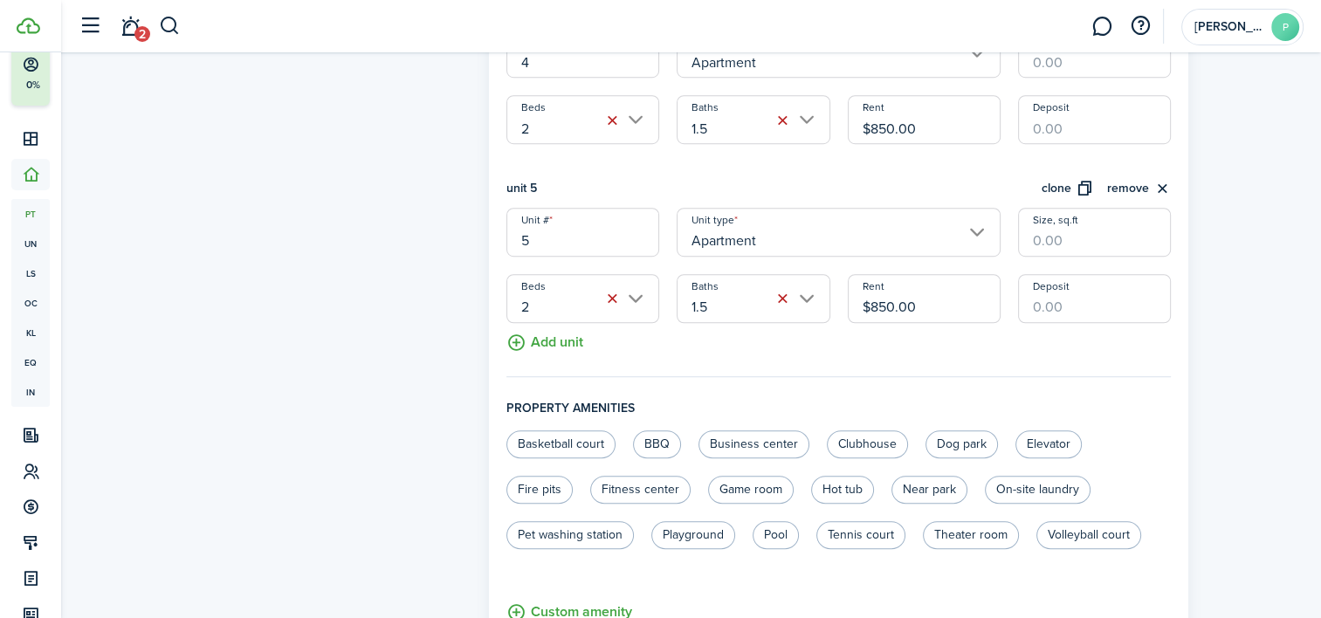
click at [1058, 188] on button "clone" at bounding box center [1067, 189] width 52 height 20
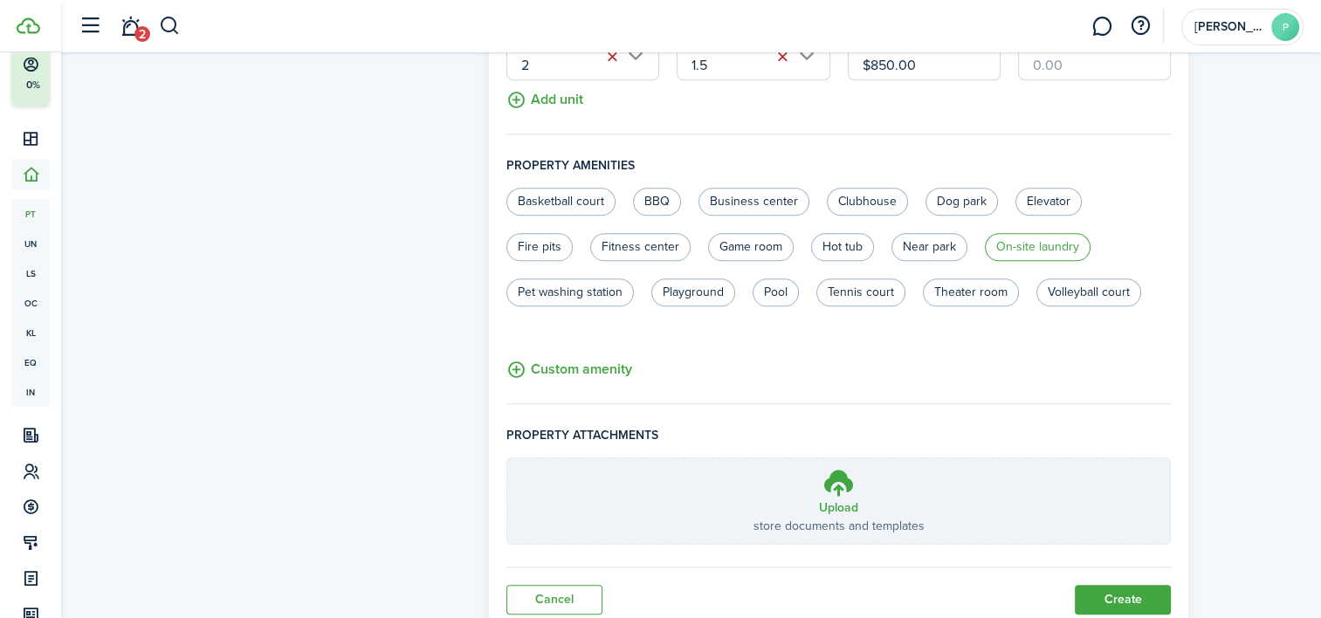
scroll to position [1623, 0]
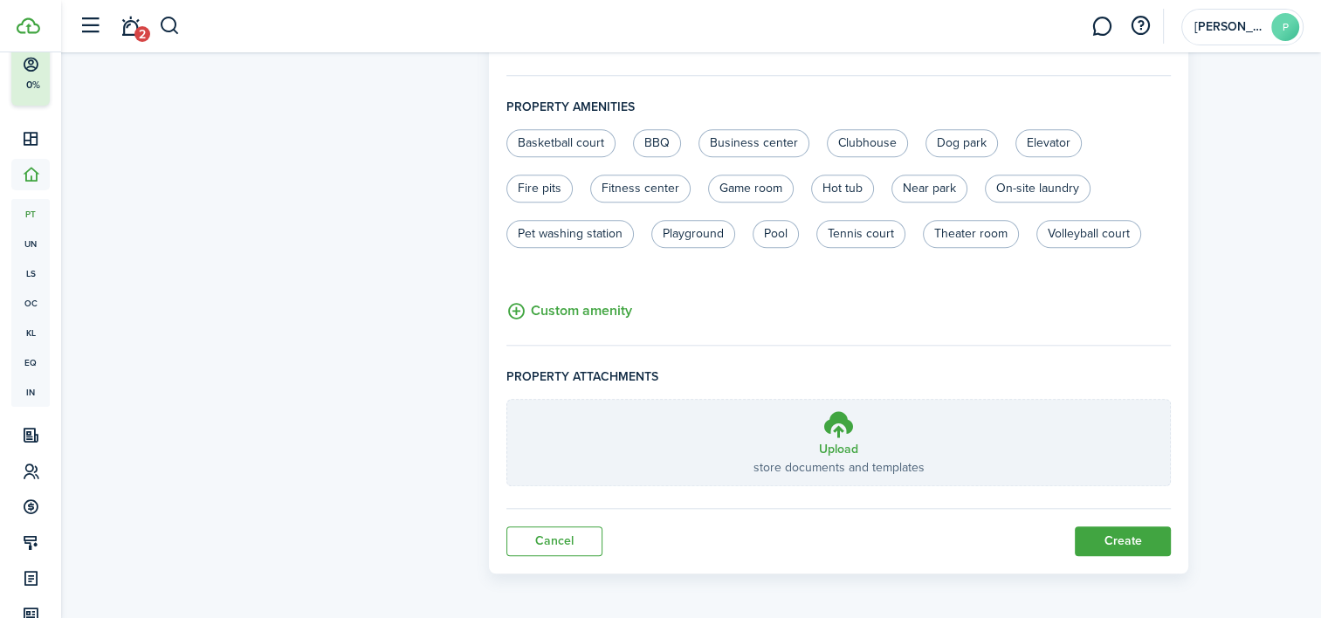
click at [1125, 546] on button "Create" at bounding box center [1123, 541] width 96 height 30
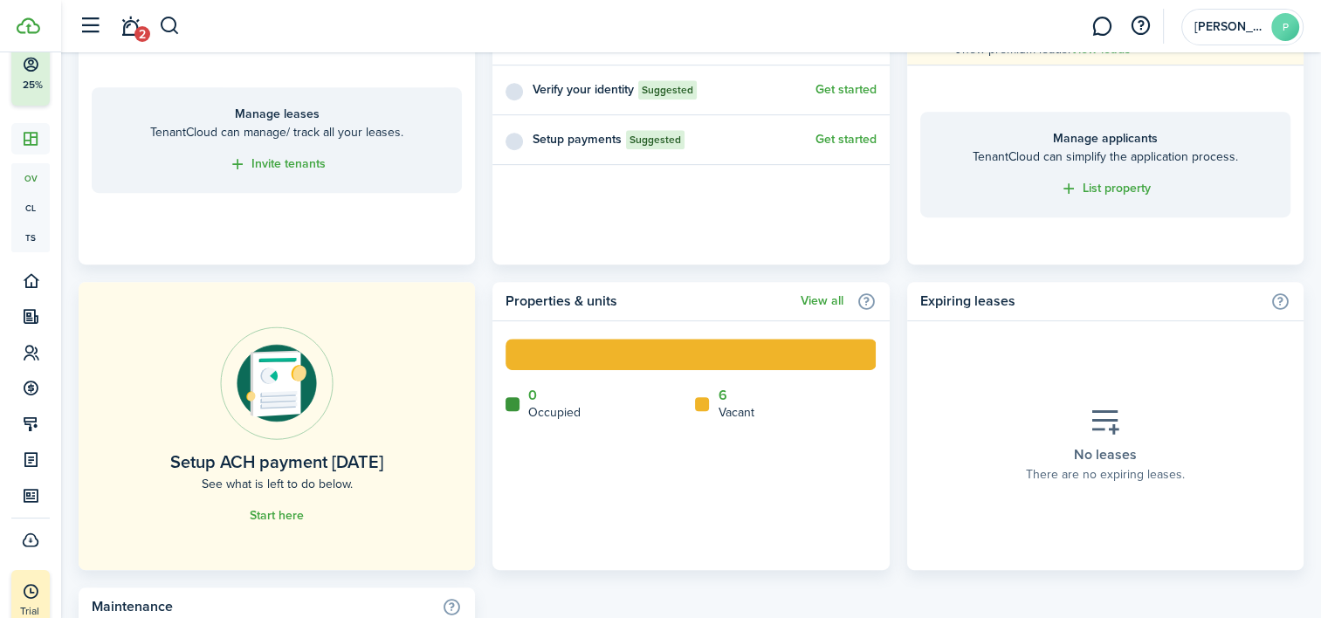
scroll to position [824, 0]
click at [821, 303] on link "View all" at bounding box center [822, 301] width 43 height 14
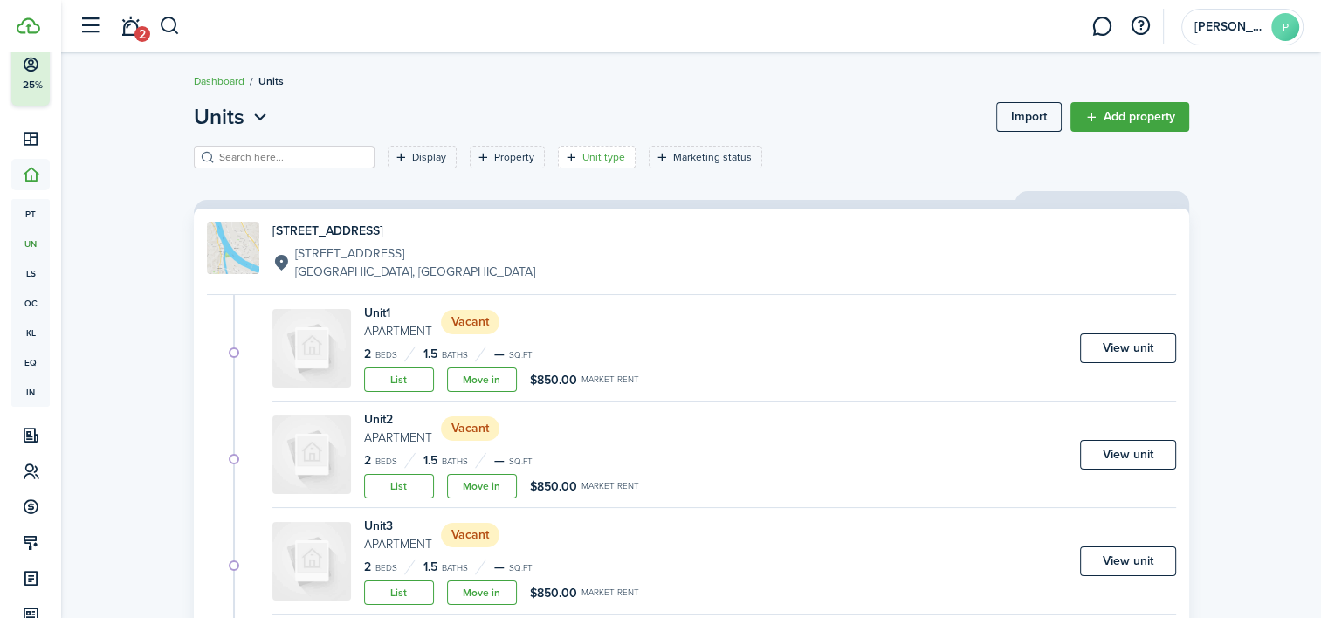
click at [564, 154] on icon "Open filter" at bounding box center [571, 157] width 15 height 14
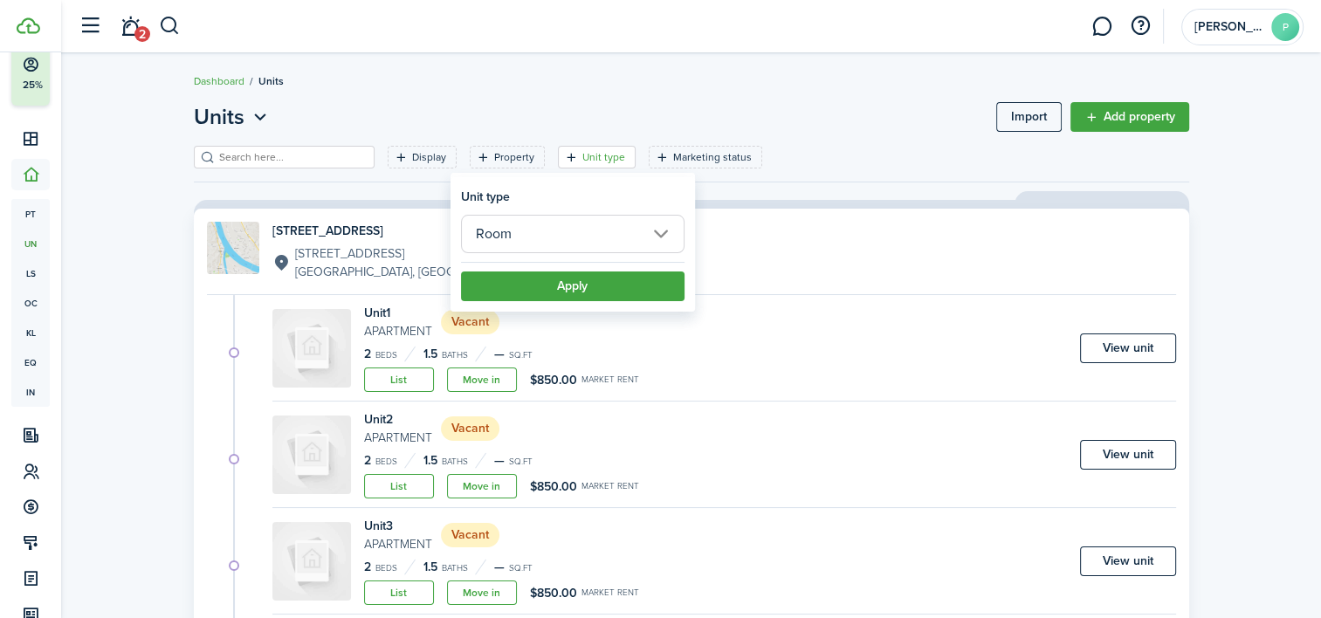
click at [513, 240] on input "Room" at bounding box center [572, 234] width 223 height 38
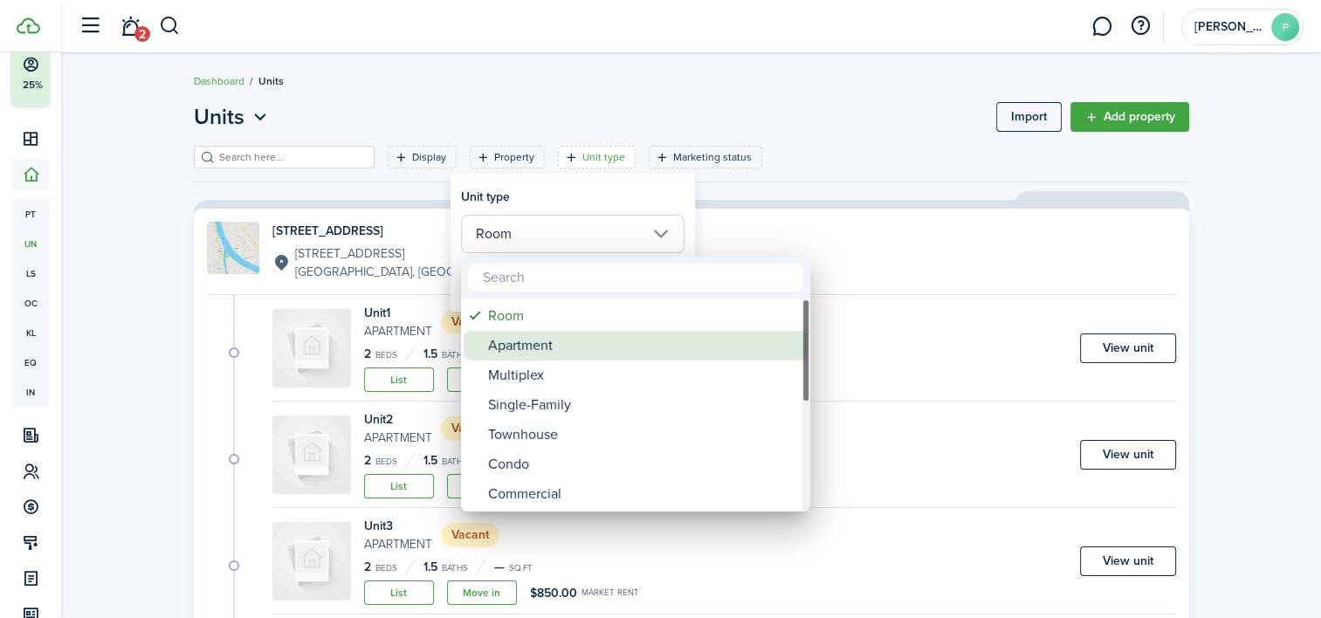
click at [514, 353] on div "Apartment" at bounding box center [642, 346] width 309 height 30
type input "Apartment"
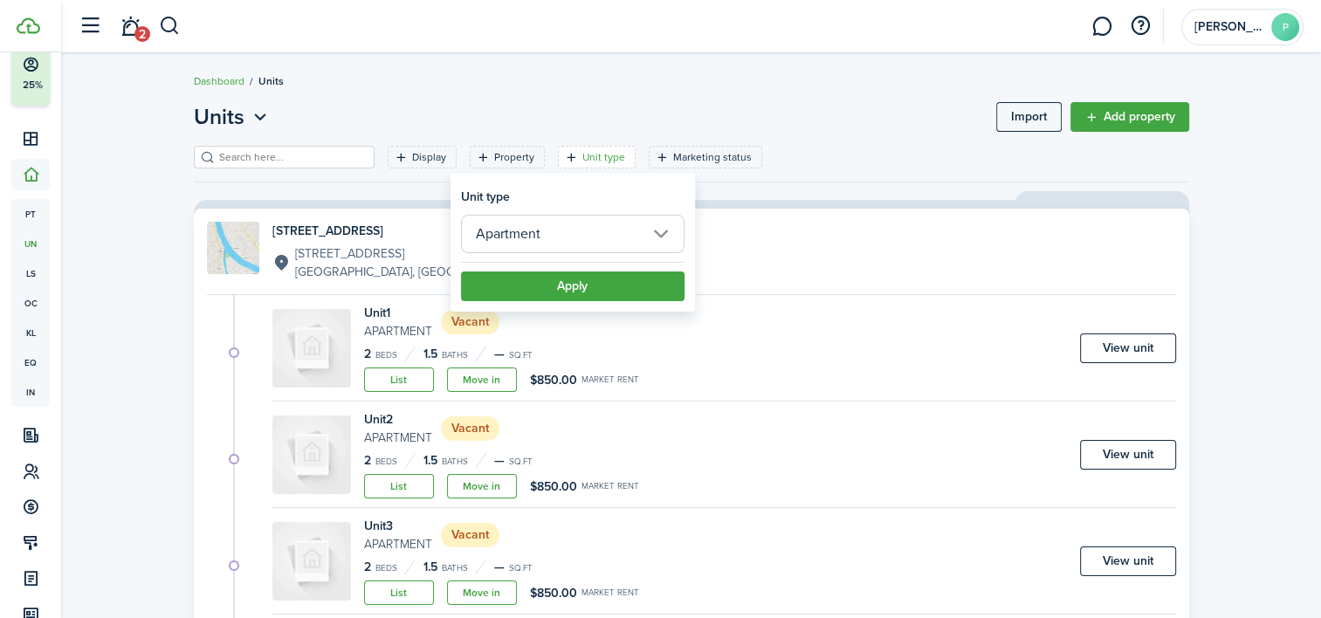
click at [580, 281] on button "Apply" at bounding box center [572, 286] width 223 height 30
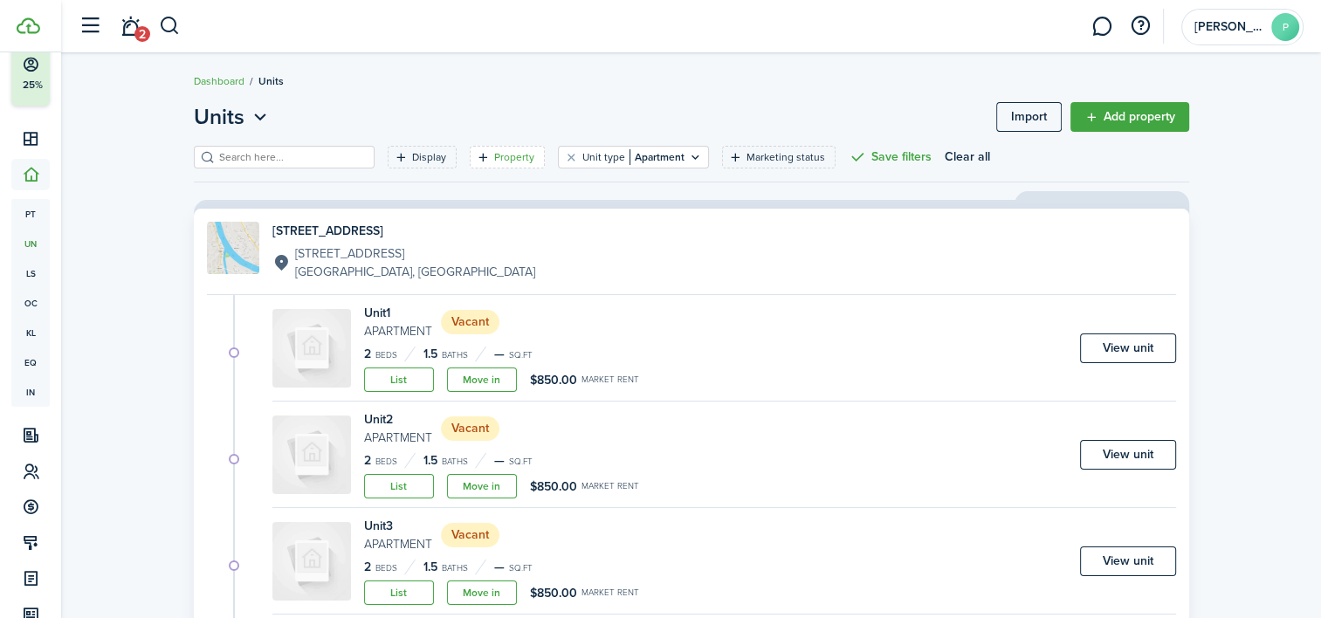
click at [494, 157] on filter-tag-label "Property" at bounding box center [514, 157] width 40 height 16
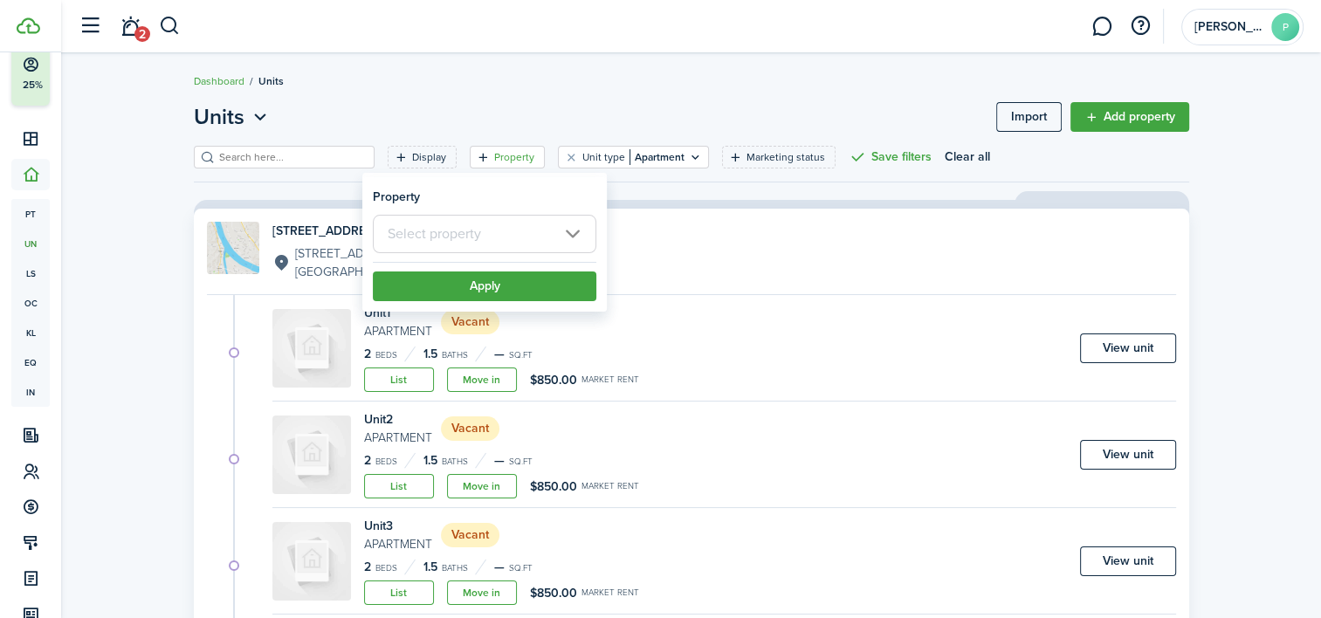
click at [458, 244] on input "text" at bounding box center [484, 234] width 223 height 38
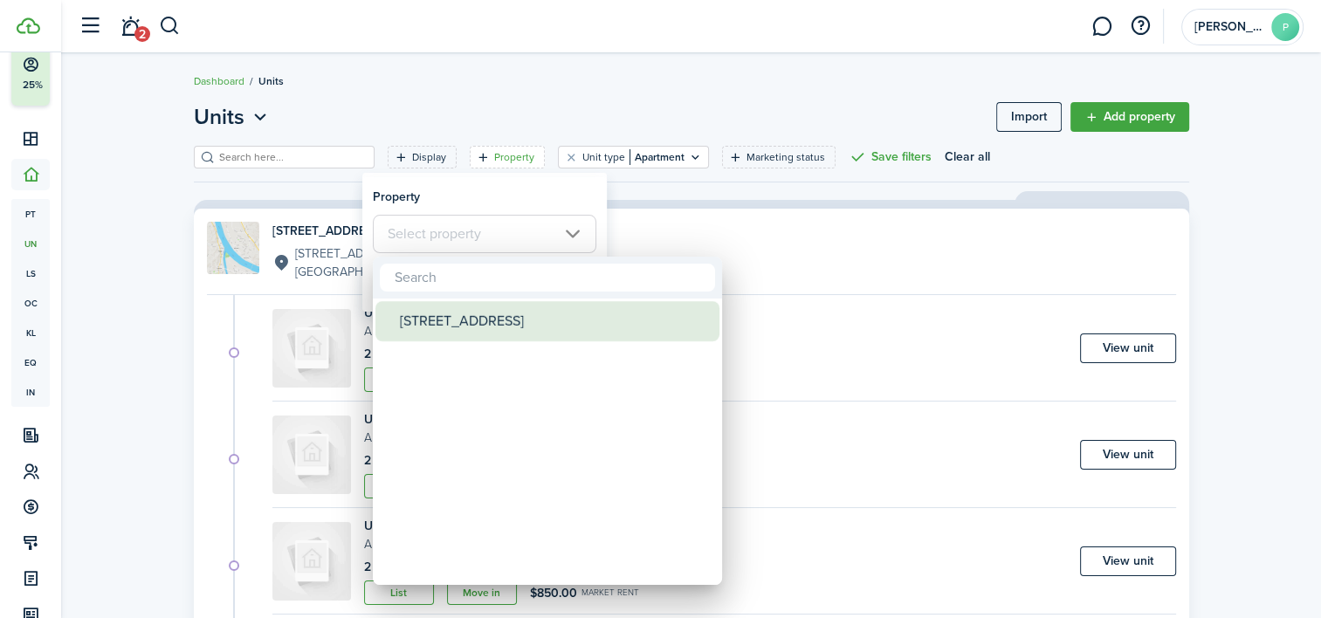
click at [479, 320] on div "[STREET_ADDRESS]" at bounding box center [554, 321] width 309 height 40
type input "[STREET_ADDRESS]"
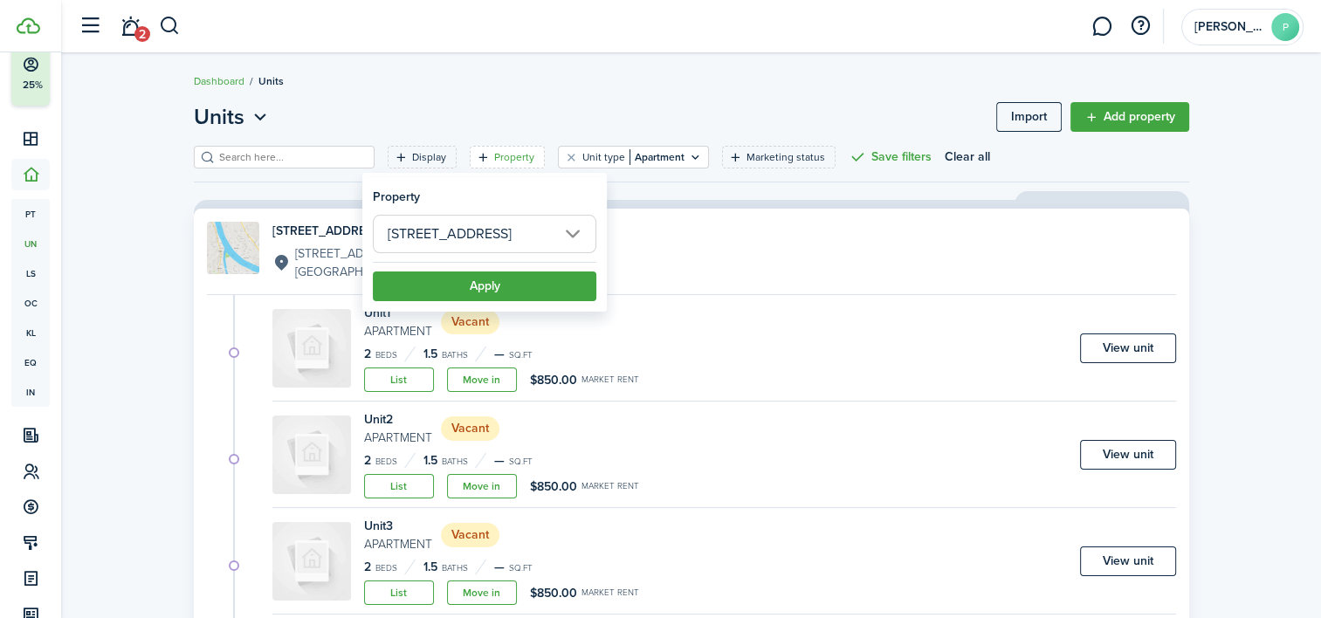
click at [513, 272] on button "Apply" at bounding box center [484, 286] width 223 height 30
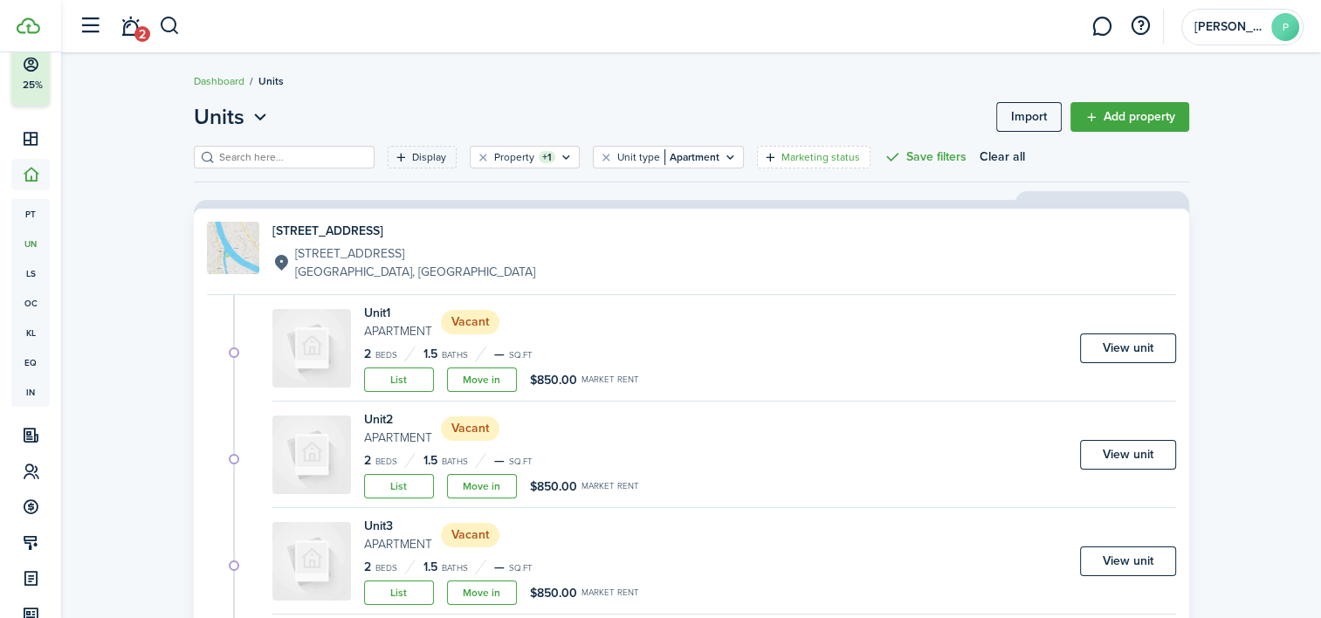
click at [781, 153] on filter-tag-label "Marketing status" at bounding box center [820, 157] width 79 height 16
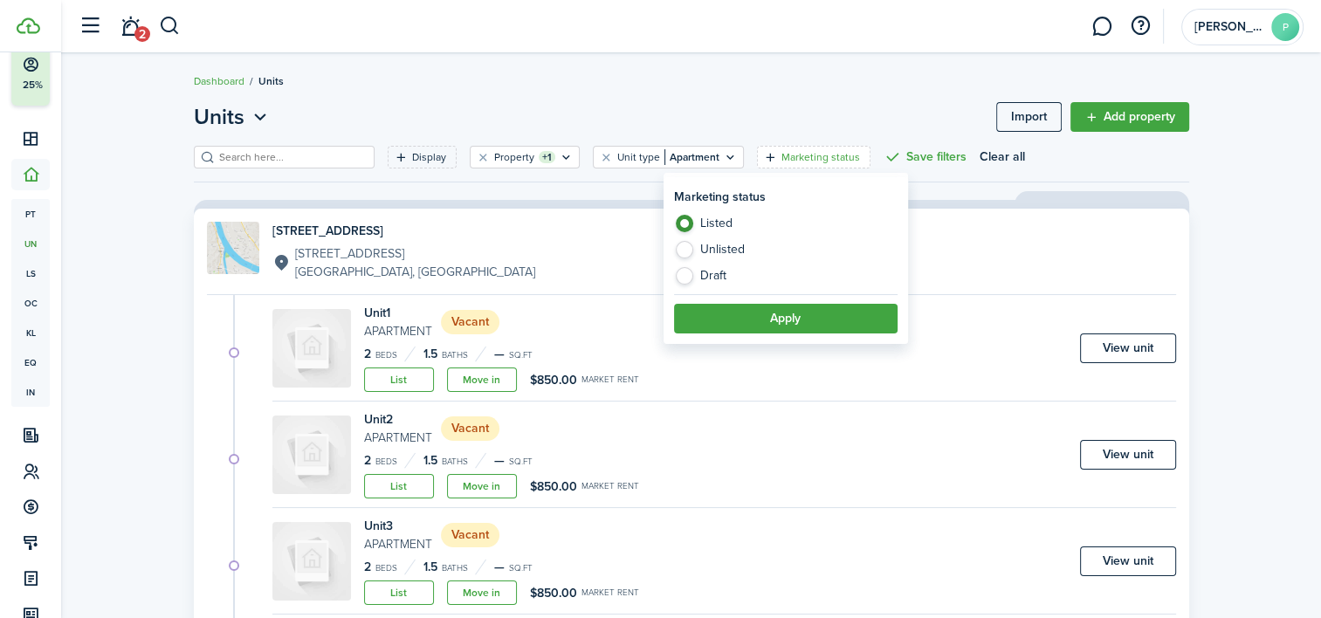
click at [1026, 220] on div "[STREET_ADDRESS][GEOGRAPHIC_DATA] 1 Apartment Vacant 2 Beds 1.5 Baths — sq.ft L…" at bounding box center [691, 573] width 995 height 729
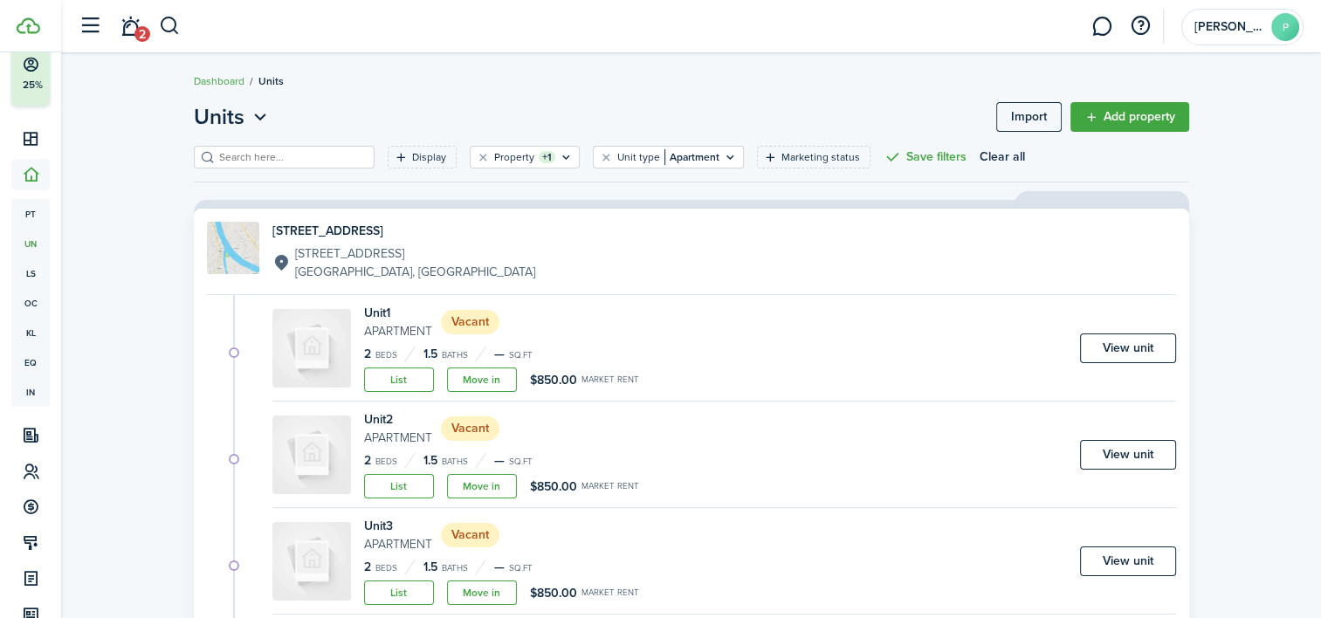
click at [471, 322] on status "Vacant" at bounding box center [470, 322] width 58 height 24
click at [1140, 341] on link "View unit" at bounding box center [1128, 348] width 96 height 30
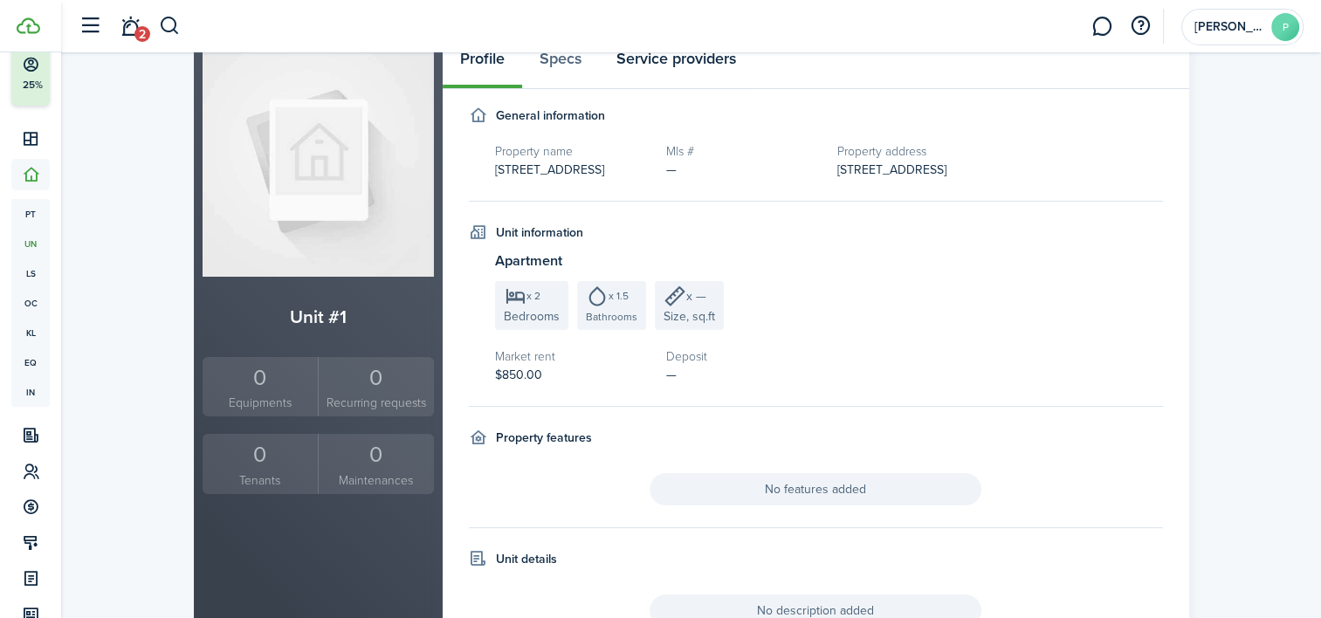
scroll to position [101, 0]
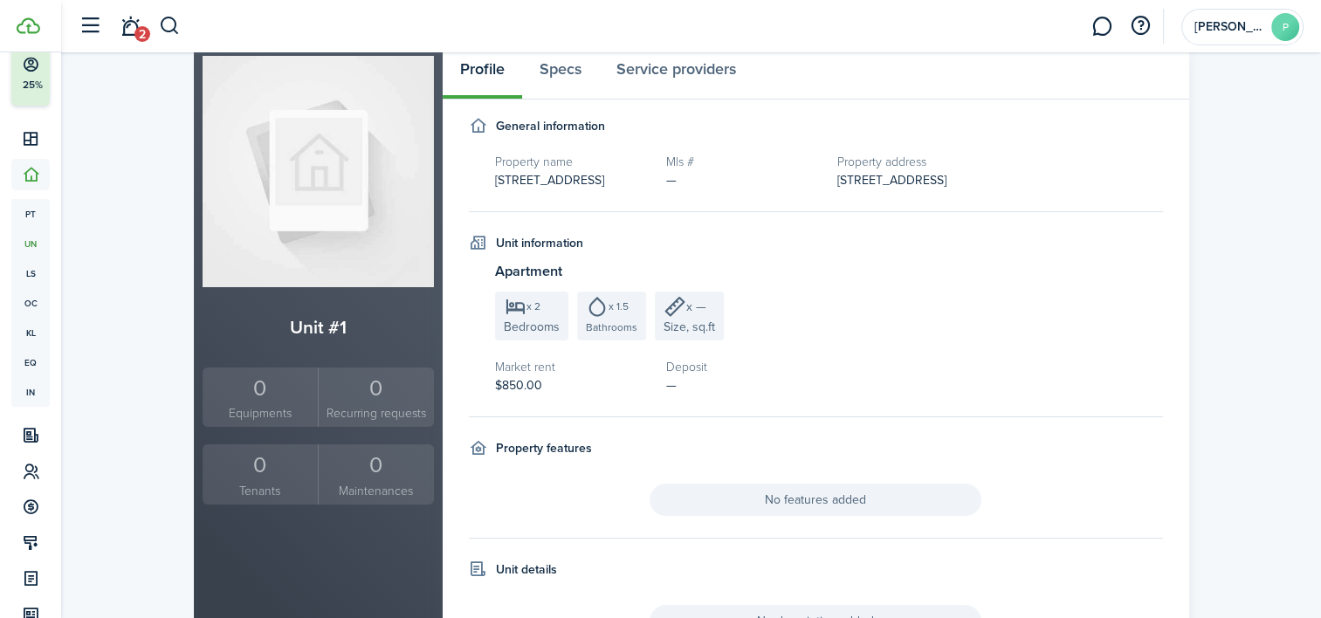
click at [274, 476] on div "0" at bounding box center [260, 465] width 107 height 33
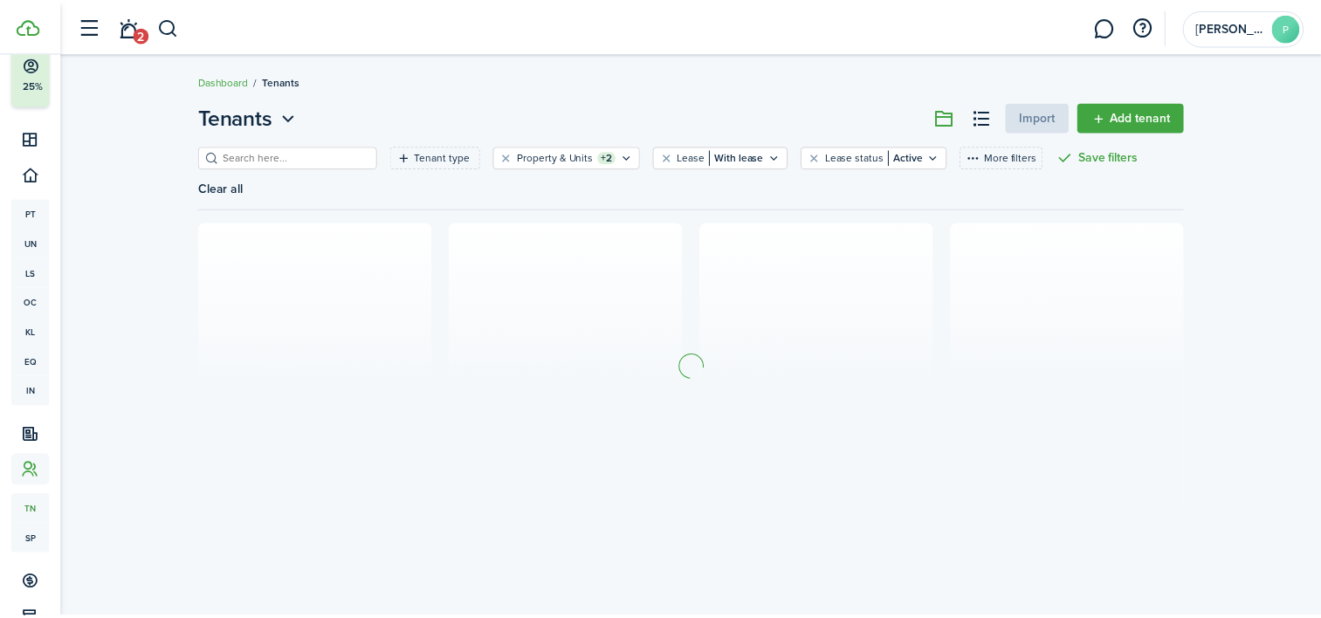
scroll to position [72, 0]
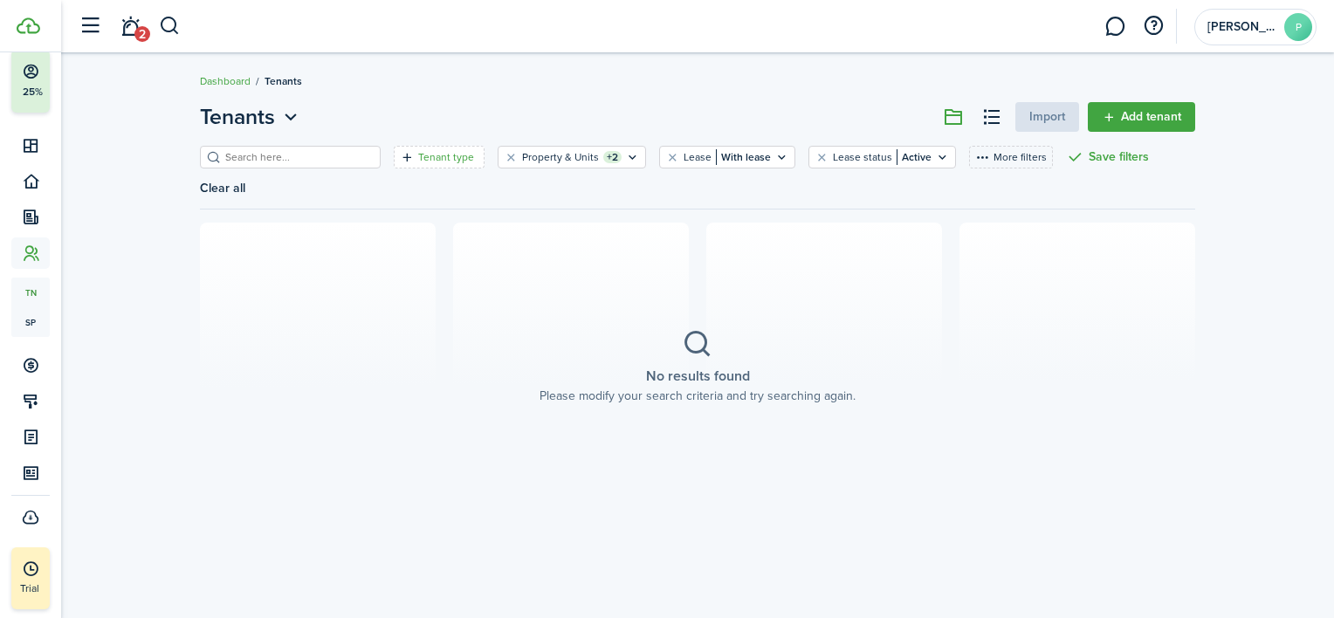
click at [426, 162] on filter-tag-label "Tenant type" at bounding box center [446, 157] width 56 height 16
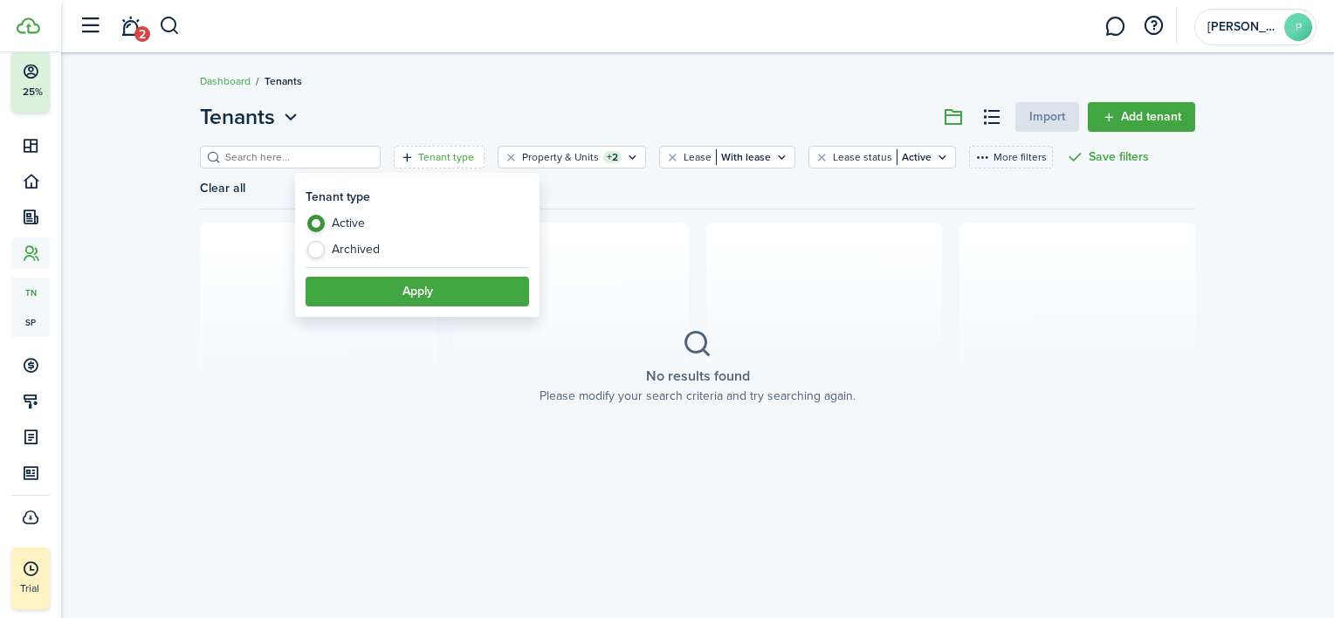
click at [410, 301] on button "Apply" at bounding box center [417, 292] width 223 height 30
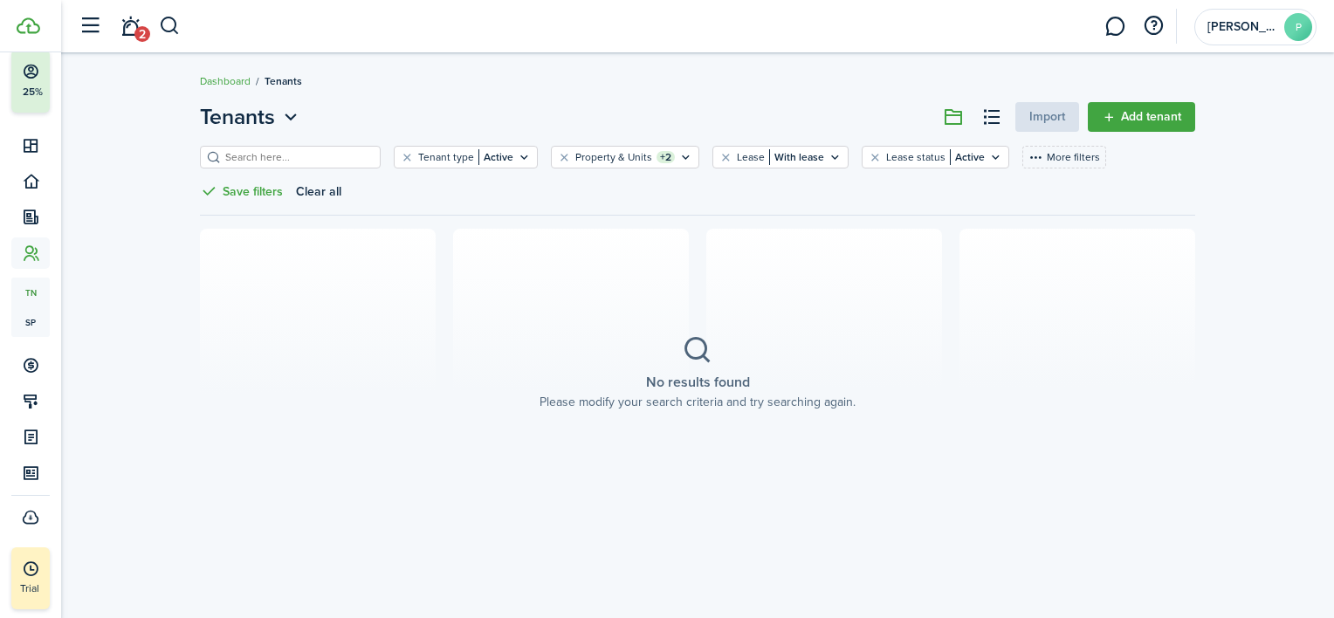
click at [1136, 112] on link "Add tenant" at bounding box center [1141, 117] width 107 height 30
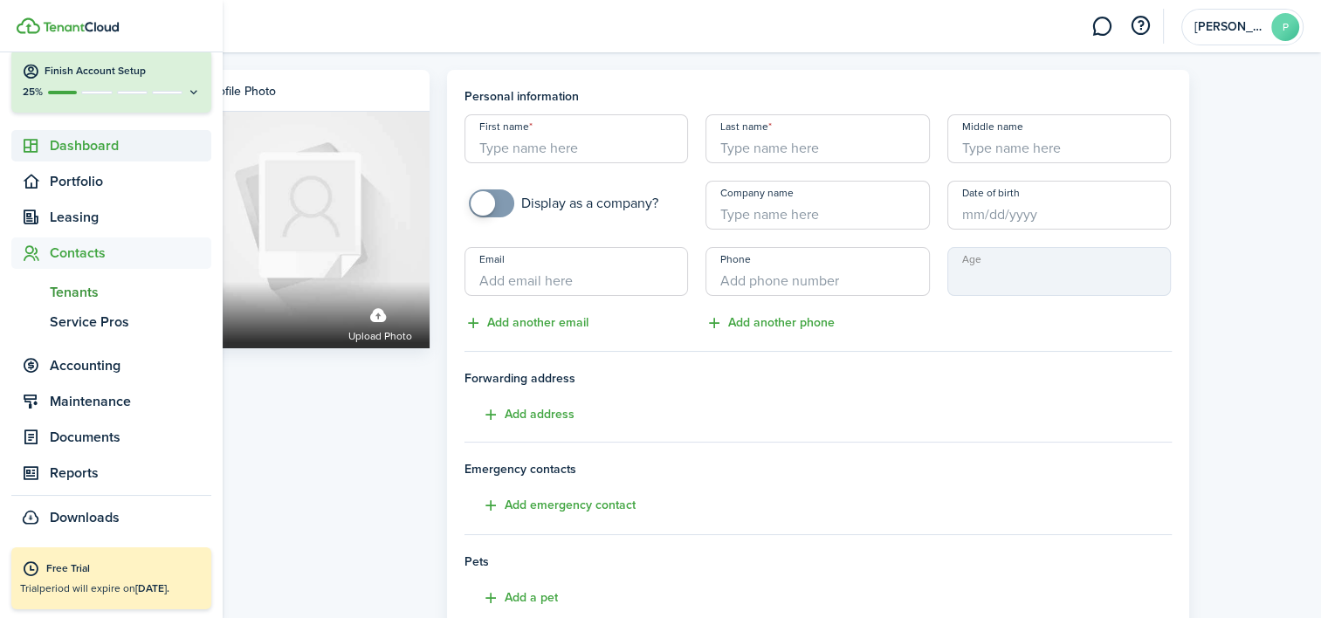
click at [72, 141] on span "Dashboard" at bounding box center [131, 145] width 162 height 21
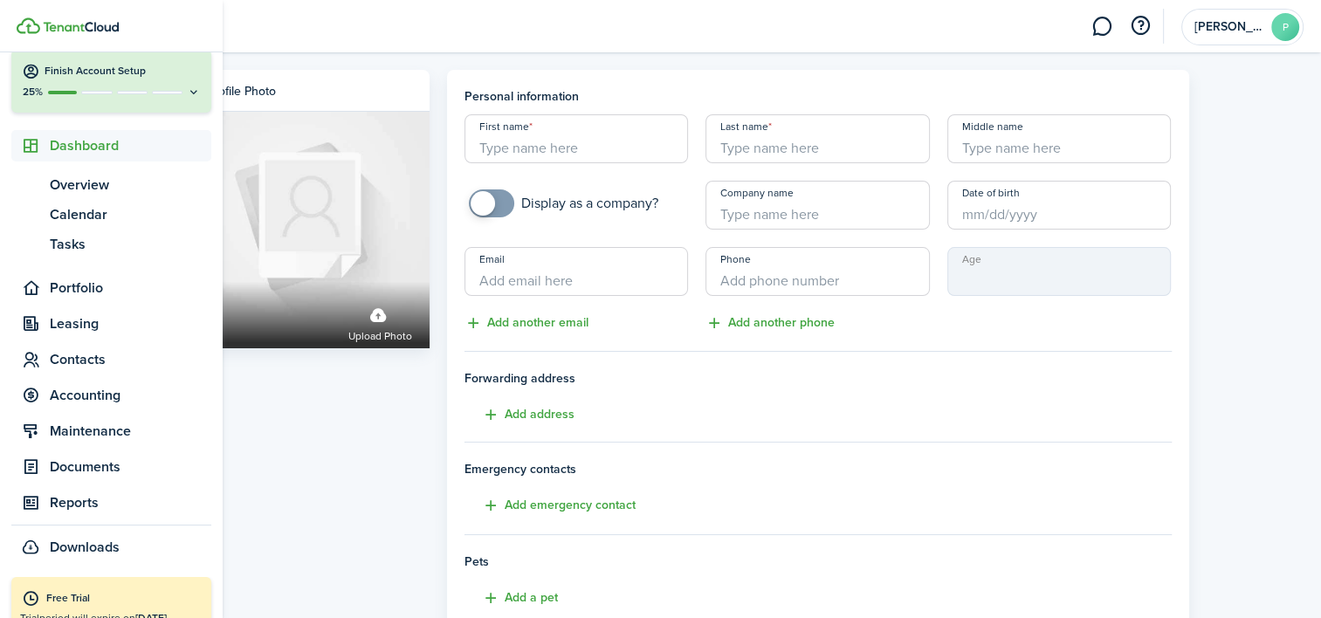
scroll to position [79, 0]
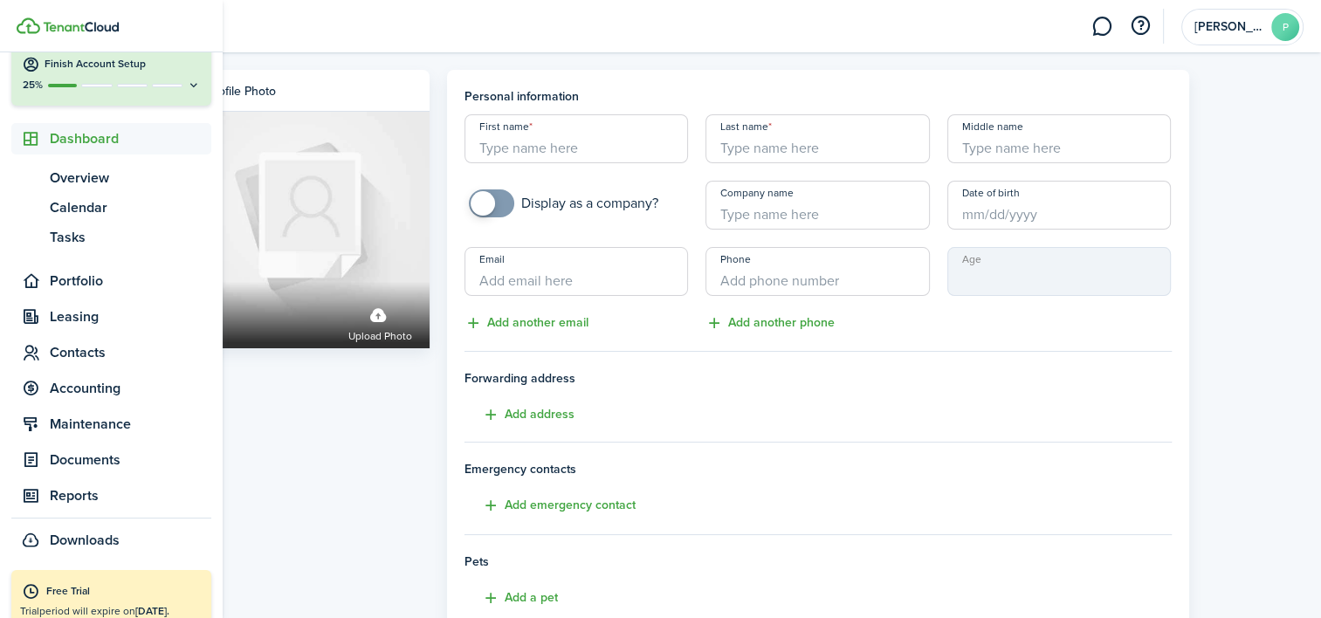
click at [73, 143] on span "Dashboard" at bounding box center [131, 138] width 162 height 21
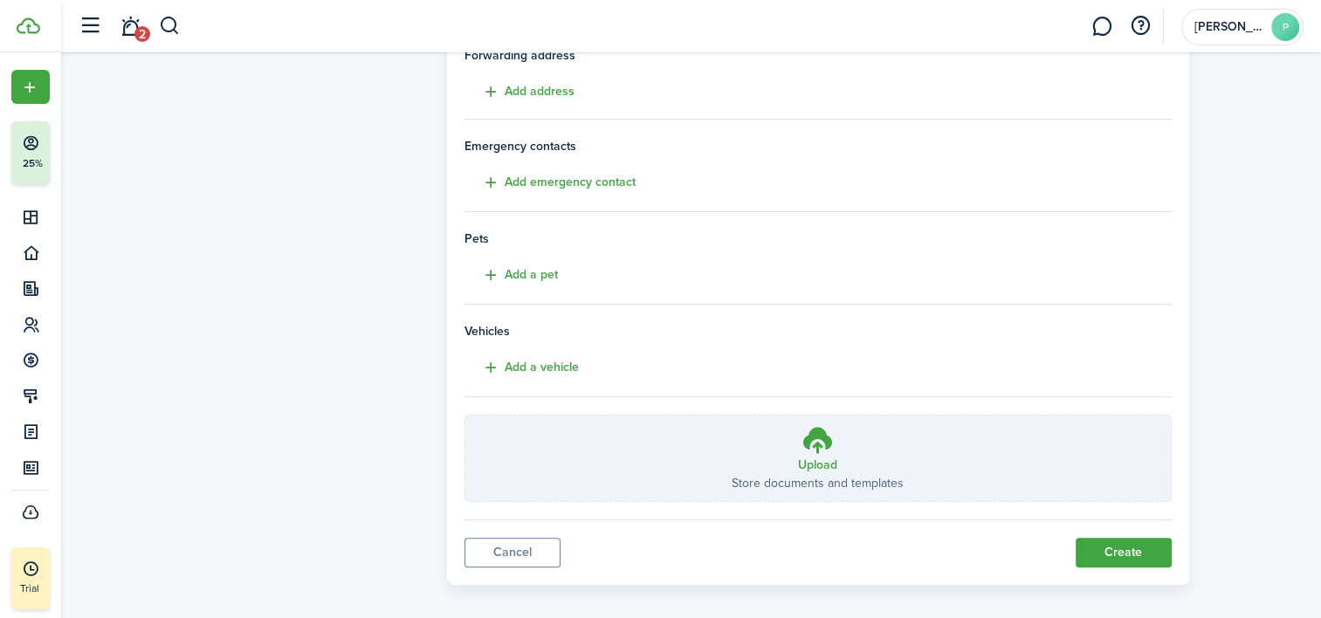
scroll to position [0, 0]
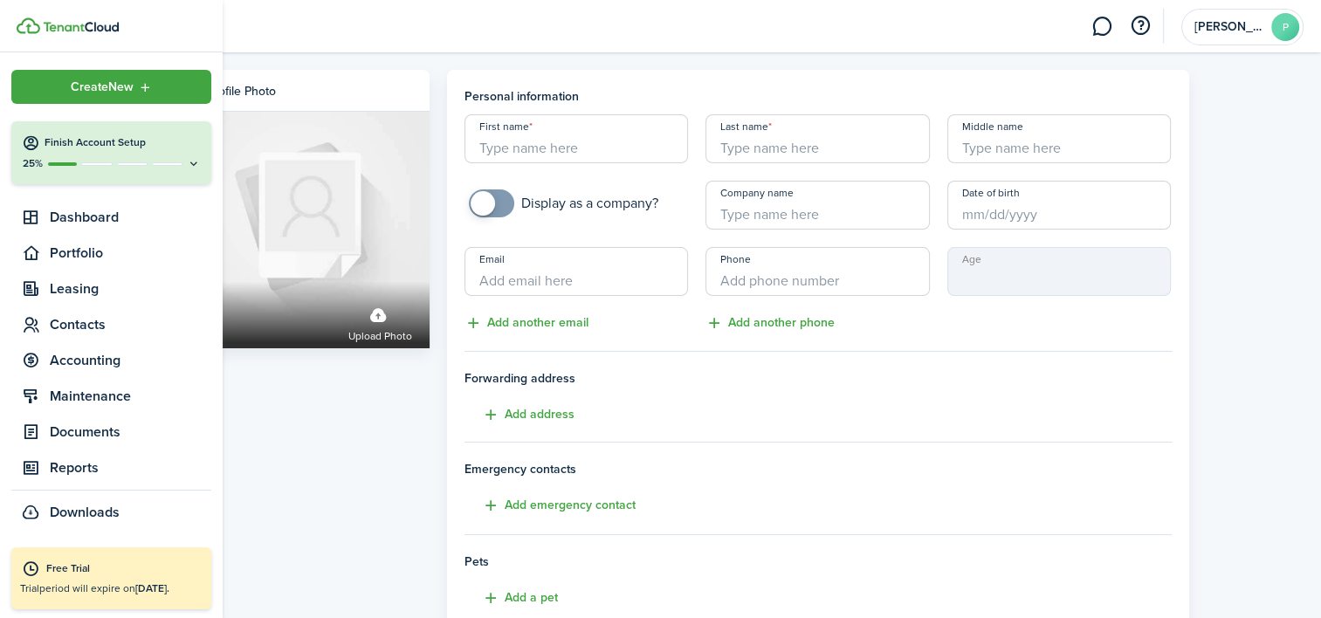
click at [87, 14] on sidebar-logo at bounding box center [111, 26] width 223 height 52
click at [87, 29] on img at bounding box center [81, 27] width 76 height 10
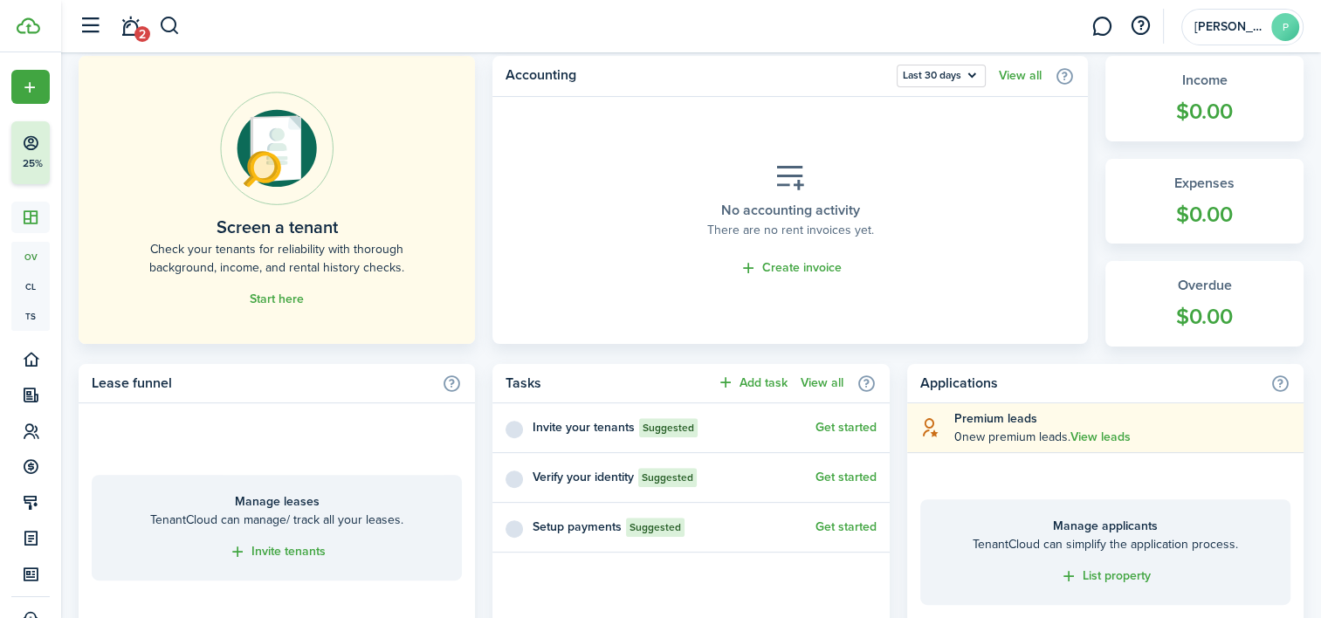
scroll to position [446, 0]
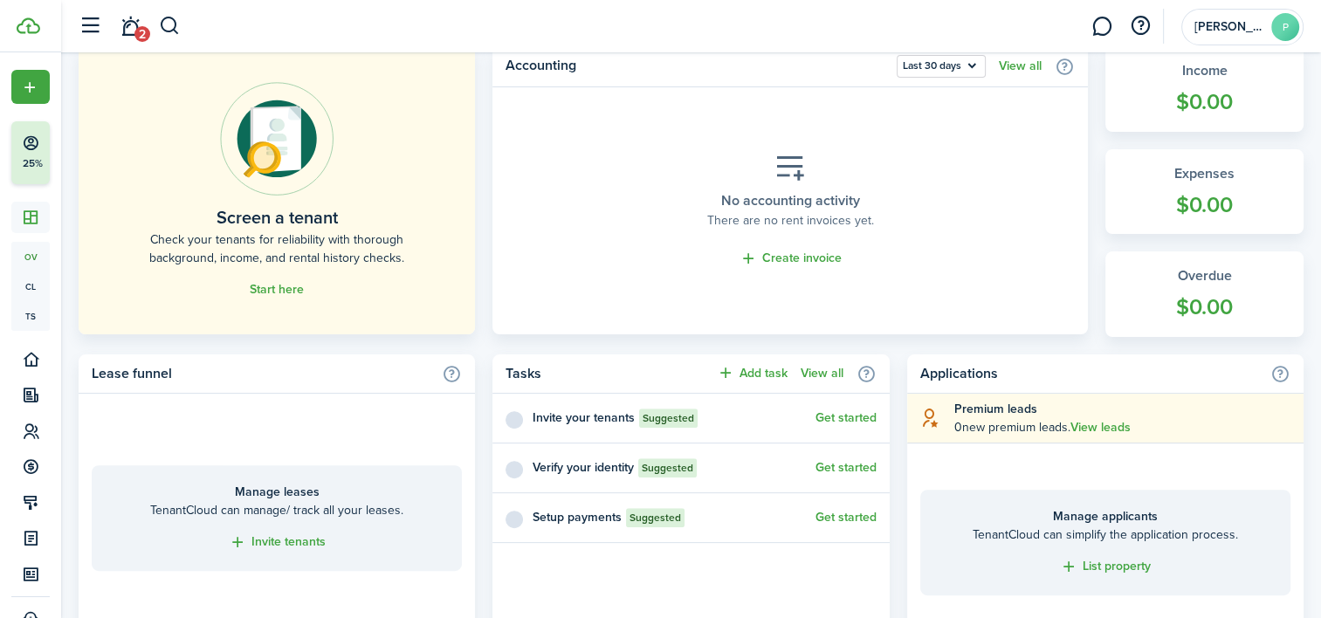
click at [829, 464] on button "Get started" at bounding box center [845, 468] width 61 height 14
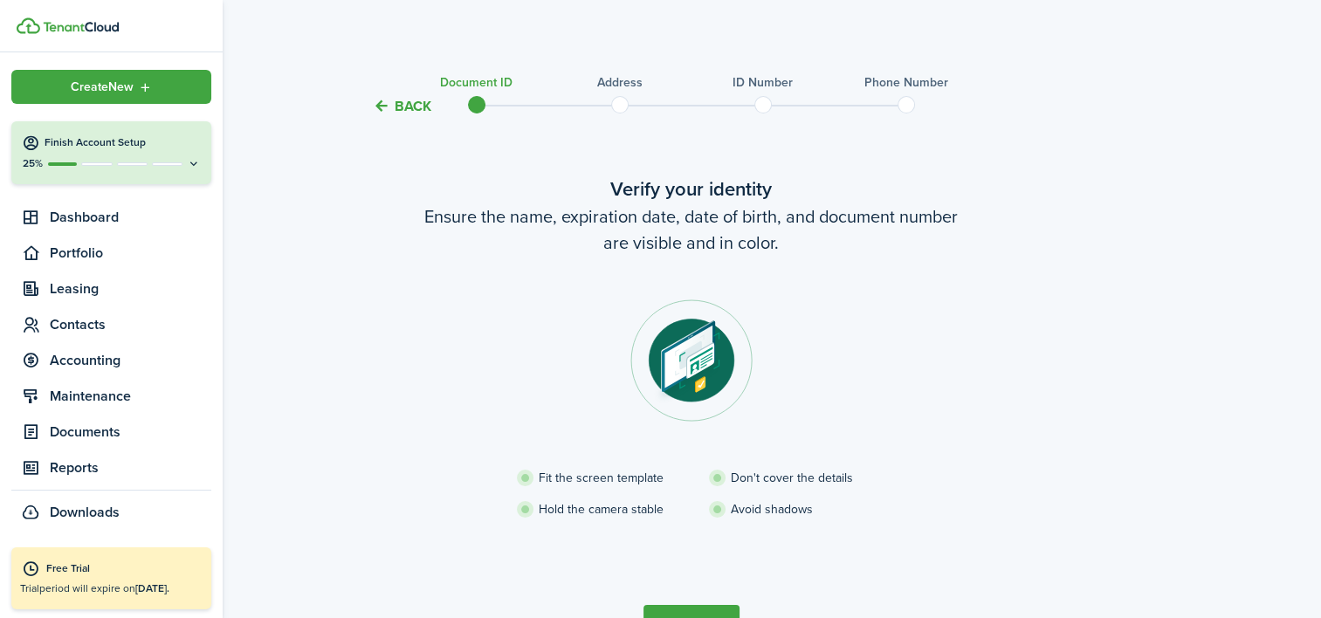
click at [89, 24] on img at bounding box center [81, 27] width 76 height 10
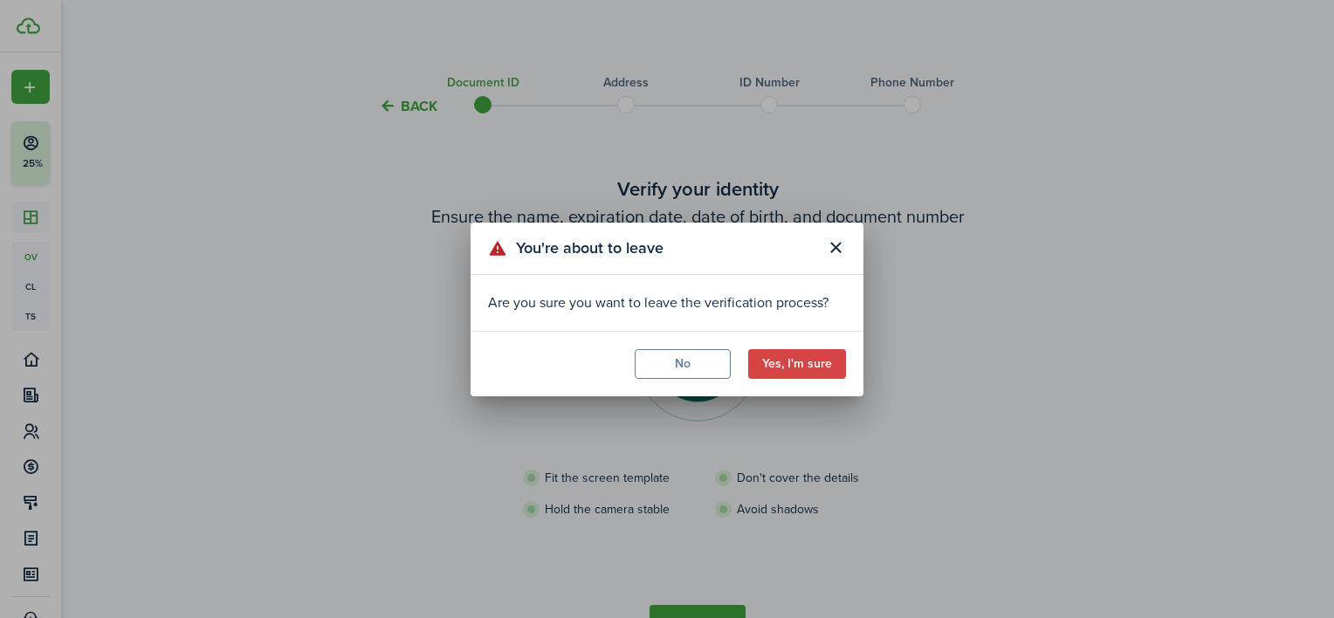
click at [775, 360] on button "Yes, I'm sure" at bounding box center [797, 364] width 98 height 30
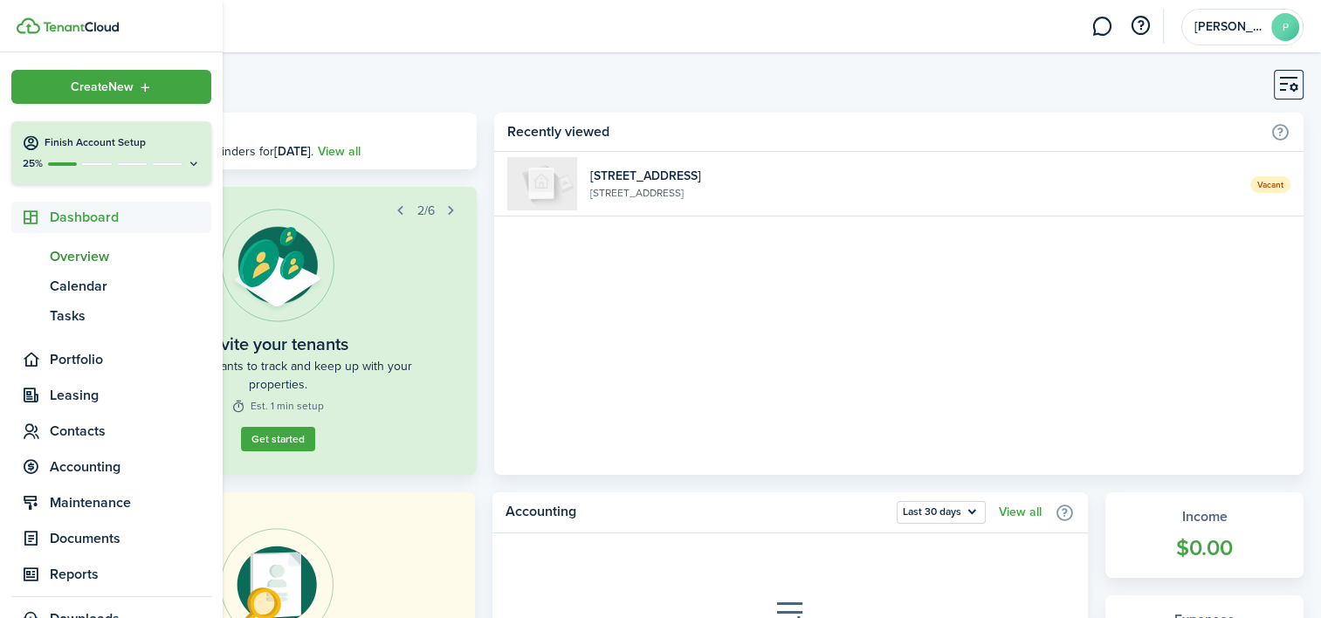
click at [124, 137] on h4 "Finish Account Setup" at bounding box center [123, 142] width 156 height 15
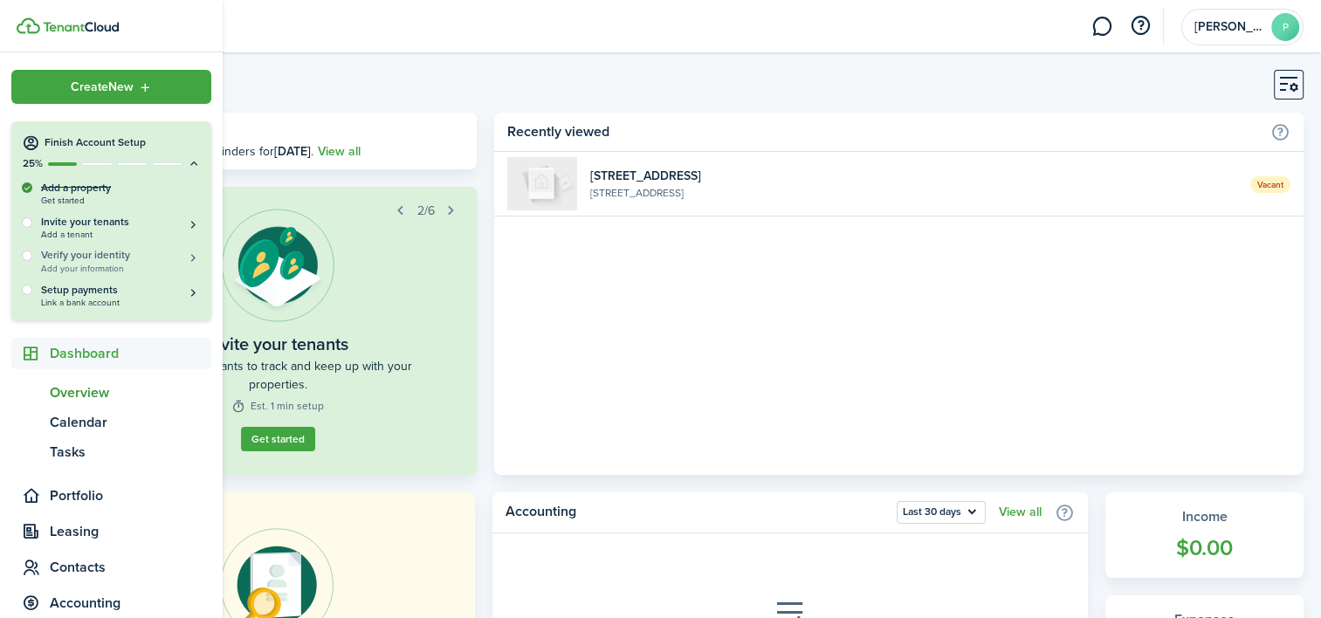
click at [75, 257] on h5 "Verify your identity" at bounding box center [121, 255] width 160 height 15
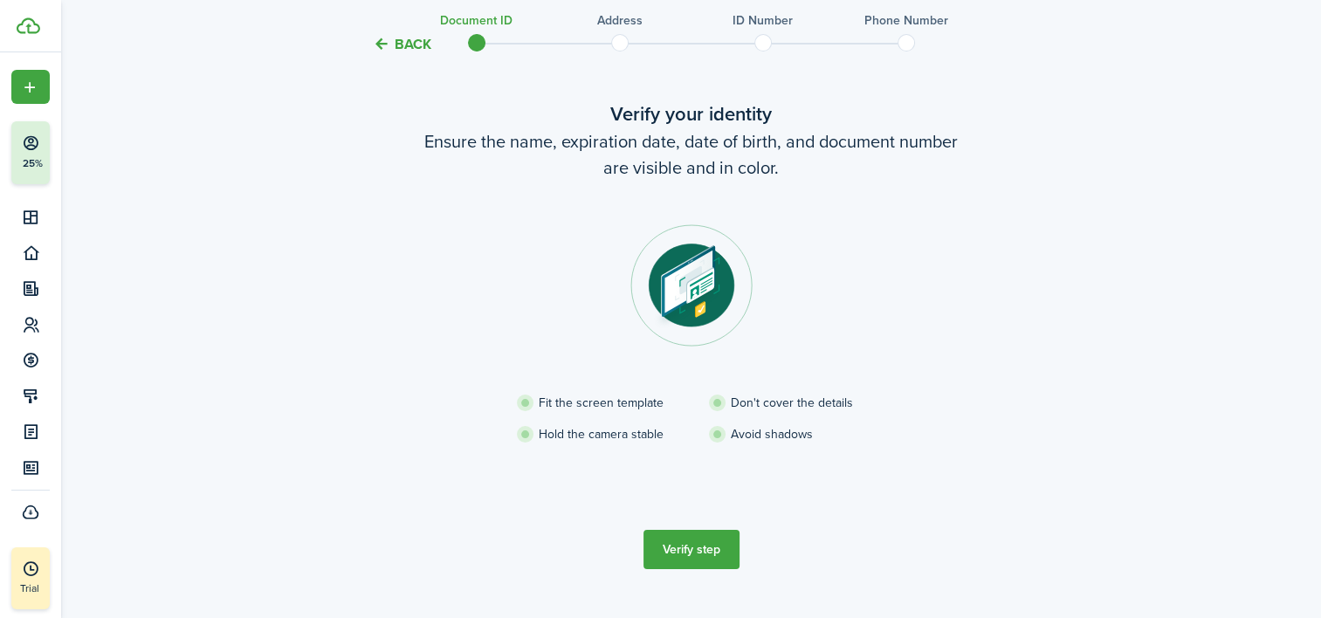
scroll to position [76, 0]
click at [677, 560] on button "Verify step" at bounding box center [691, 548] width 96 height 39
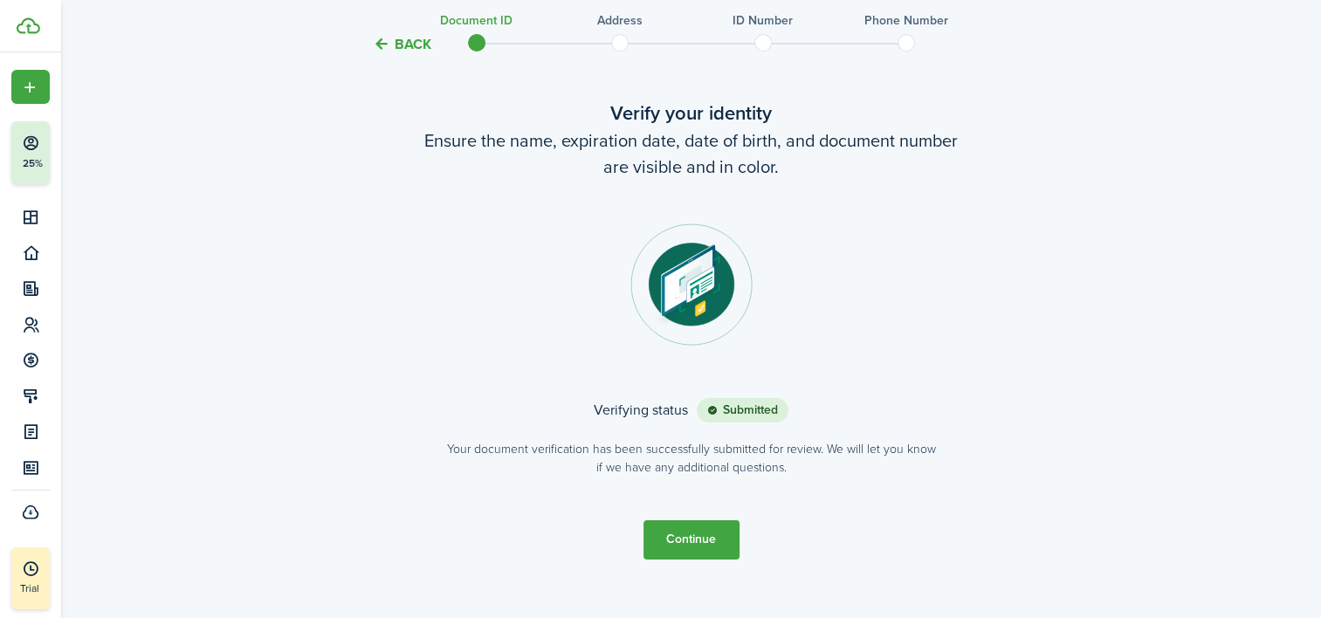
click at [684, 550] on button "Continue" at bounding box center [691, 539] width 96 height 39
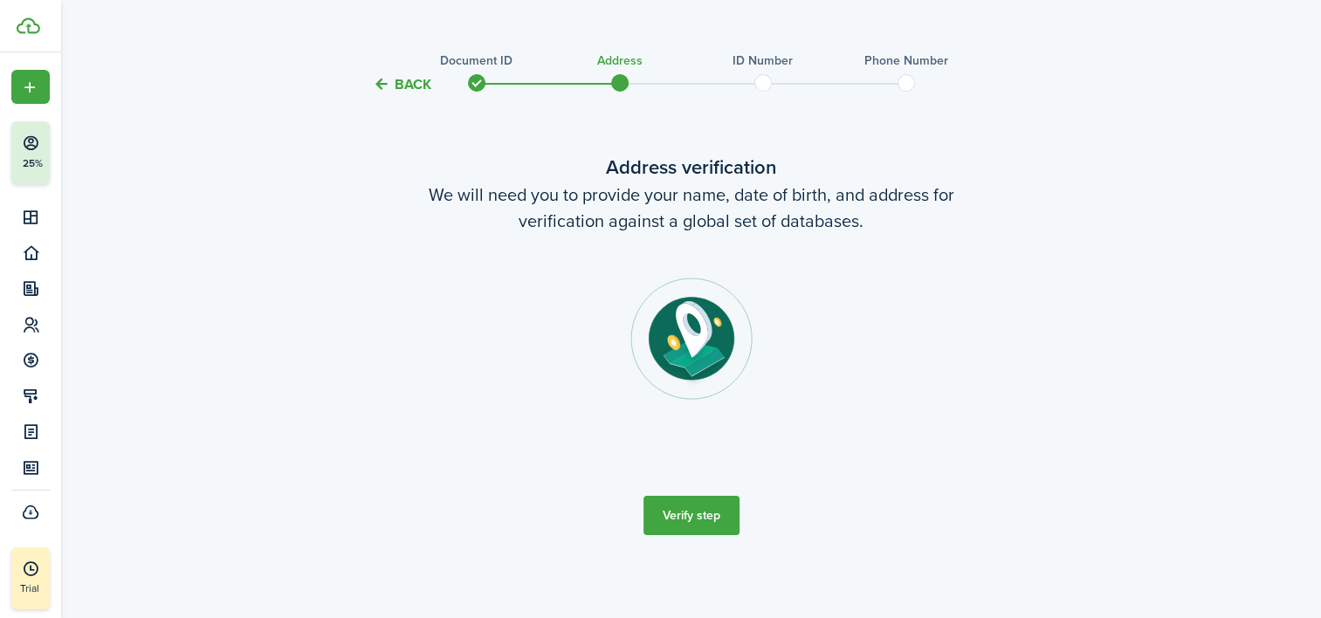
scroll to position [0, 0]
